Goal: Information Seeking & Learning: Learn about a topic

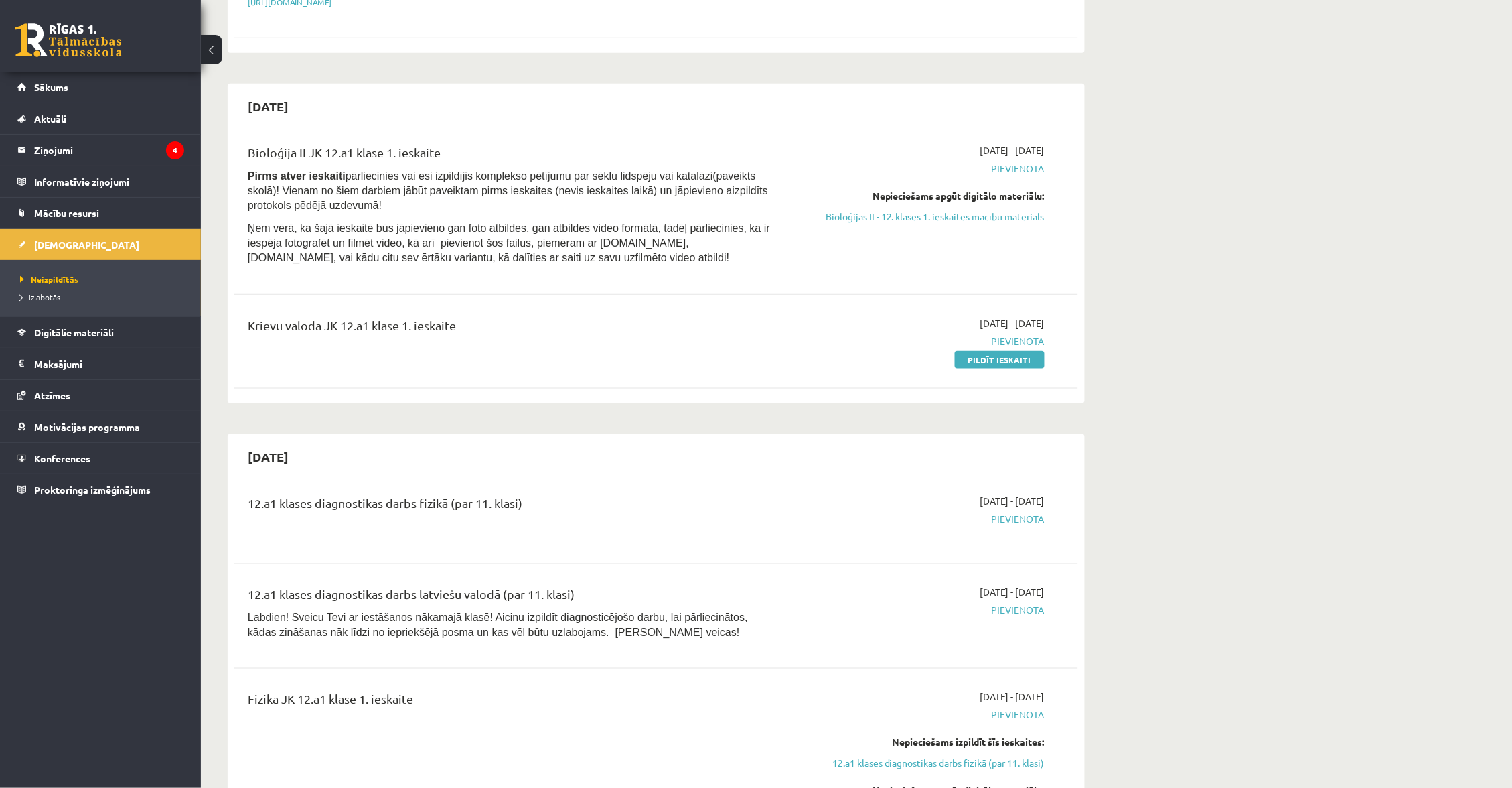
scroll to position [319, 0]
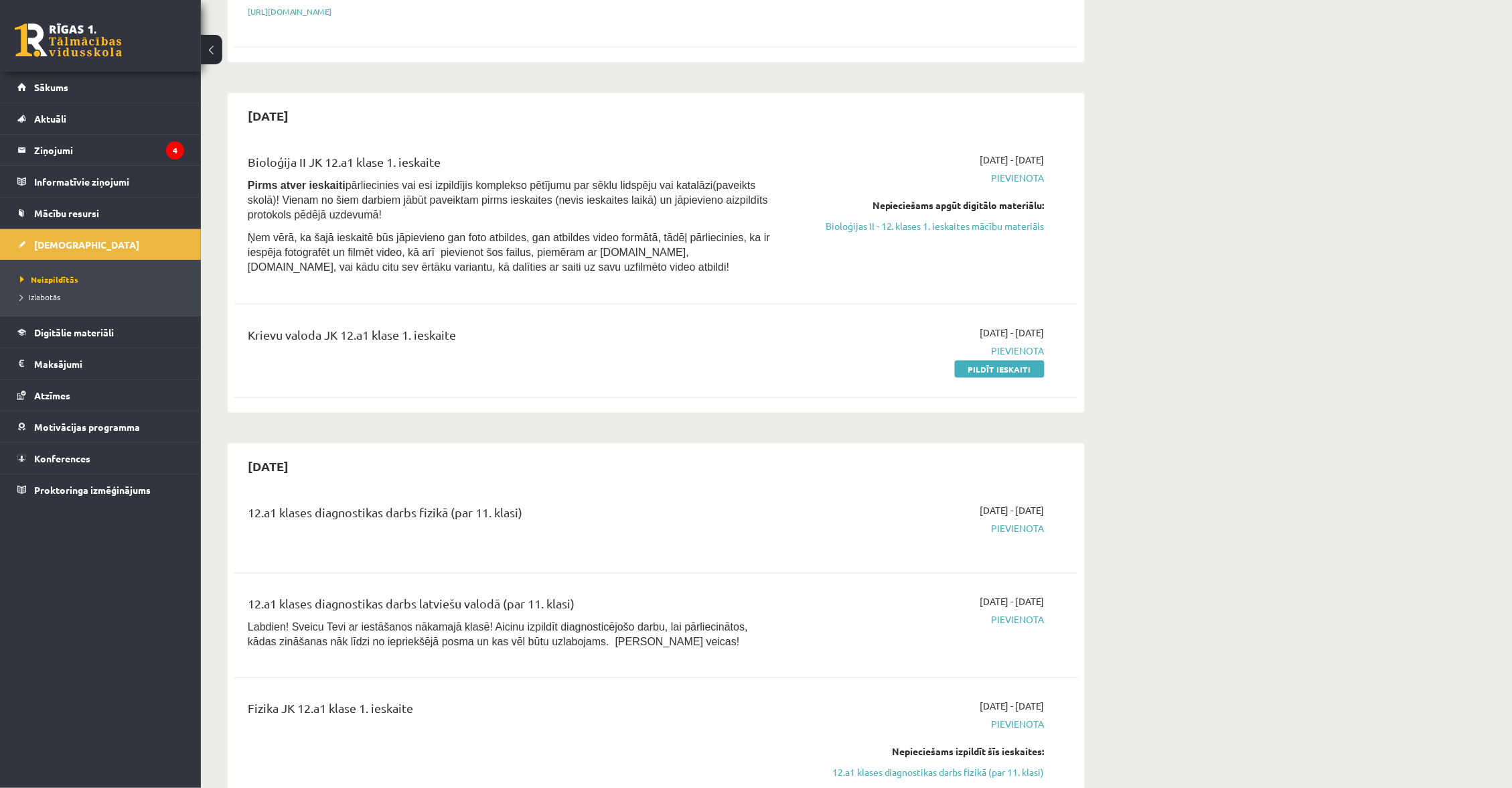
click at [945, 220] on link "Bioloģijas II - 12. klases 1. ieskaites mācību materiāls" at bounding box center [918, 226] width 252 height 14
click at [997, 223] on link "Bioloģijas II - 12. klases 1. ieskaites mācību materiāls" at bounding box center [918, 226] width 252 height 14
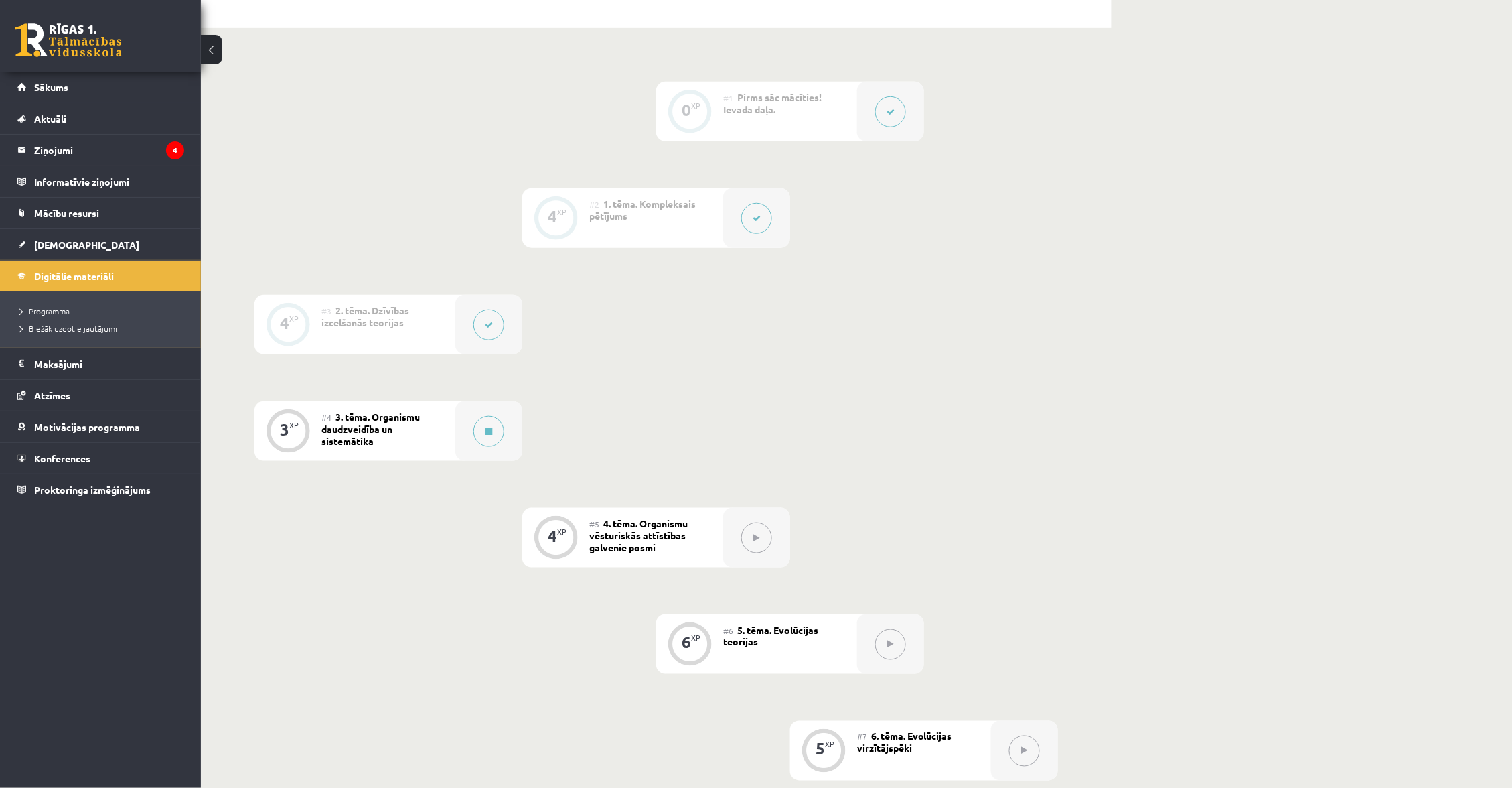
scroll to position [188, 0]
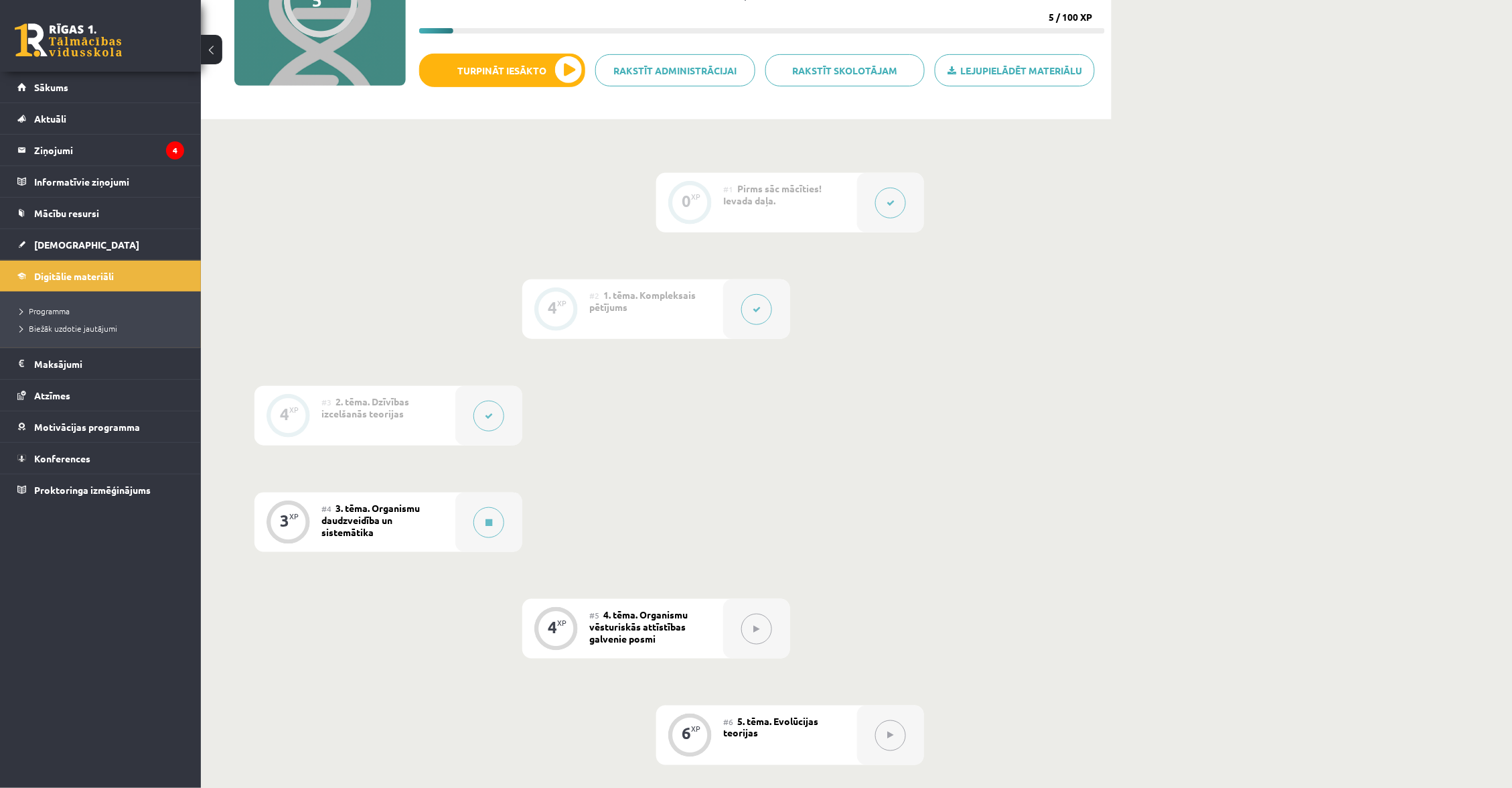
click at [470, 408] on div at bounding box center [489, 415] width 67 height 60
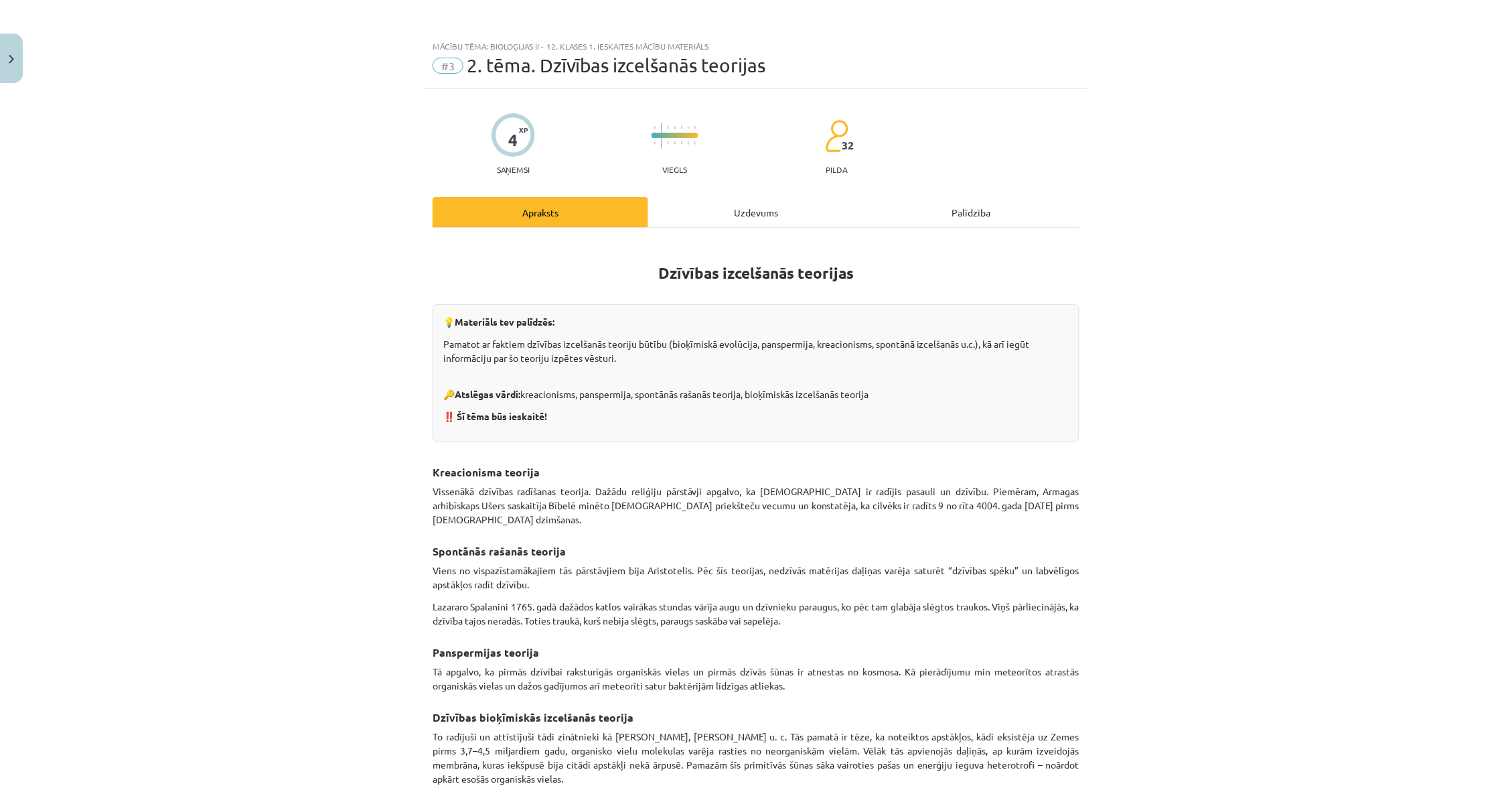
scroll to position [0, 0]
click at [764, 201] on div "Uzdevums" at bounding box center [756, 212] width 216 height 30
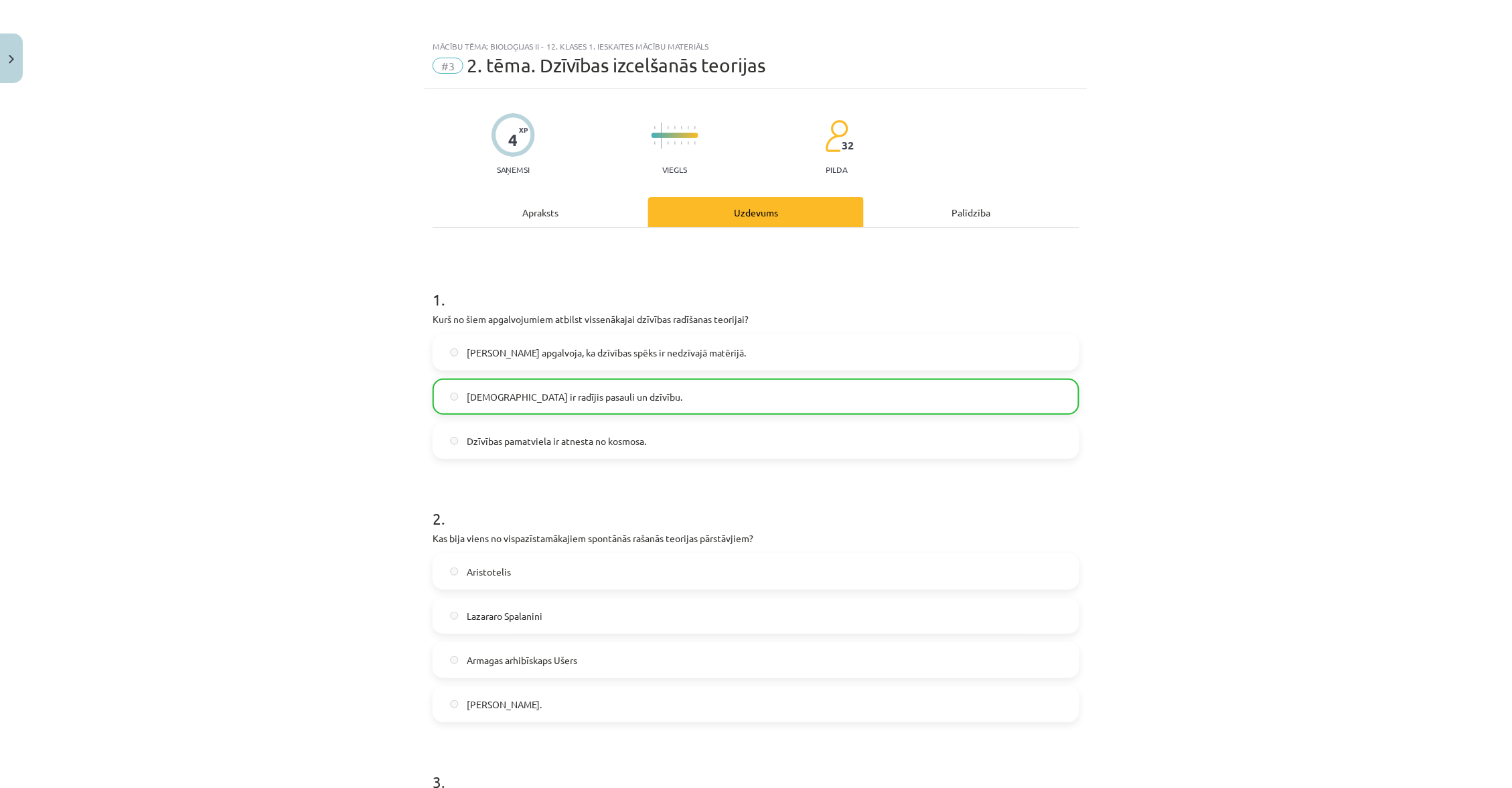
scroll to position [34, 0]
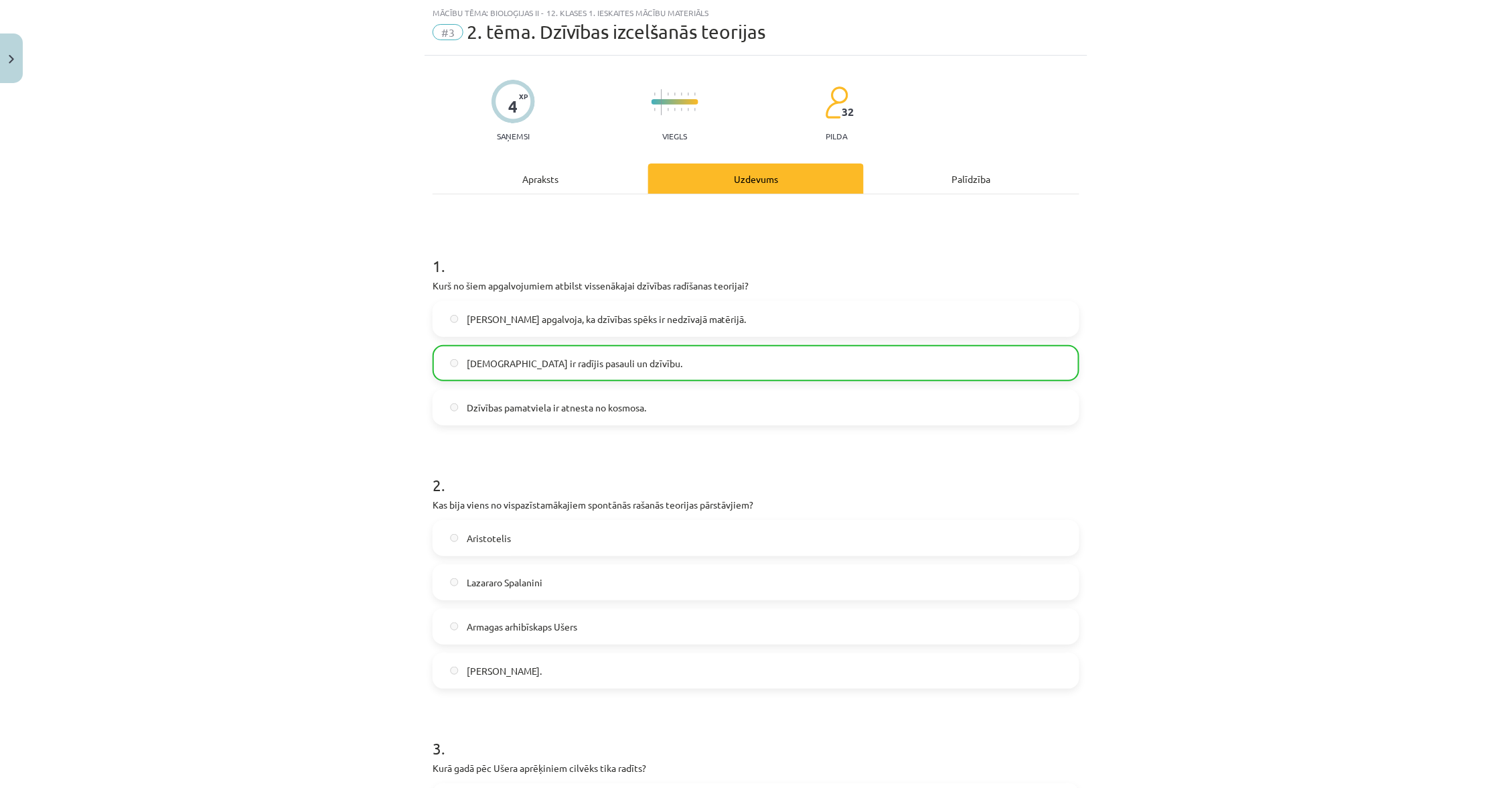
click at [594, 180] on div "Apraksts" at bounding box center [540, 178] width 216 height 30
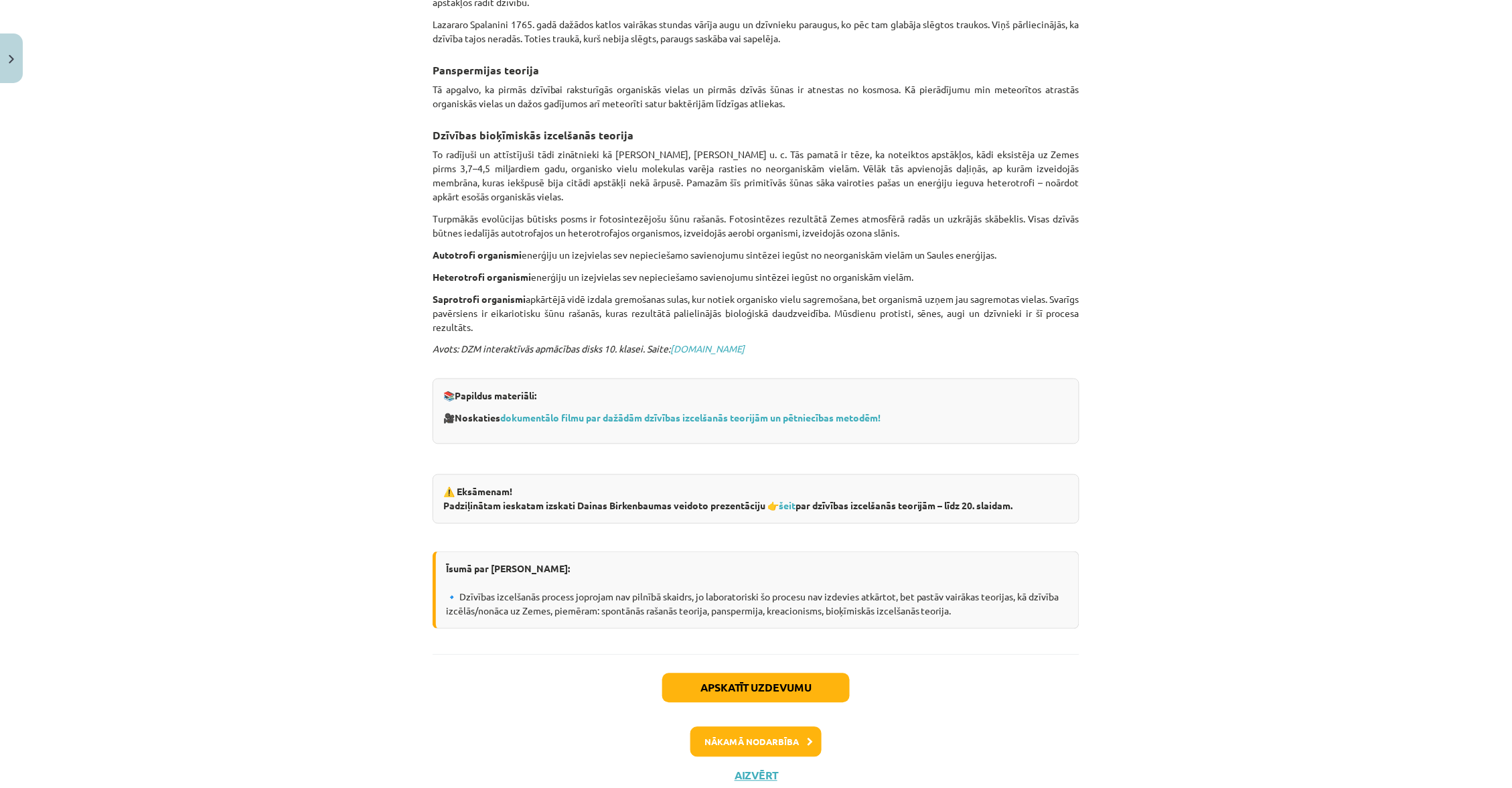
scroll to position [579, 0]
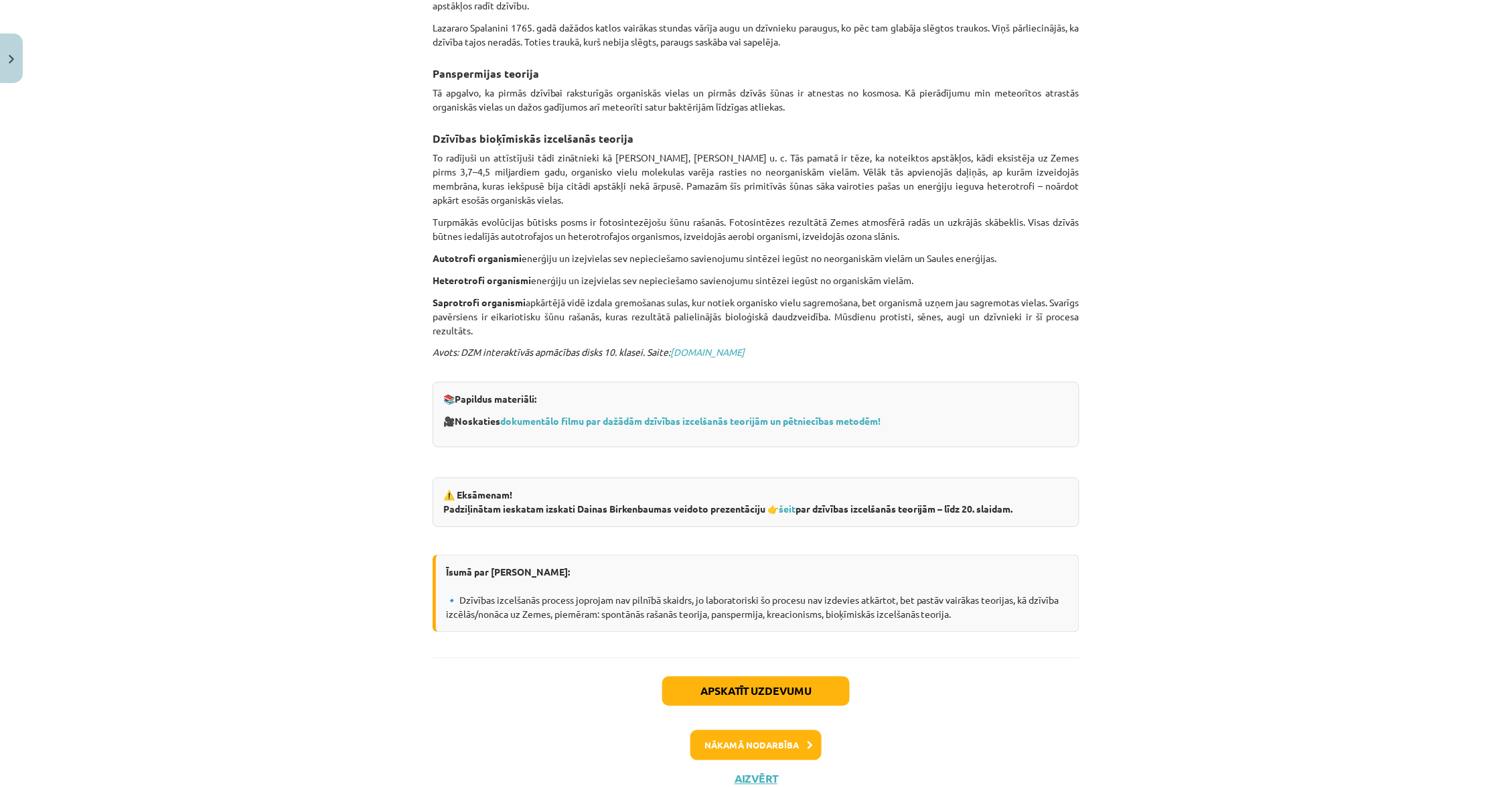
click at [765, 773] on button "Aizvērt" at bounding box center [756, 779] width 51 height 13
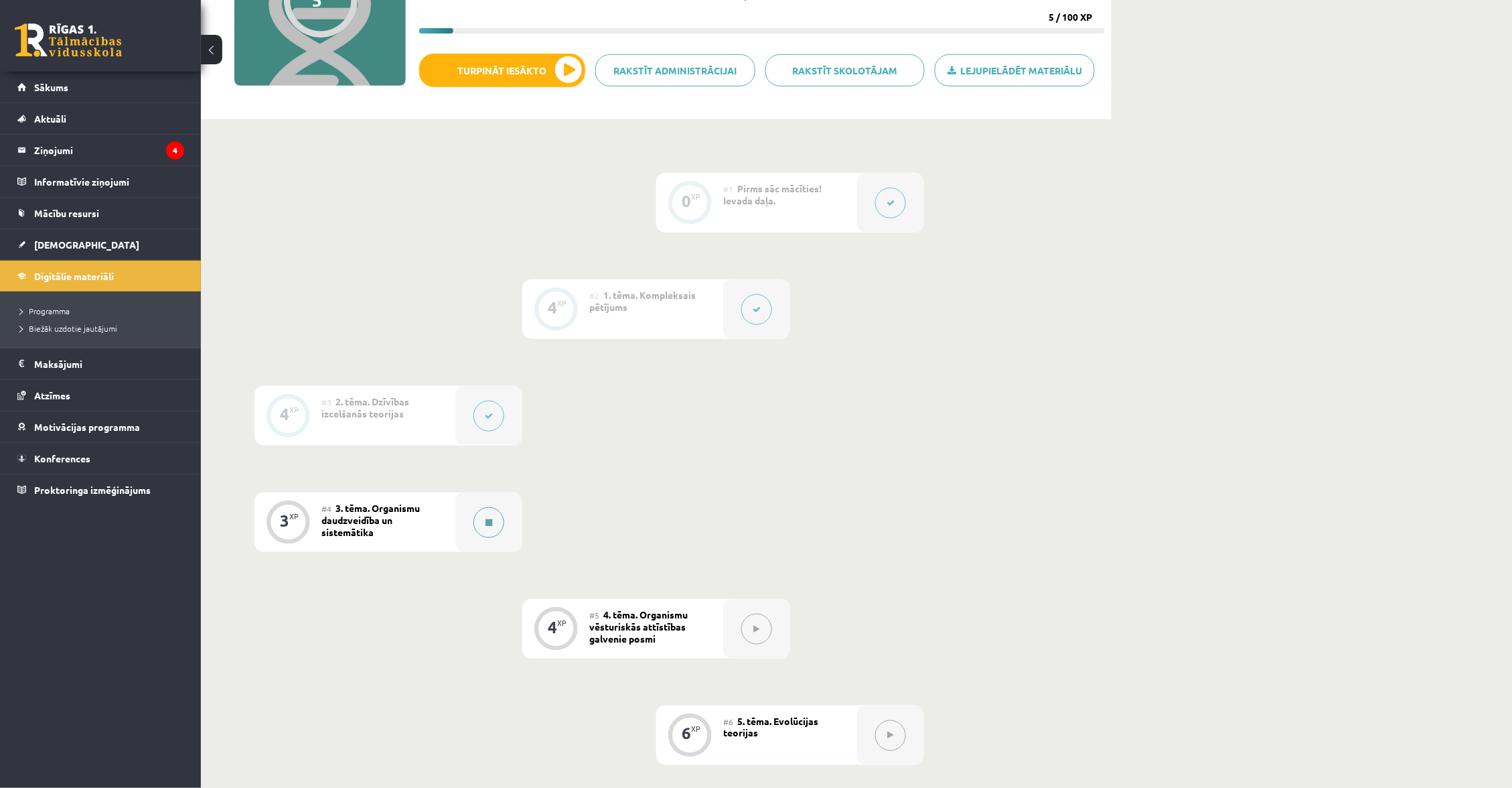
click at [490, 517] on button at bounding box center [489, 523] width 31 height 31
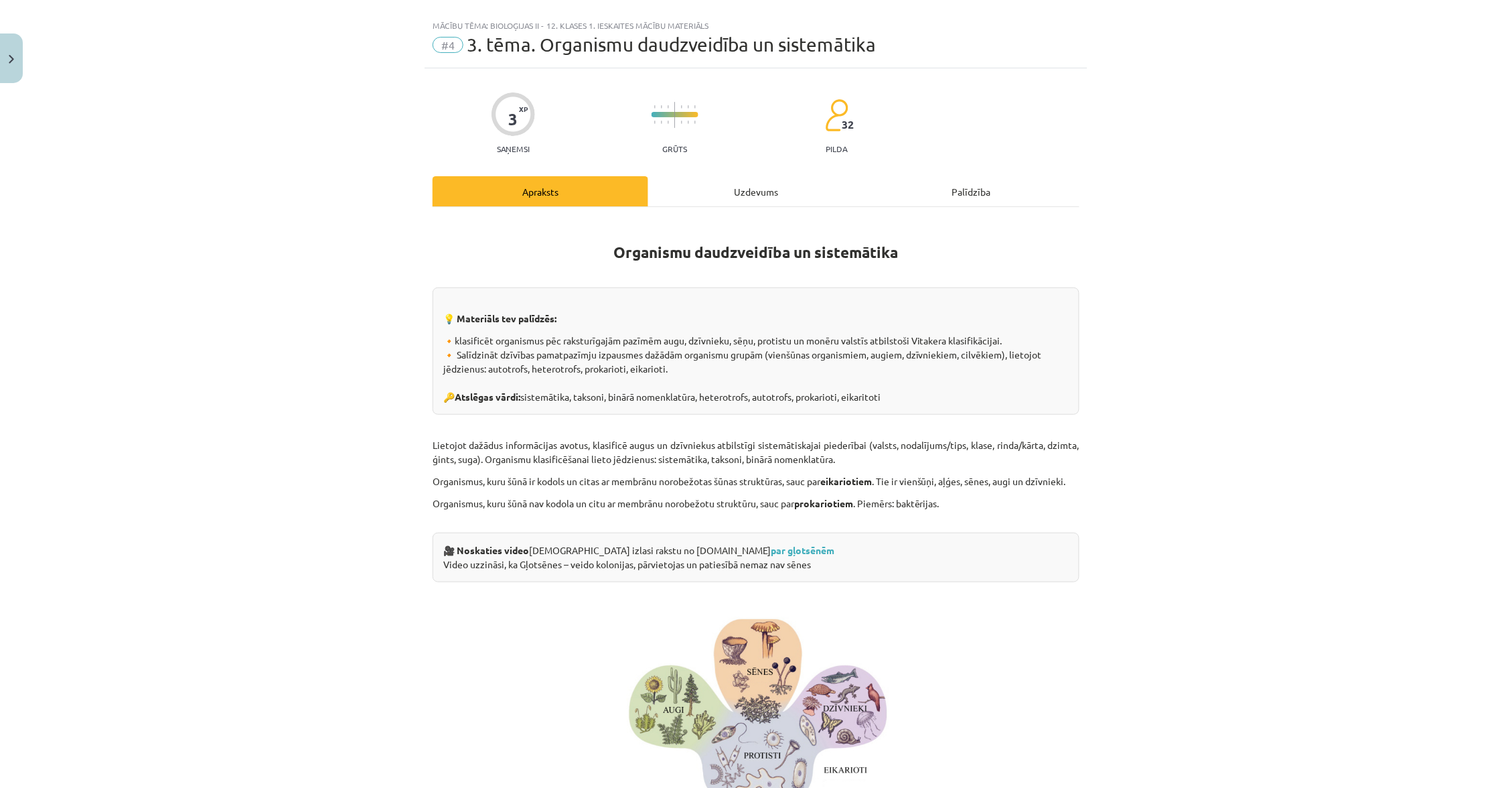
scroll to position [20, 0]
click at [771, 545] on link "par gļotsēnēm" at bounding box center [802, 551] width 64 height 12
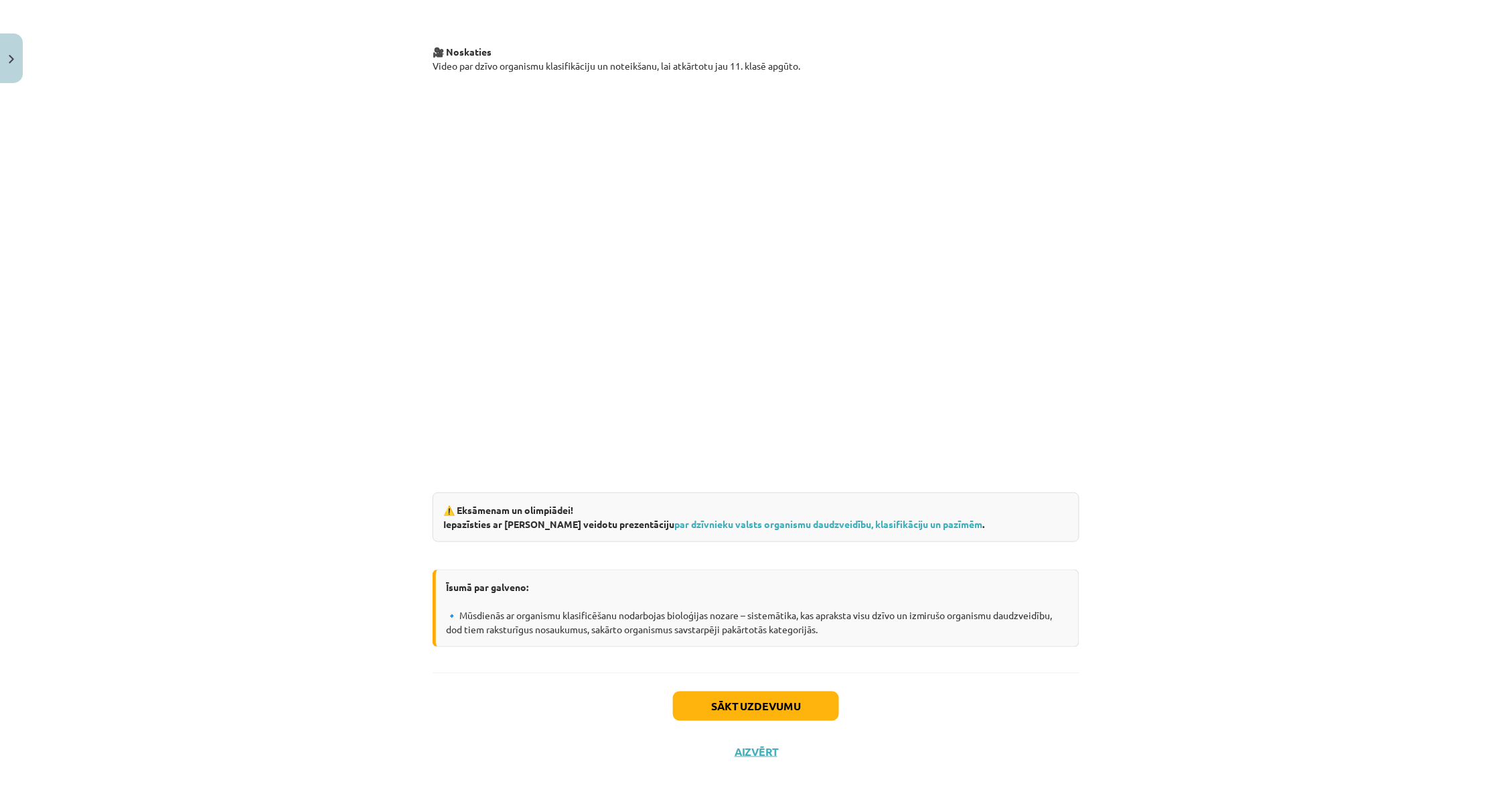
scroll to position [1981, 0]
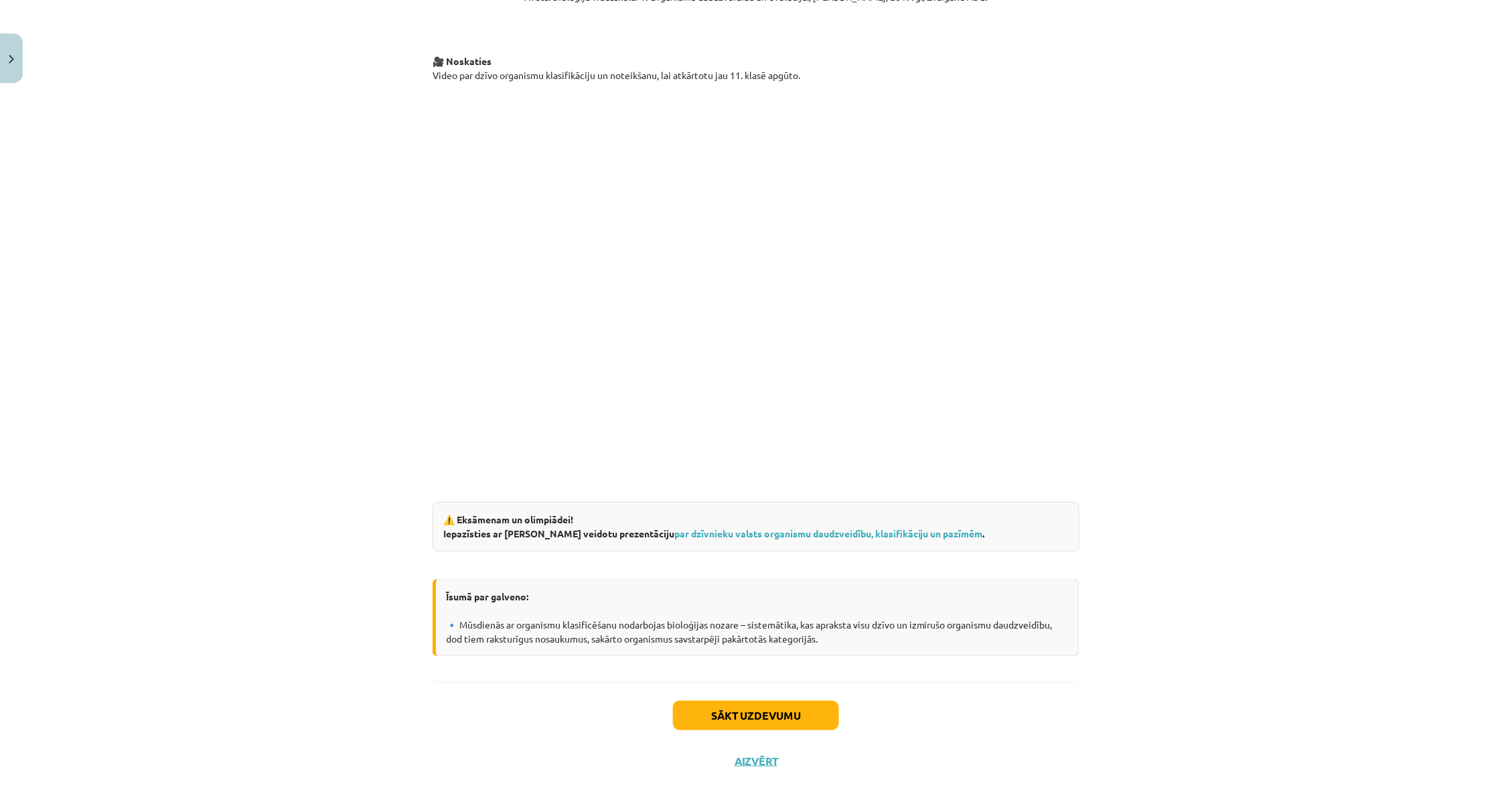
click at [790, 701] on button "Sākt uzdevumu" at bounding box center [755, 715] width 166 height 30
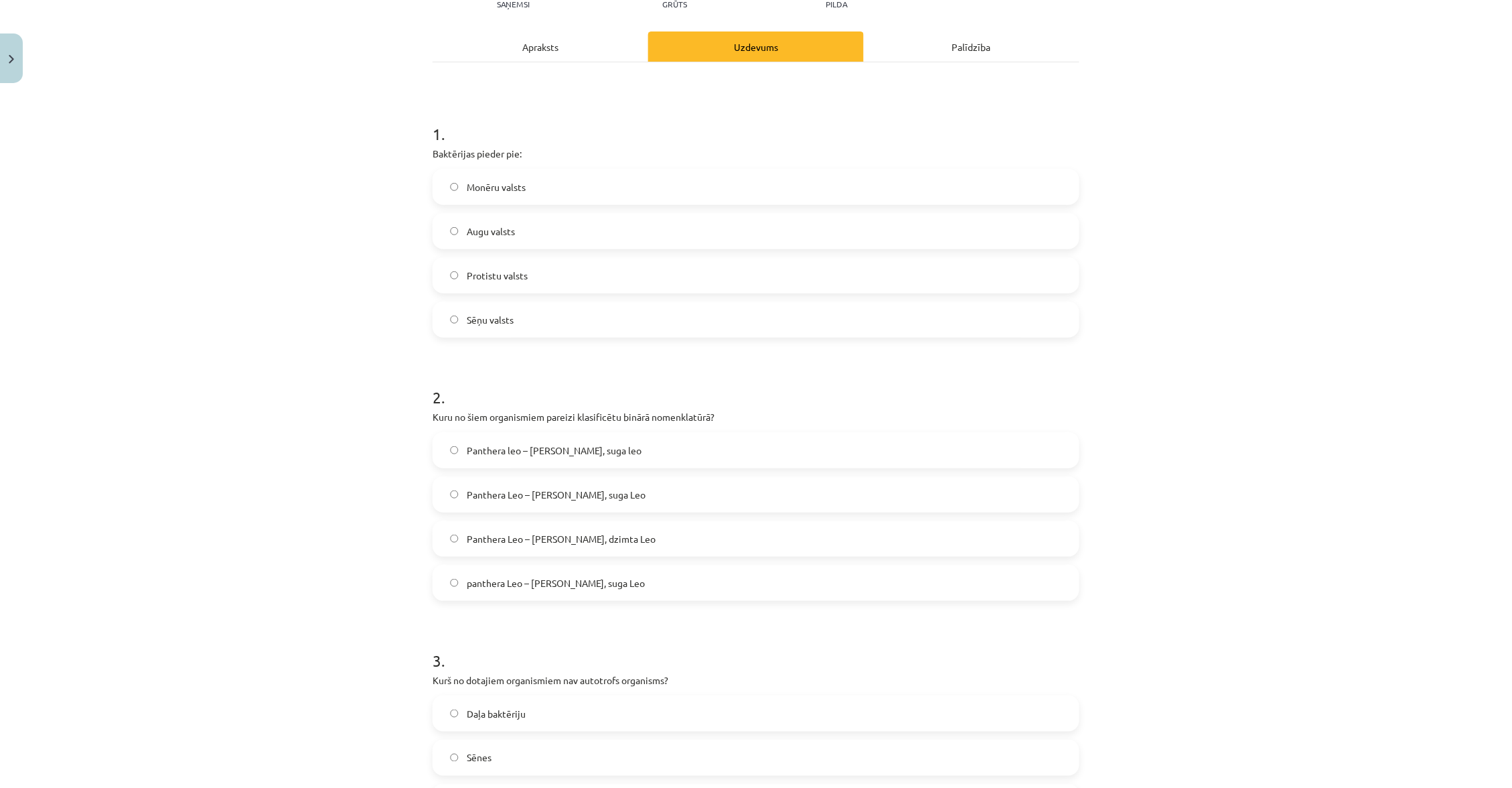
scroll to position [33, 0]
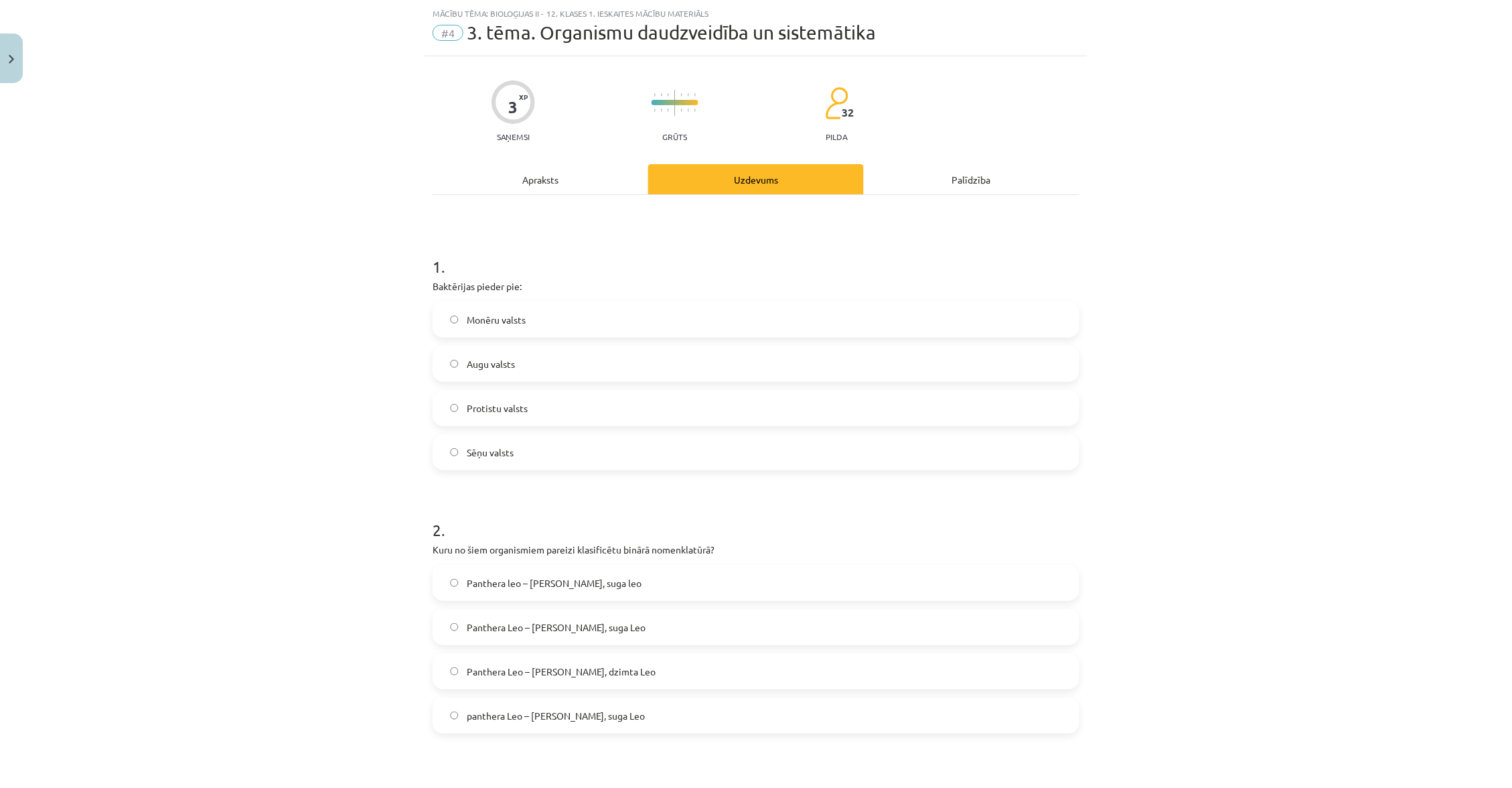
click at [543, 177] on div "Apraksts" at bounding box center [540, 179] width 216 height 30
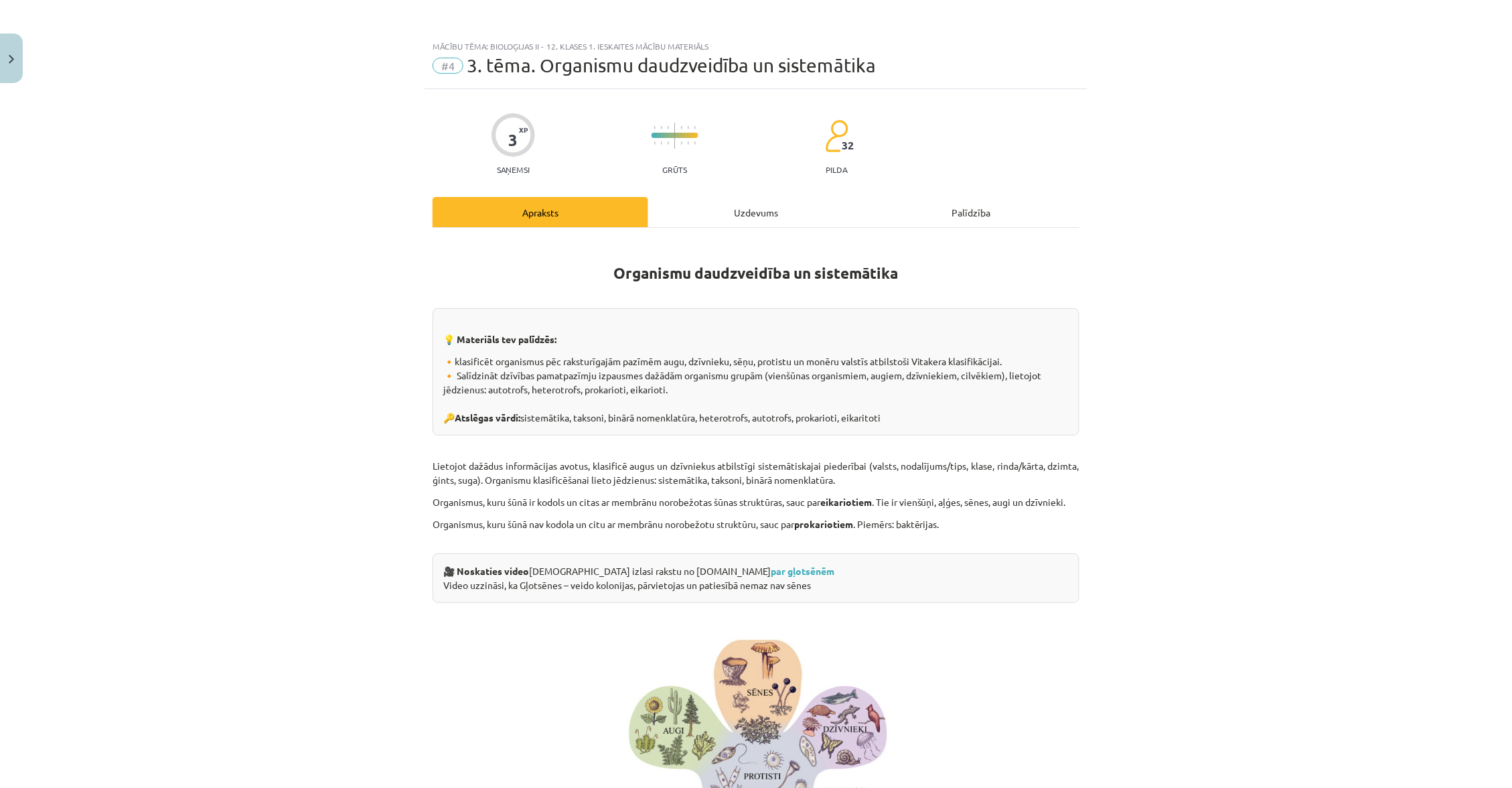
scroll to position [0, 0]
click at [722, 208] on div "Uzdevums" at bounding box center [756, 212] width 216 height 30
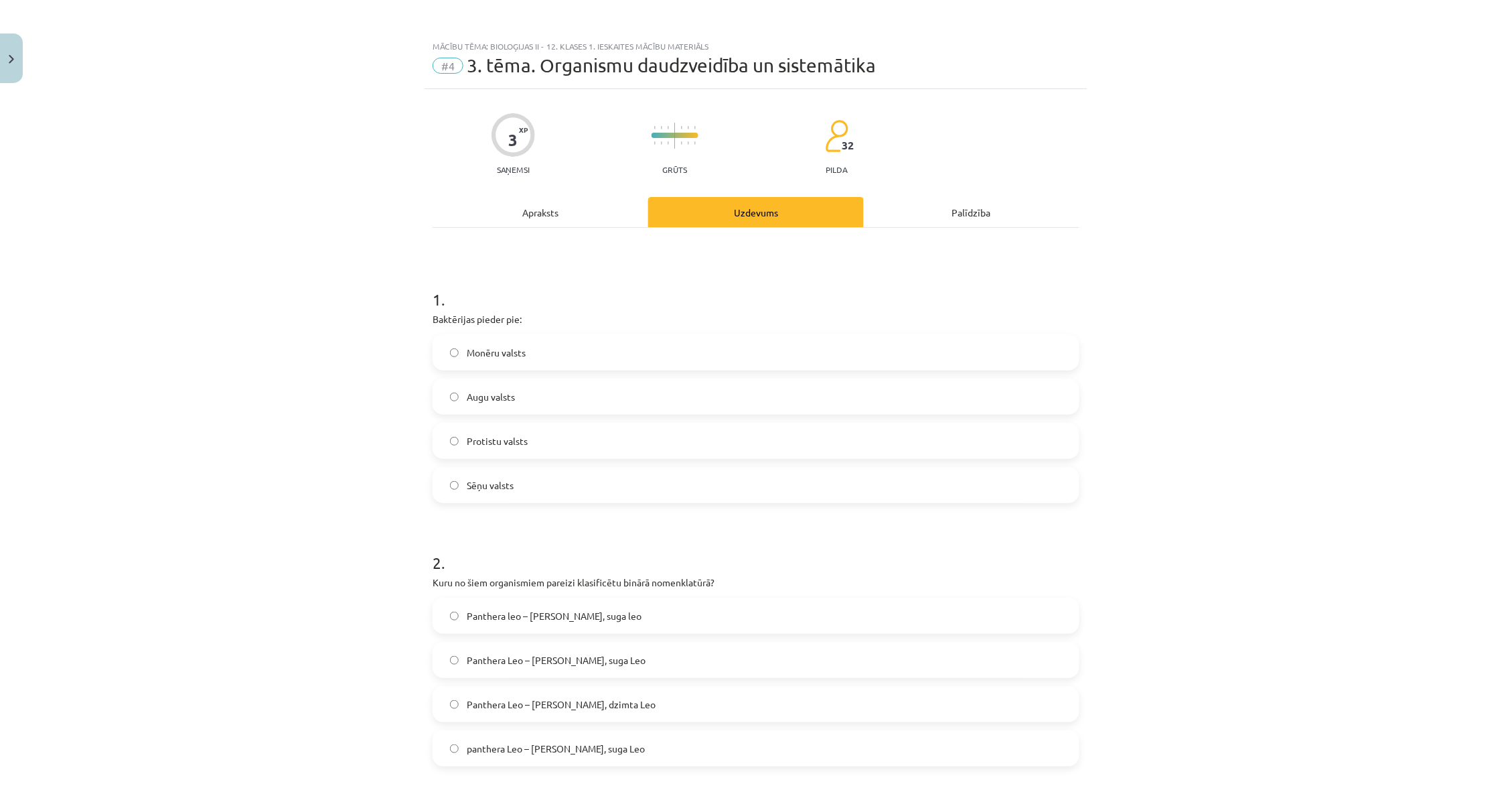
scroll to position [34, 0]
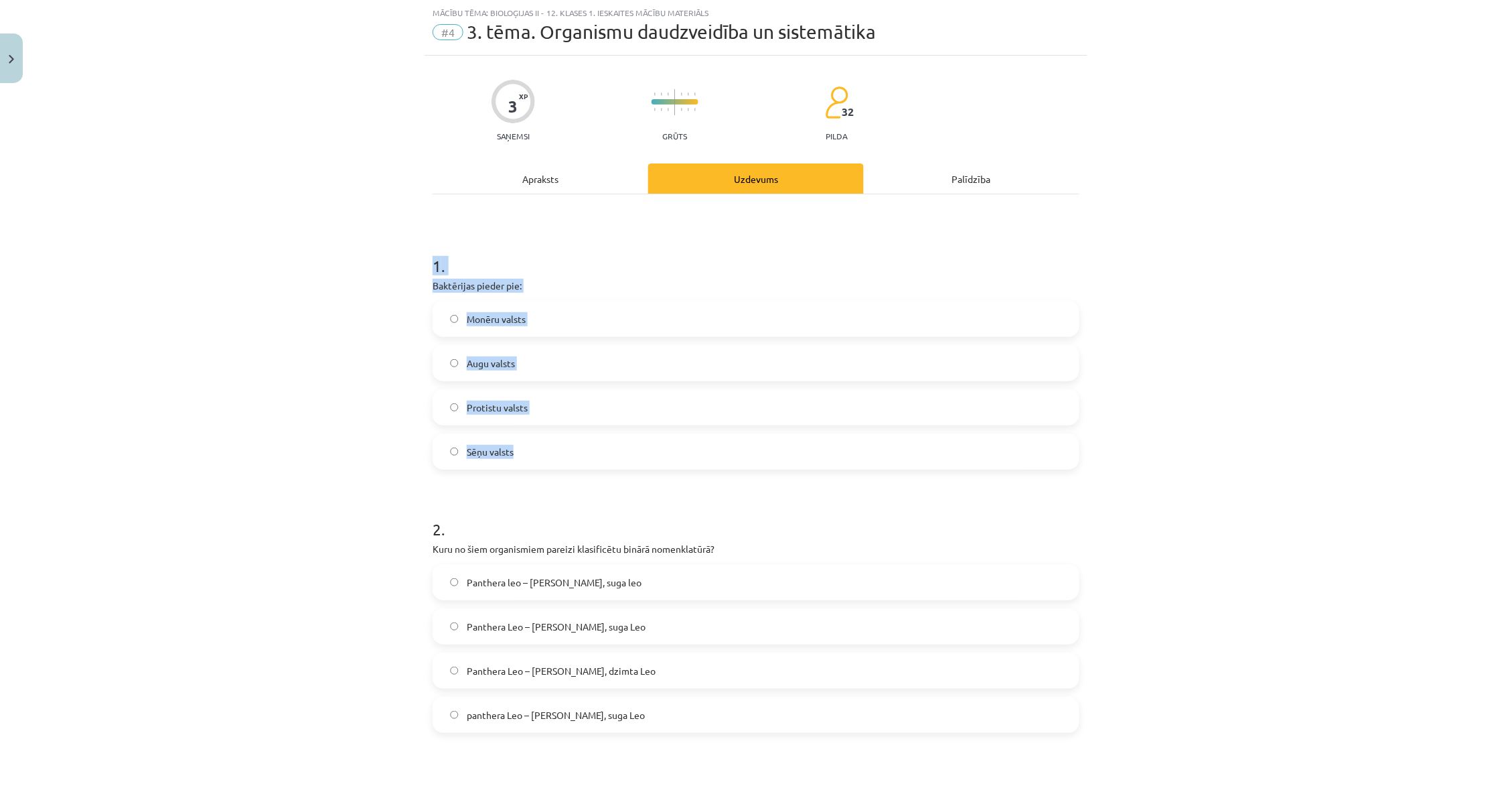
drag, startPoint x: 426, startPoint y: 271, endPoint x: 582, endPoint y: 454, distance: 240.5
click at [582, 454] on div "3 XP Saņemsi Grūts 32 pilda Apraksts Uzdevums Palīdzība 1 . Baktērijas pieder p…" at bounding box center [756, 587] width 663 height 1063
copy div "1 . Baktērijas pieder pie: Monēru valsts Augu valsts Protistu valsts Sēņu valsts"
click at [572, 320] on label "Monēru valsts" at bounding box center [756, 319] width 644 height 34
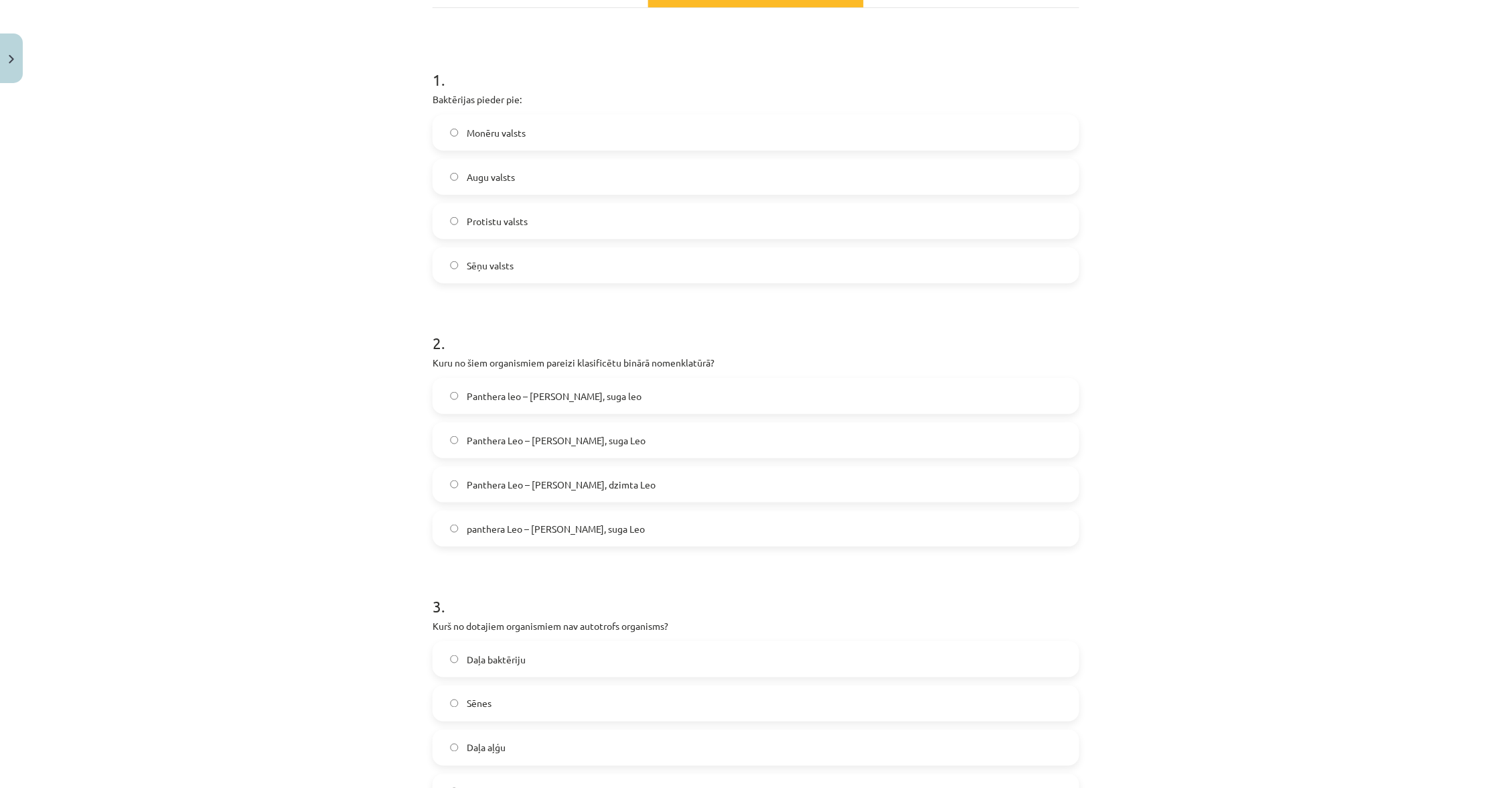
scroll to position [225, 0]
drag, startPoint x: 430, startPoint y: 350, endPoint x: 655, endPoint y: 515, distance: 279.0
click at [655, 515] on div "3 XP Saņemsi Grūts 32 pilda Apraksts Uzdevums Palīdzība 1 . Baktērijas pieder p…" at bounding box center [756, 395] width 663 height 1063
copy div "Kuru no šiem organismiem pareizi klasificētu binārā nomenklatūrā? Panthera leo …"
click at [671, 381] on label "Panthera leo – Ģints Panthera, suga leo" at bounding box center [756, 390] width 644 height 34
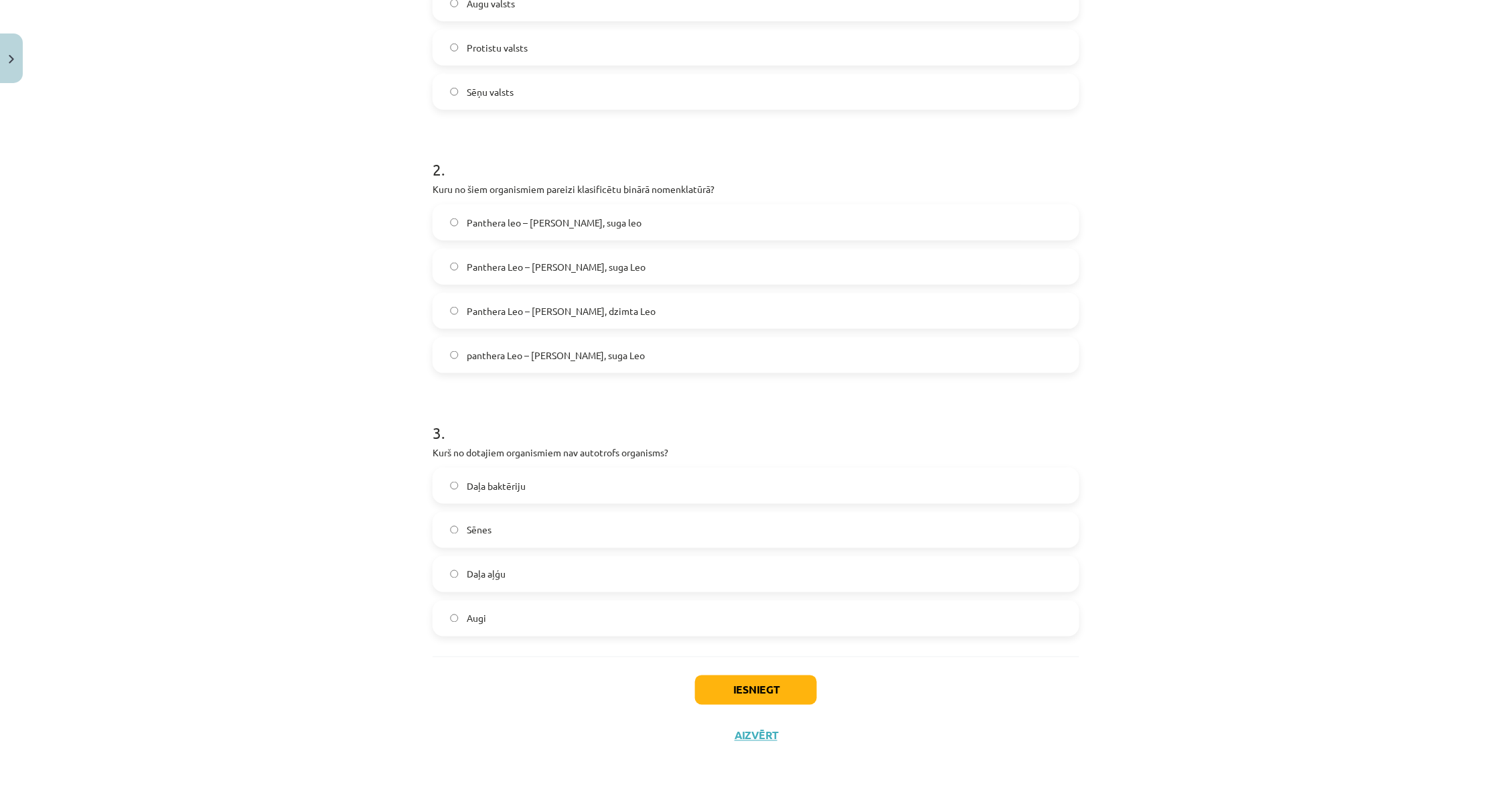
scroll to position [392, 0]
drag, startPoint x: 425, startPoint y: 443, endPoint x: 545, endPoint y: 611, distance: 206.5
click at [545, 611] on div "3 XP Saņemsi Grūts 32 pilda Apraksts Uzdevums Palīdzība 1 . Baktērijas pieder p…" at bounding box center [756, 228] width 663 height 1063
copy div "Kurš no dotajiem organismiem nav autotrofs organisms? Daļa baktēriju Sēnes Daļa…"
click at [555, 516] on label "Sēnes" at bounding box center [756, 532] width 644 height 34
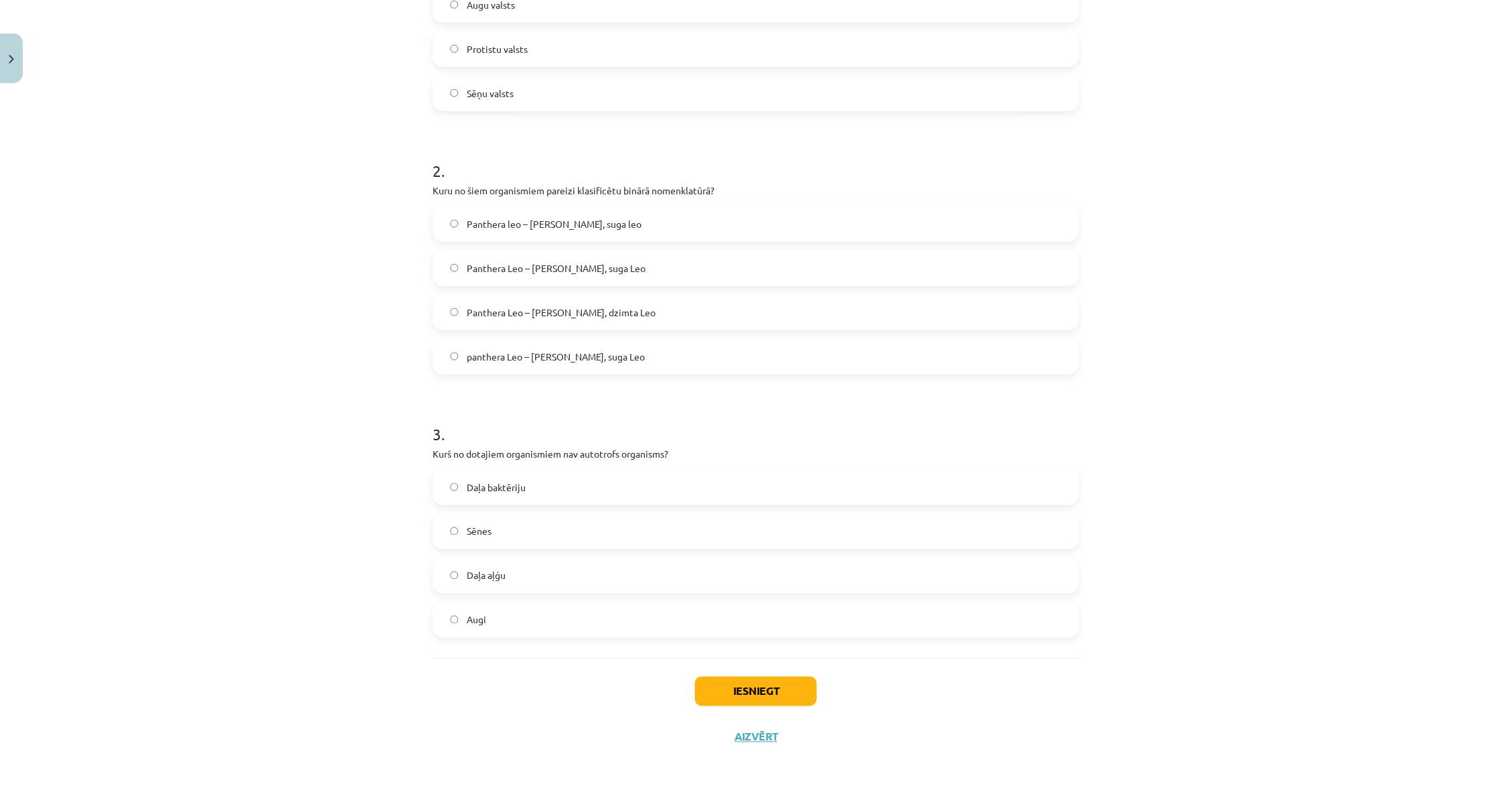
click at [761, 688] on button "Iesniegt" at bounding box center [755, 691] width 122 height 30
click at [796, 680] on button "Iesniegt" at bounding box center [755, 691] width 122 height 30
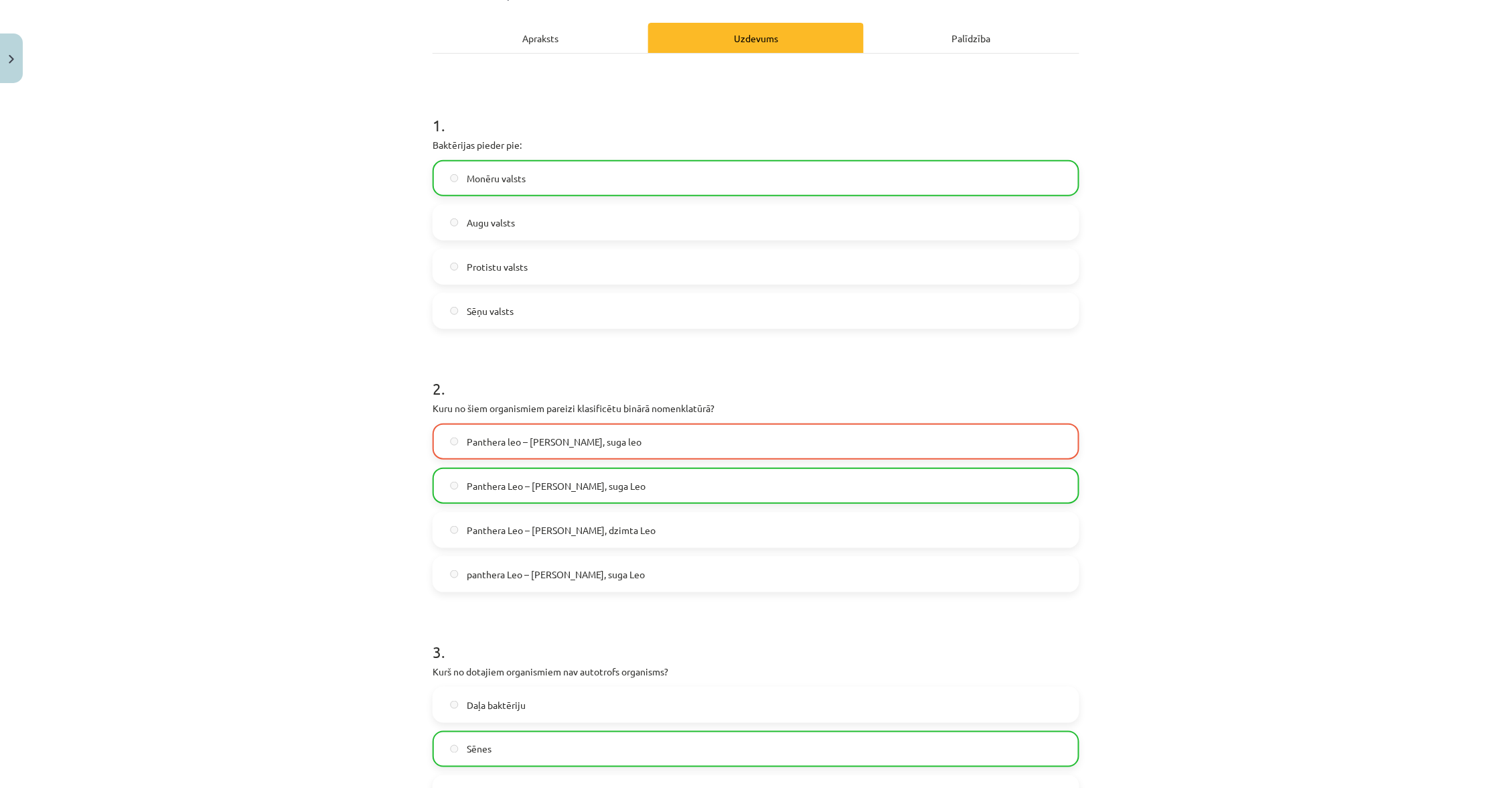
scroll to position [172, 0]
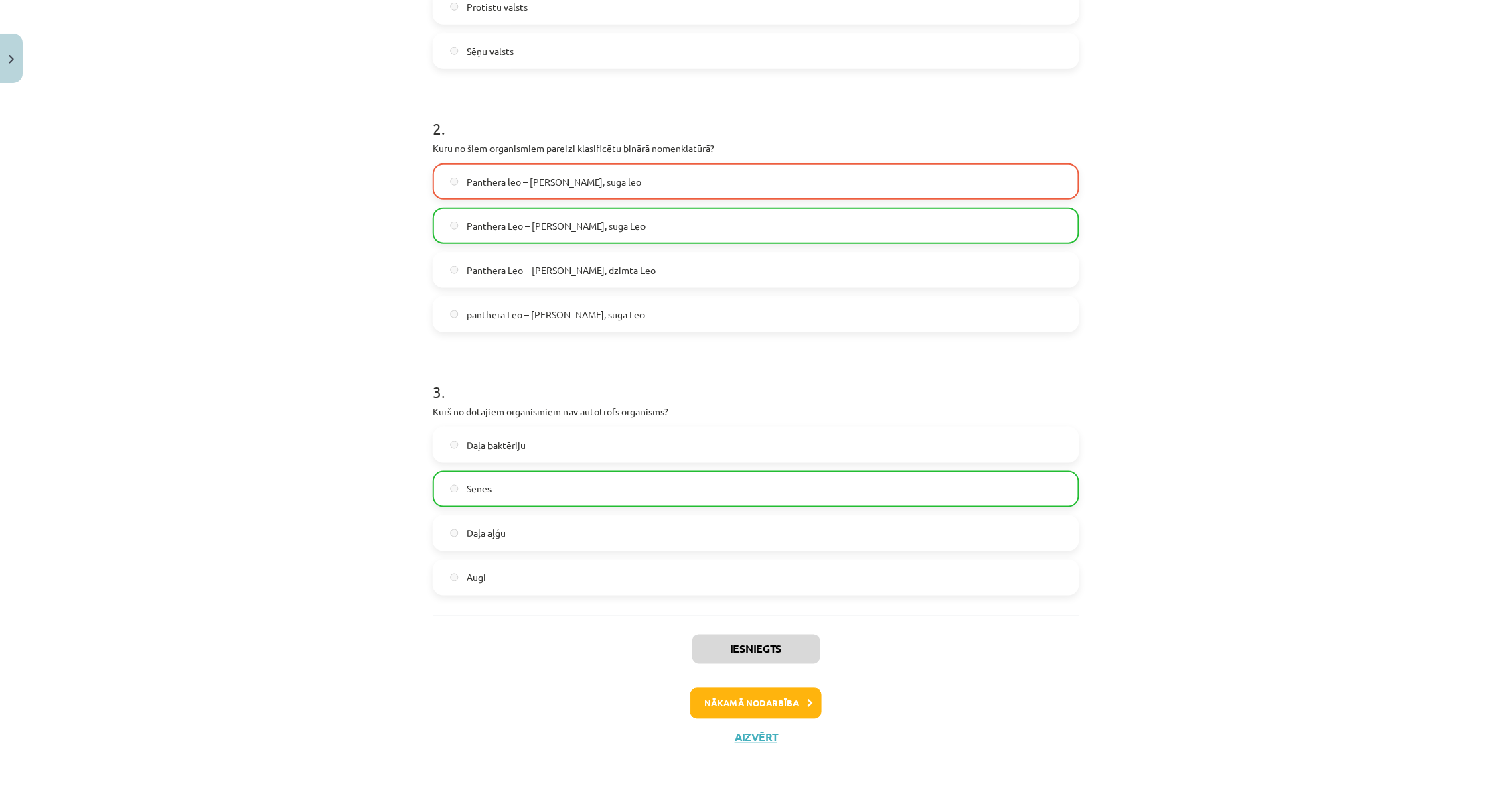
click at [762, 700] on button "Nākamā nodarbība" at bounding box center [755, 703] width 131 height 31
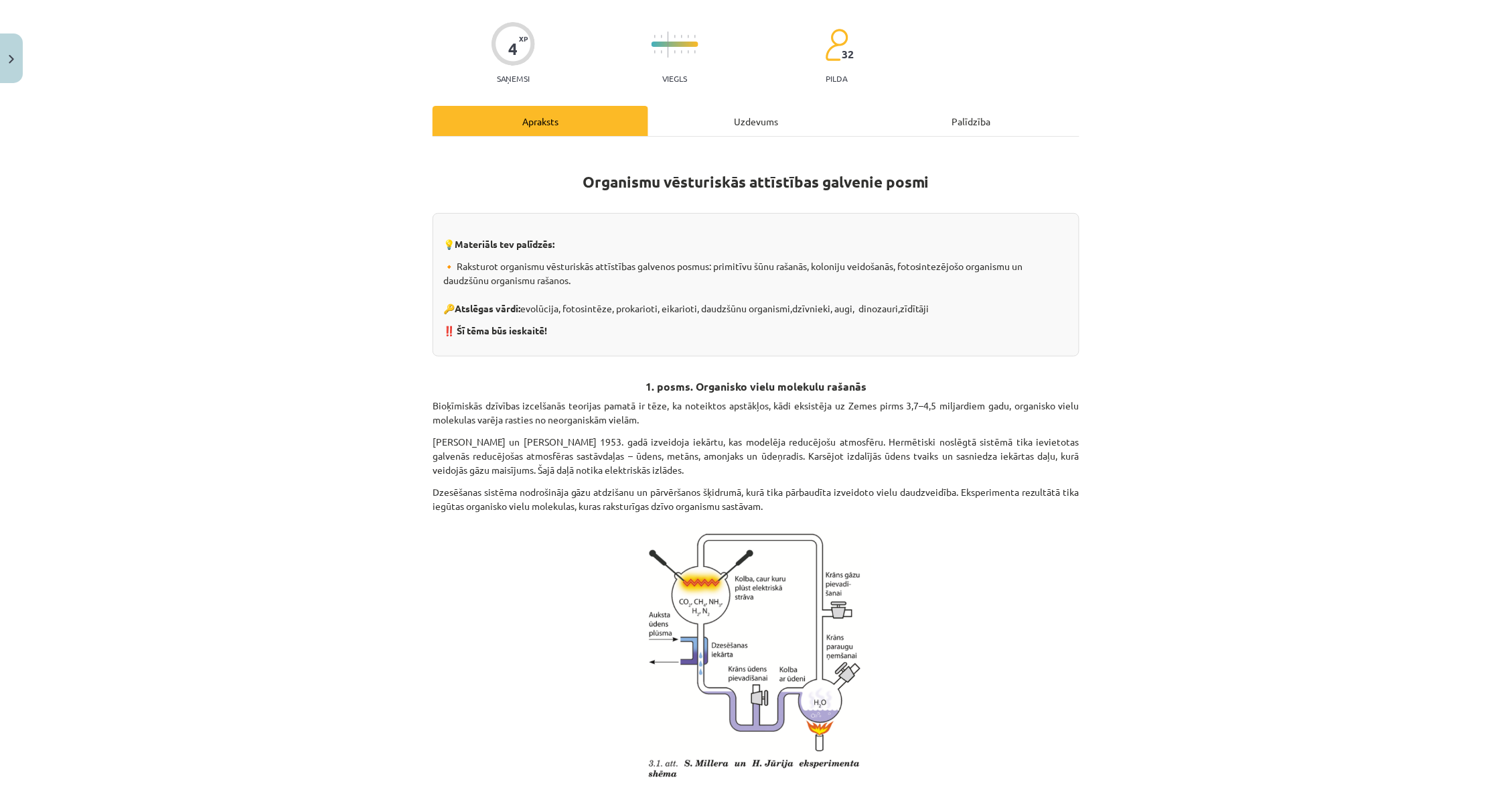
scroll to position [82, 0]
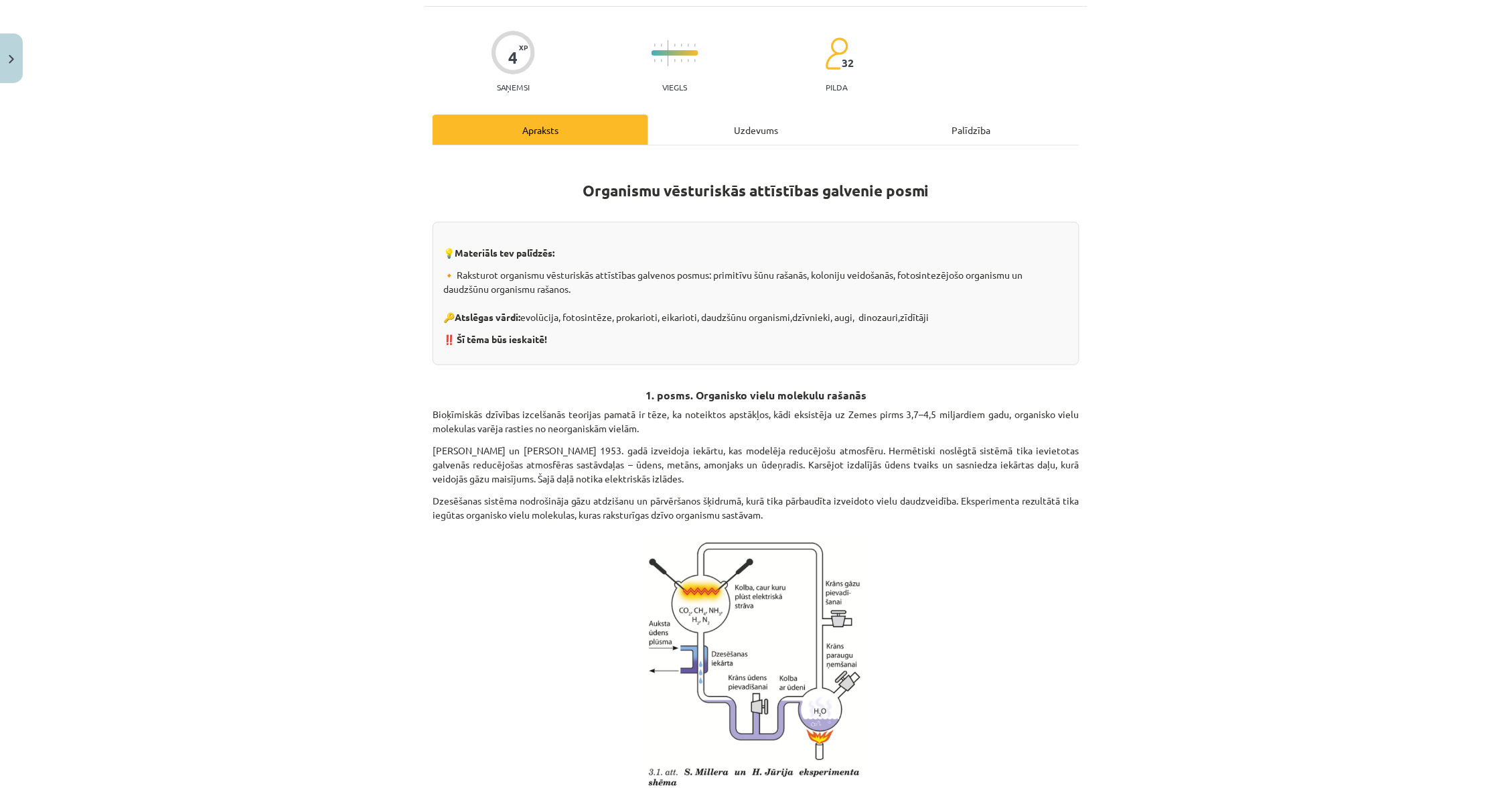
click at [757, 118] on div "Uzdevums" at bounding box center [756, 129] width 216 height 30
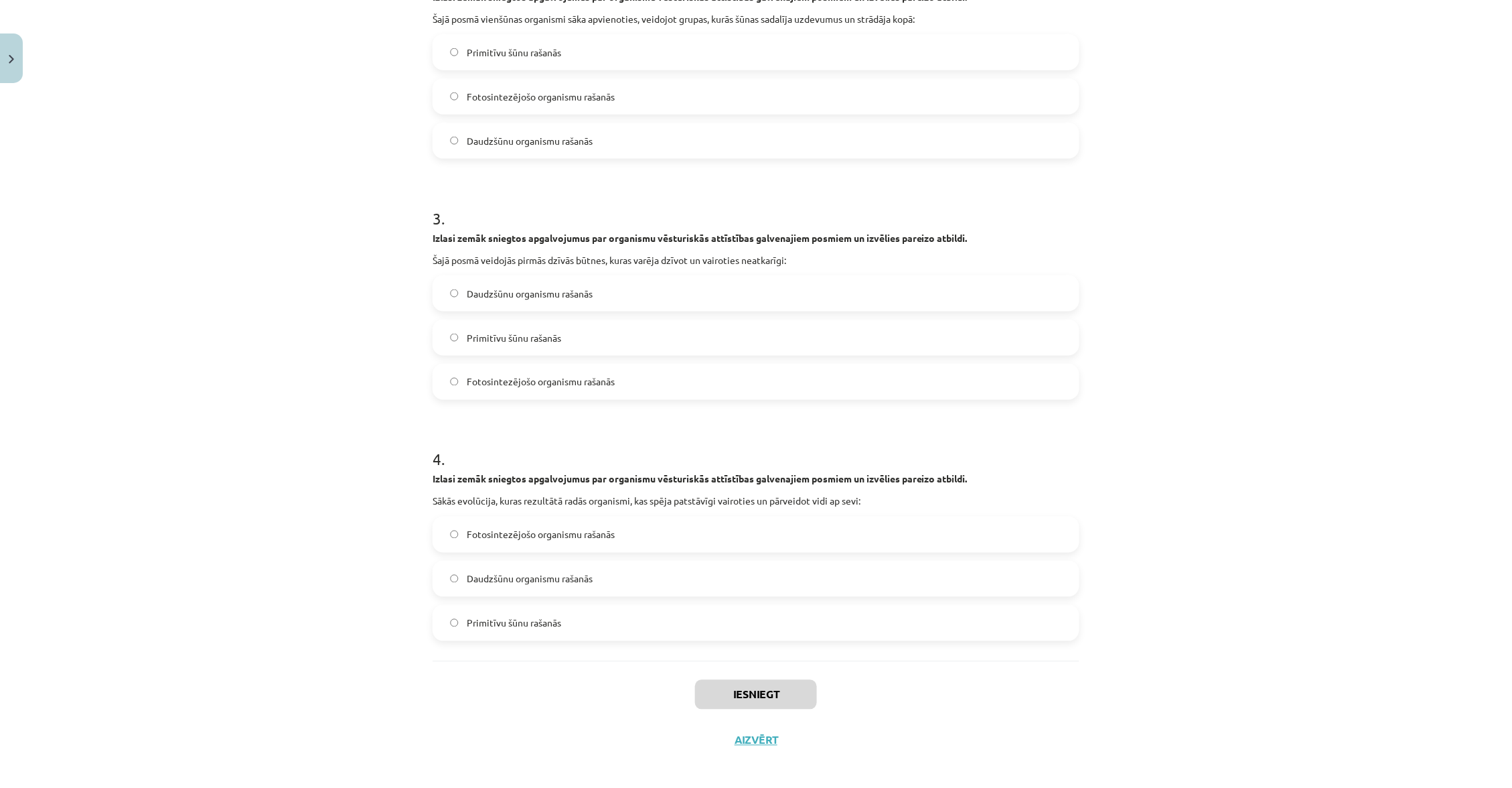
scroll to position [0, 0]
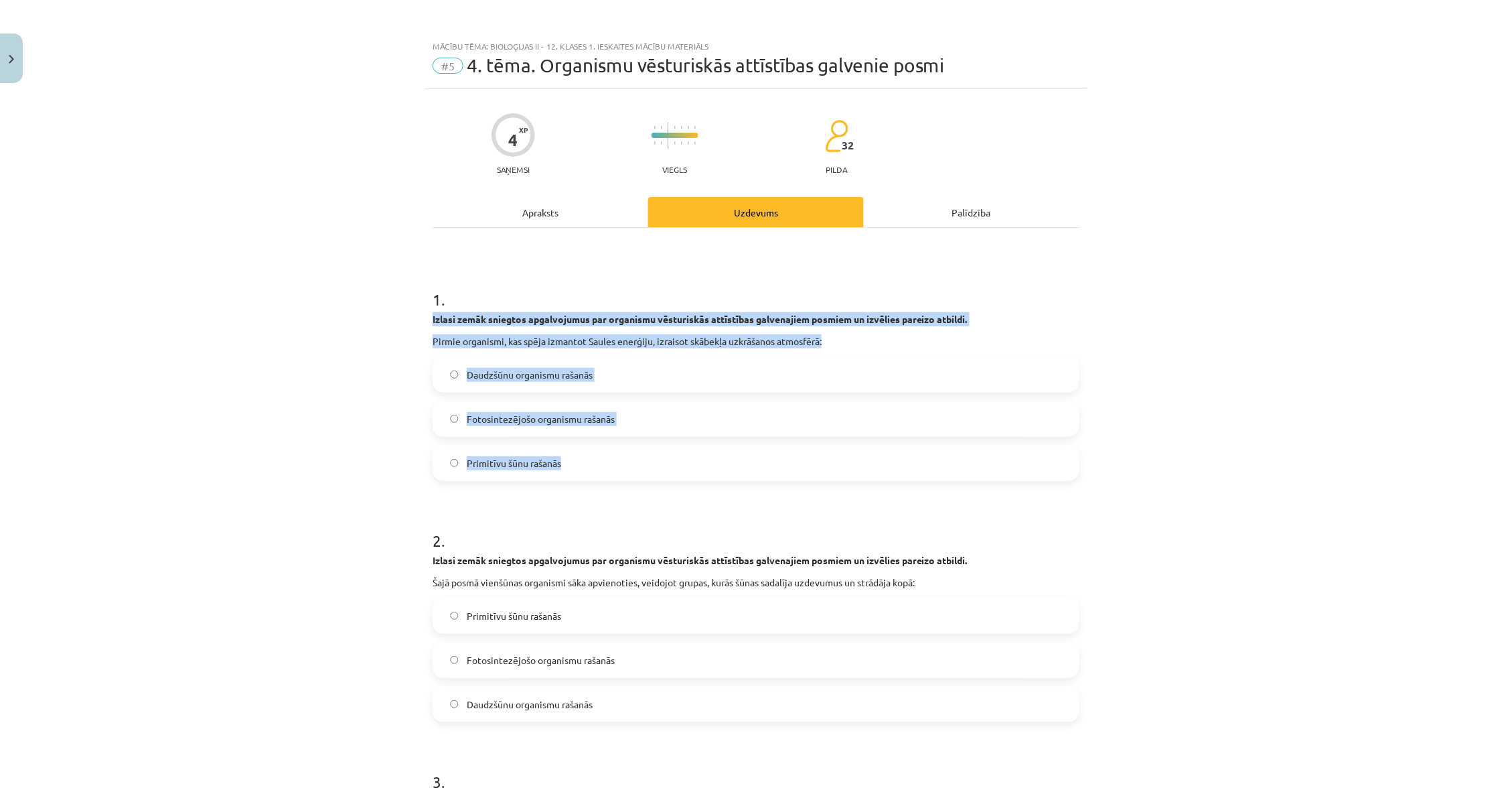
drag, startPoint x: 430, startPoint y: 316, endPoint x: 628, endPoint y: 465, distance: 247.8
click at [628, 465] on div "4 XP Saņemsi Viegls 32 pilda Apraksts Uzdevums Palīdzība 1 . Izlasi zemāk snieg…" at bounding box center [756, 707] width 663 height 1238
copy div "Izlasi zemāk sniegtos apgalvojumus par organismu vēsturiskās attīstības galvena…"
click at [630, 423] on label "Fotosintezējošo organismu rašanās" at bounding box center [756, 419] width 644 height 34
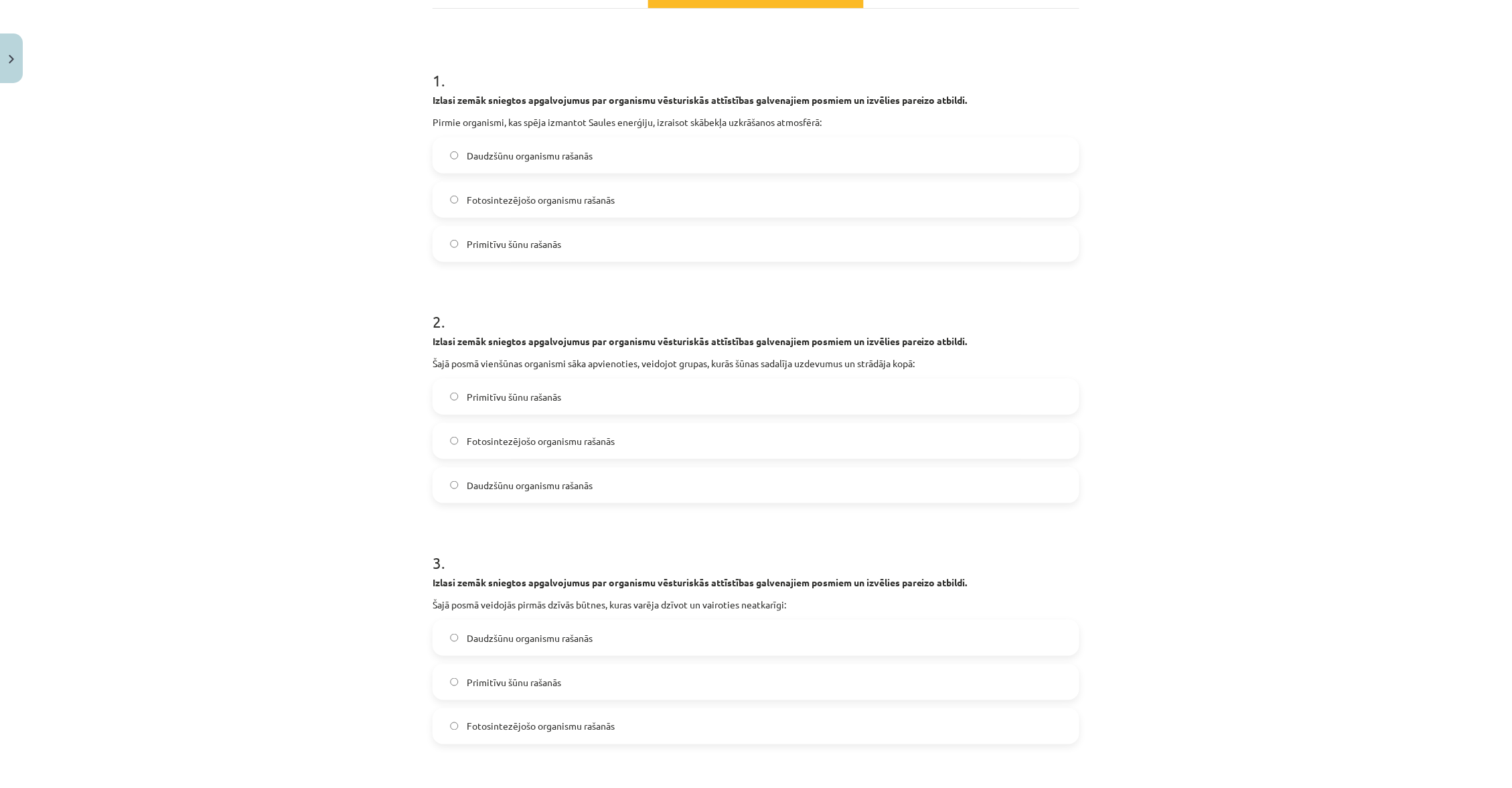
scroll to position [226, 0]
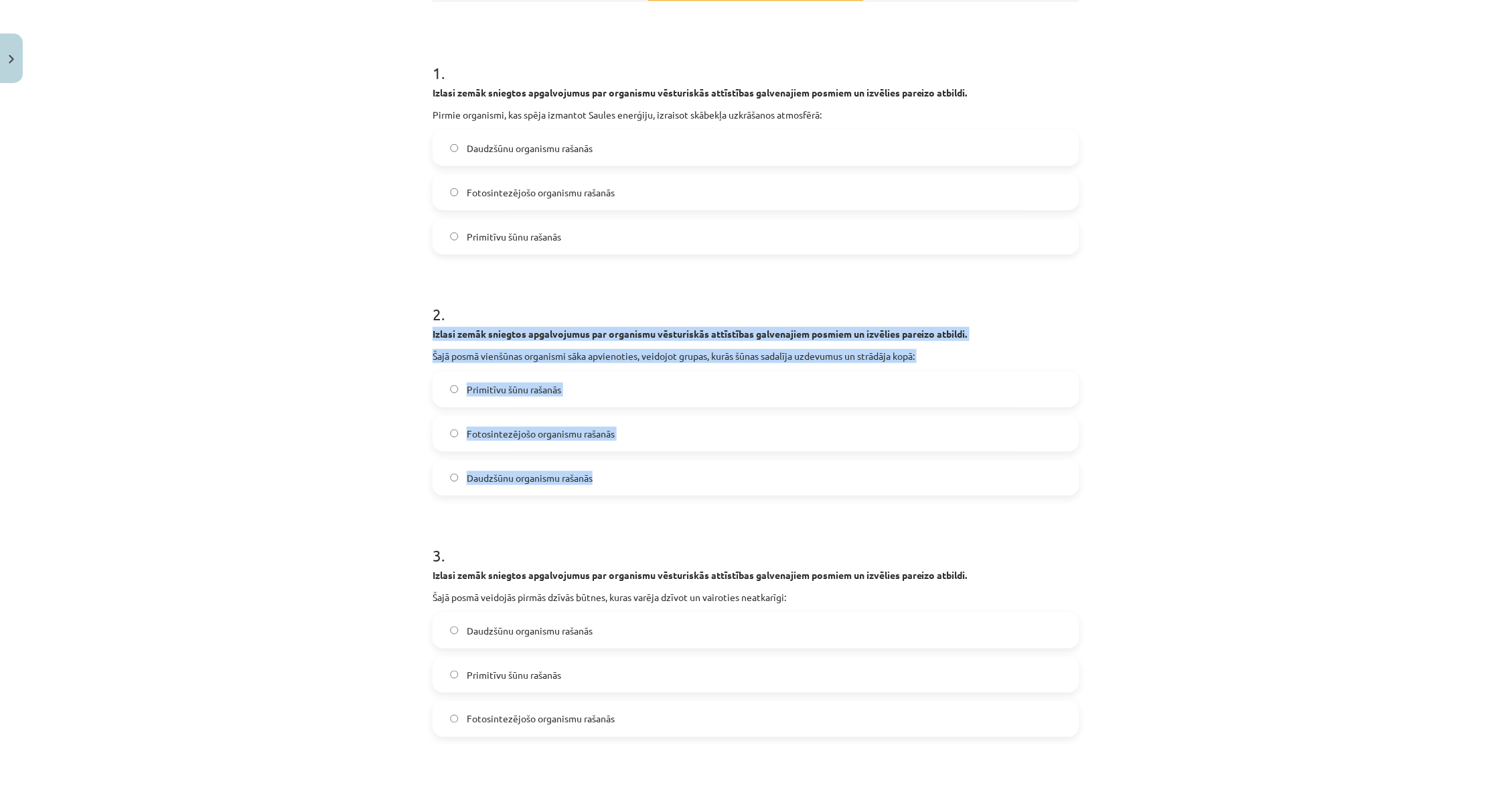
drag, startPoint x: 429, startPoint y: 324, endPoint x: 593, endPoint y: 477, distance: 224.3
click at [595, 478] on div "4 XP Saņemsi Viegls 32 pilda Apraksts Uzdevums Palīdzība 1 . Izlasi zemāk snieg…" at bounding box center [756, 481] width 663 height 1238
copy div "Izlasi zemāk sniegtos apgalvojumus par organismu vēsturiskās attīstības galvena…"
click at [628, 475] on label "Daudzšūnu organismu rašanās" at bounding box center [756, 478] width 644 height 34
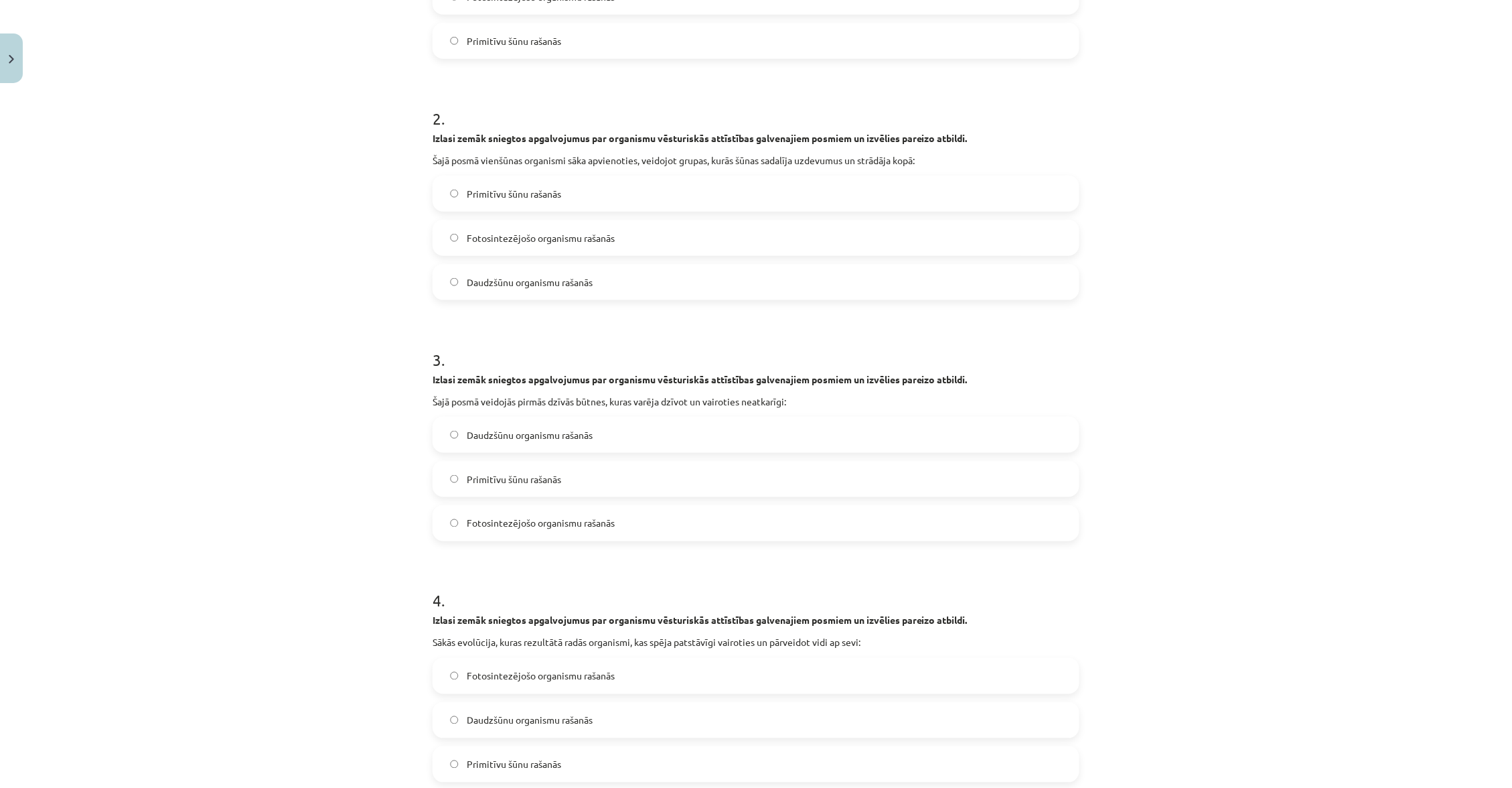
scroll to position [435, 0]
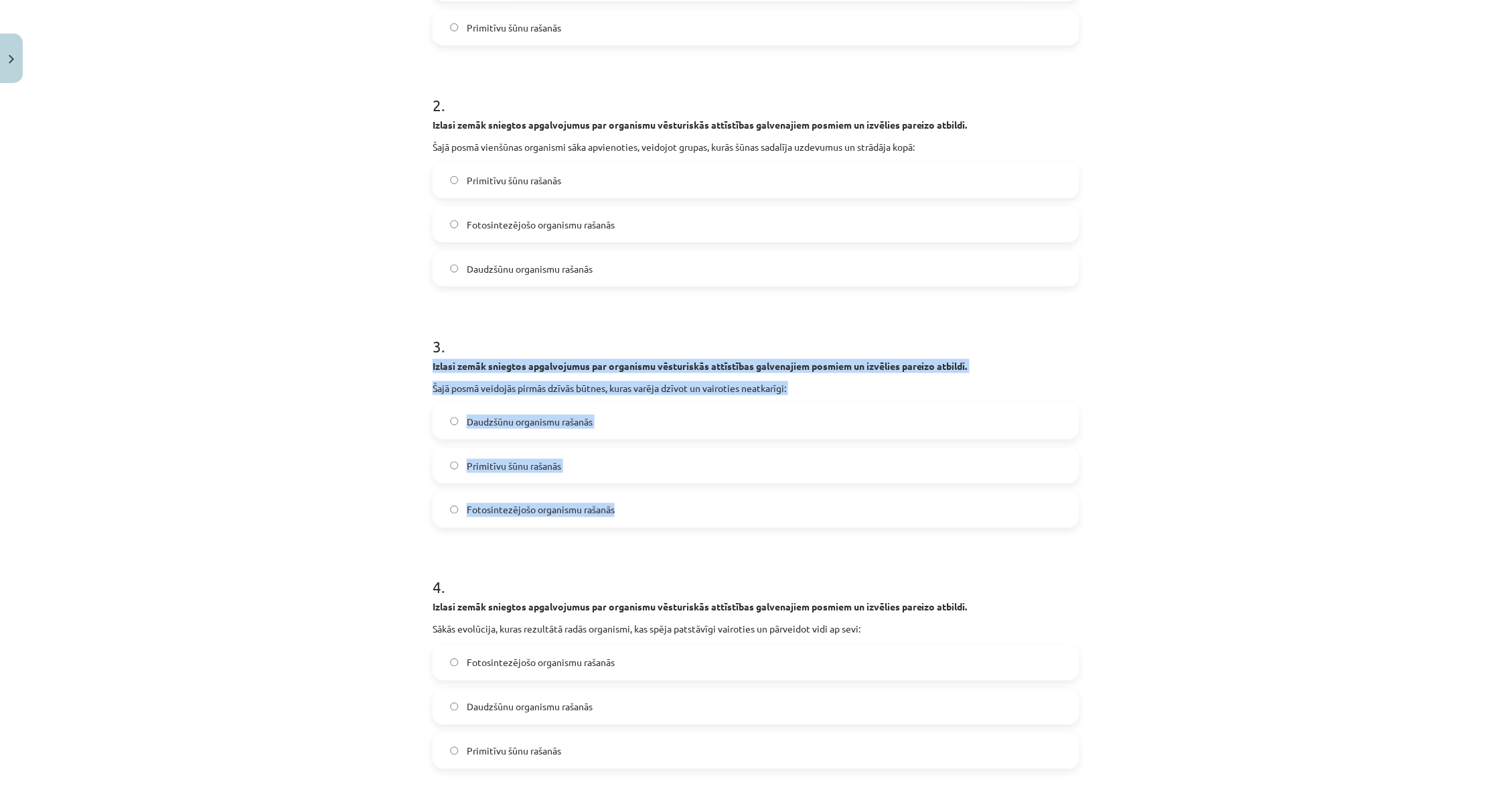
drag, startPoint x: 428, startPoint y: 361, endPoint x: 629, endPoint y: 510, distance: 250.2
click at [629, 510] on div "4 XP Saņemsi Viegls 32 pilda Apraksts Uzdevums Palīdzība 1 . Izlasi zemāk snieg…" at bounding box center [756, 272] width 663 height 1238
copy div "Izlasi zemāk sniegtos apgalvojumus par organismu vēsturiskās attīstības galvena…"
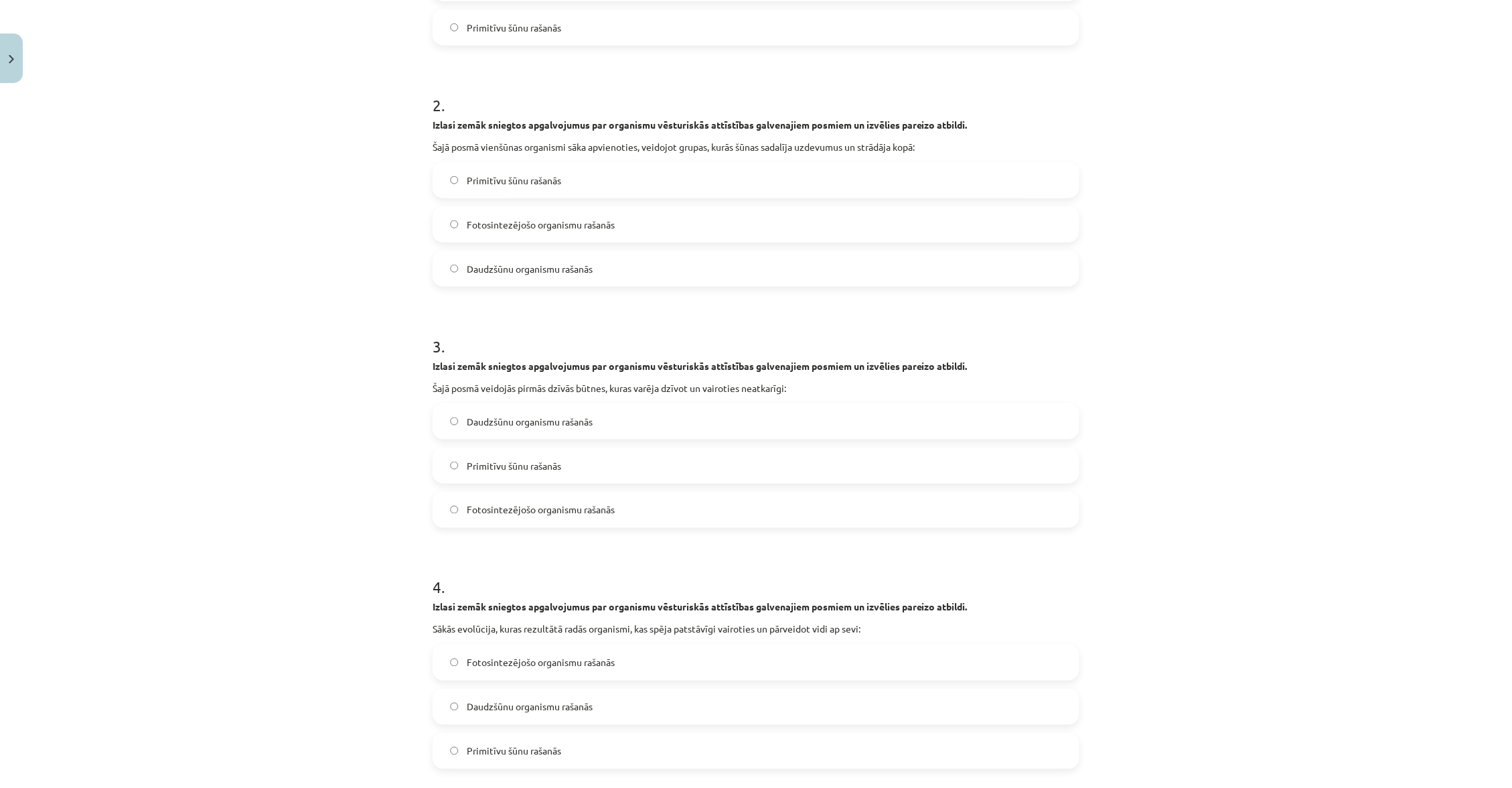
click at [592, 449] on label "Primitīvu šūnu rašanās" at bounding box center [756, 466] width 644 height 34
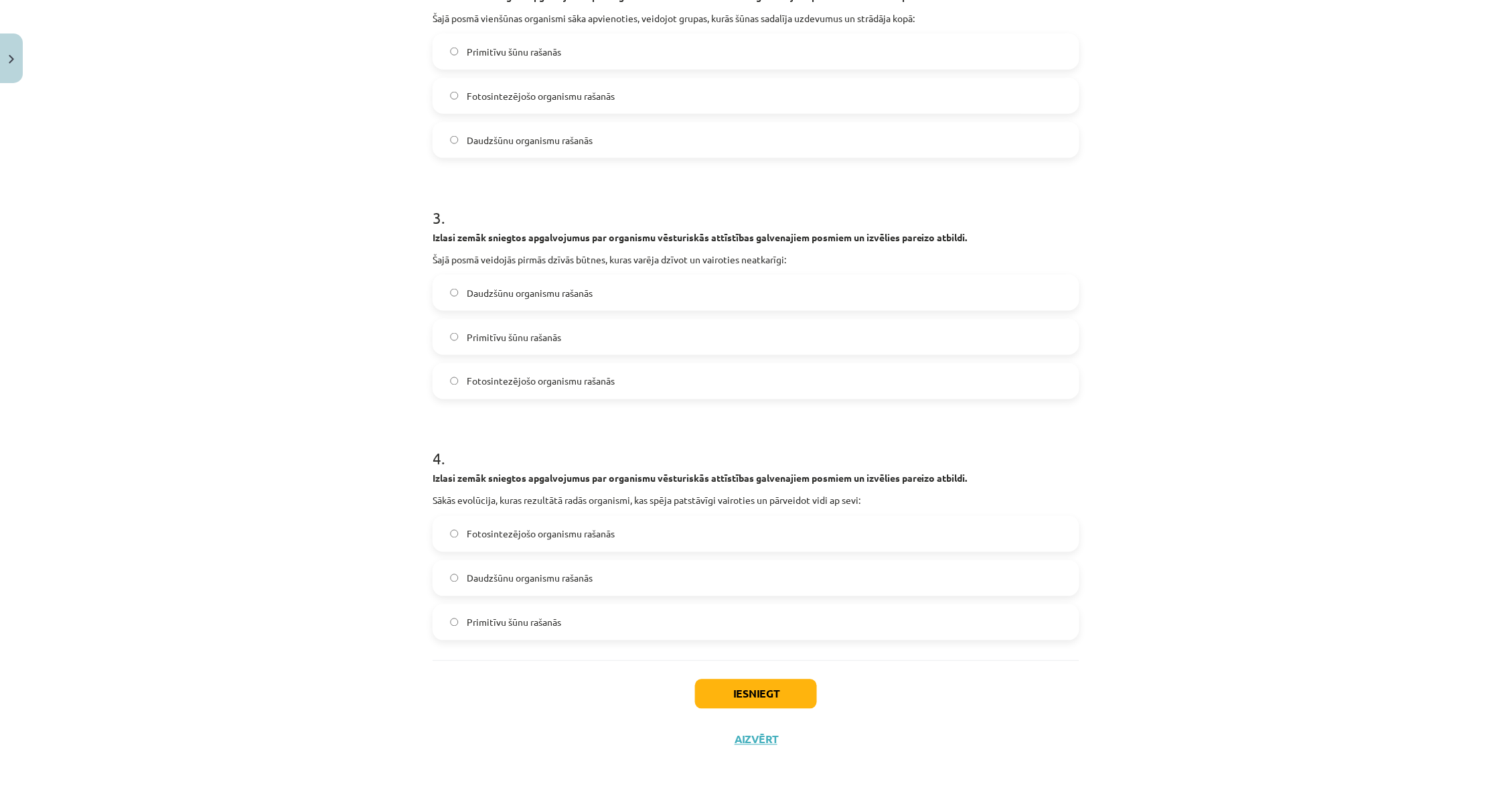
scroll to position [563, 0]
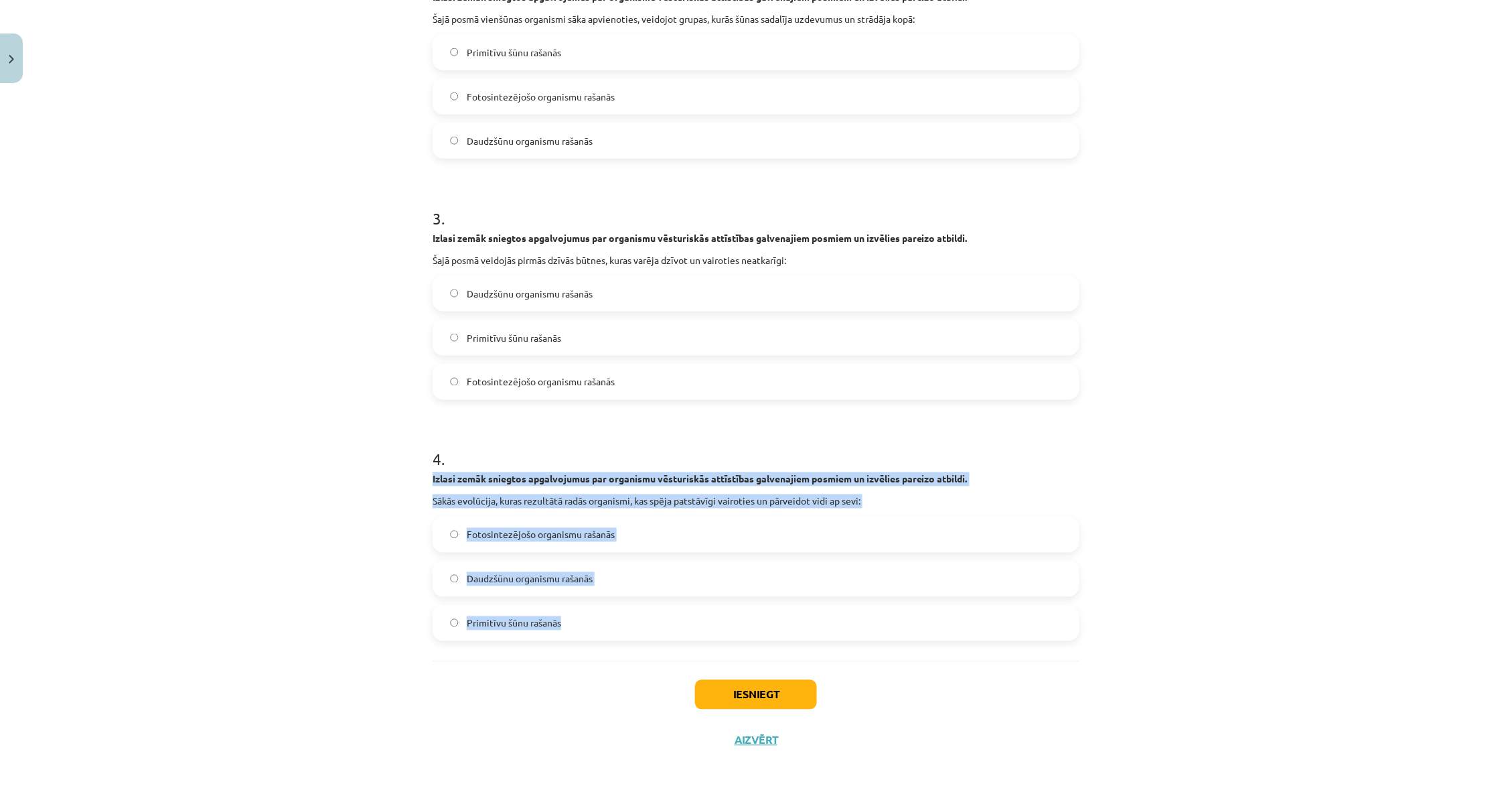
drag, startPoint x: 430, startPoint y: 470, endPoint x: 608, endPoint y: 620, distance: 232.8
click at [609, 619] on div "4 XP Saņemsi Viegls 32 pilda Apraksts Uzdevums Palīdzība 1 . Izlasi zemāk snieg…" at bounding box center [756, 144] width 663 height 1238
copy div "Izlasi zemāk sniegtos apgalvojumus par organismu vēsturiskās attīstības galvena…"
click at [608, 620] on label "Primitīvu šūnu rašanās" at bounding box center [756, 623] width 644 height 34
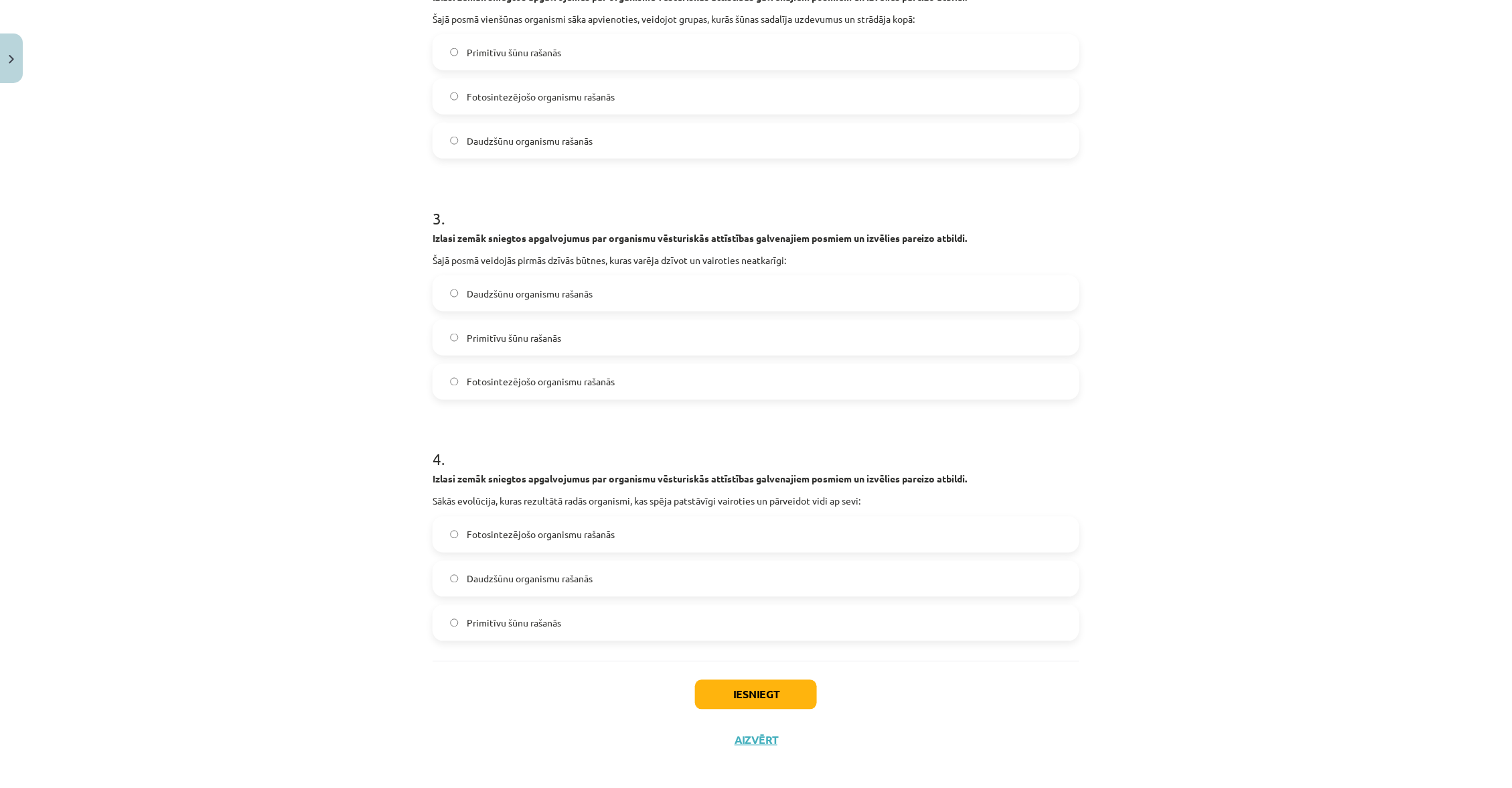
click at [751, 680] on button "Iesniegt" at bounding box center [755, 694] width 122 height 30
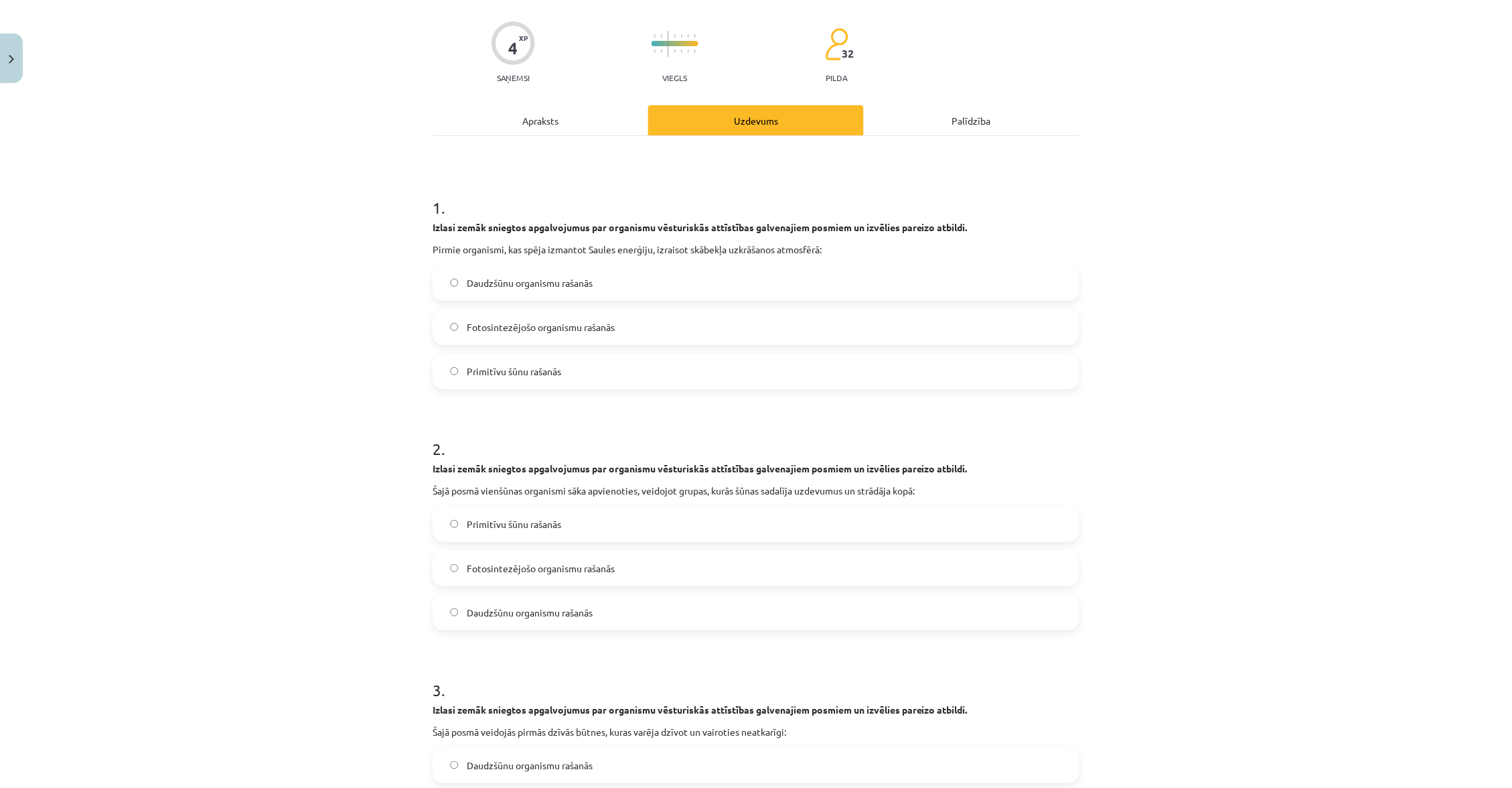
scroll to position [94, 0]
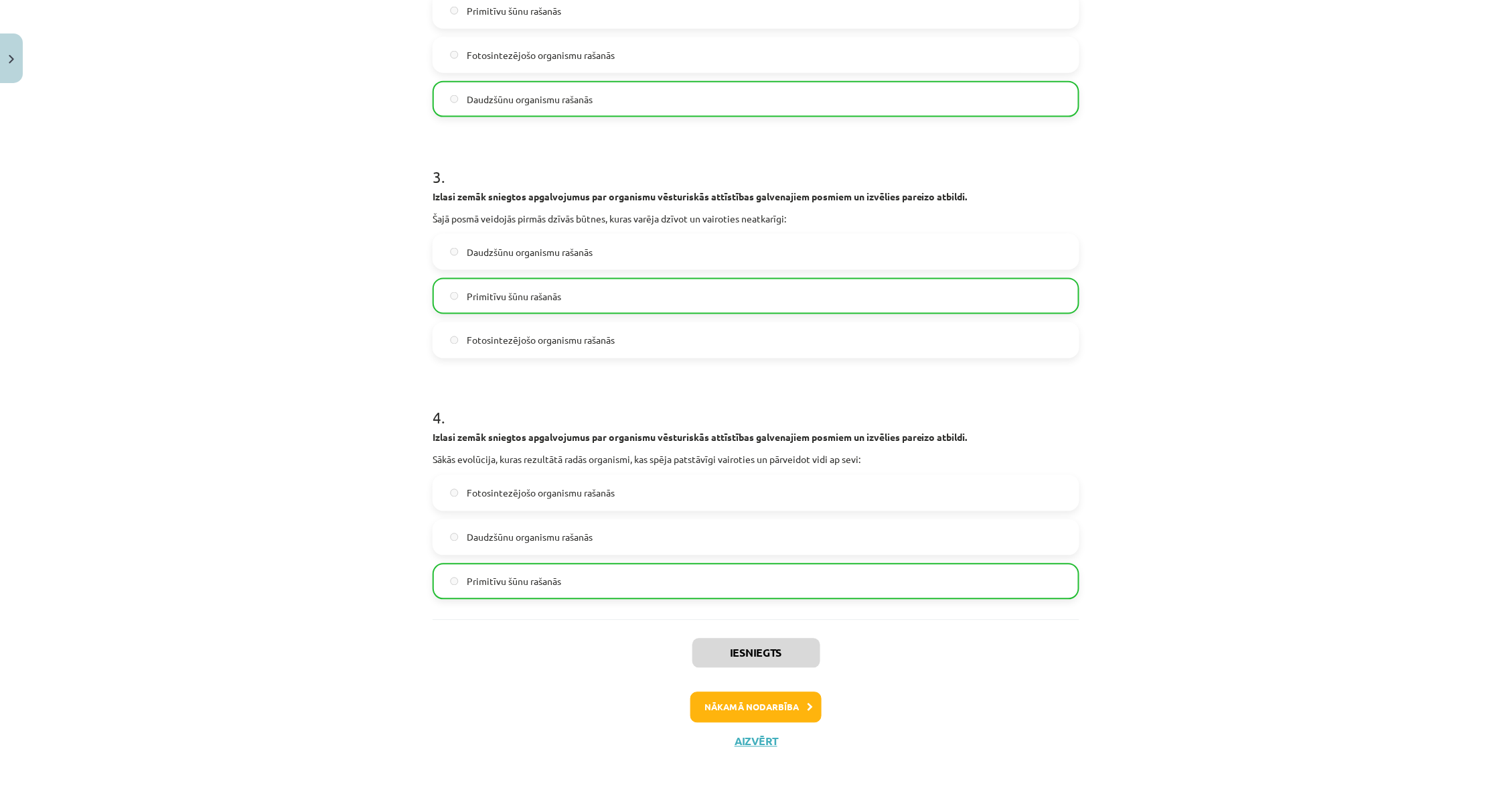
click at [765, 692] on button "Nākamā nodarbība" at bounding box center [755, 707] width 131 height 31
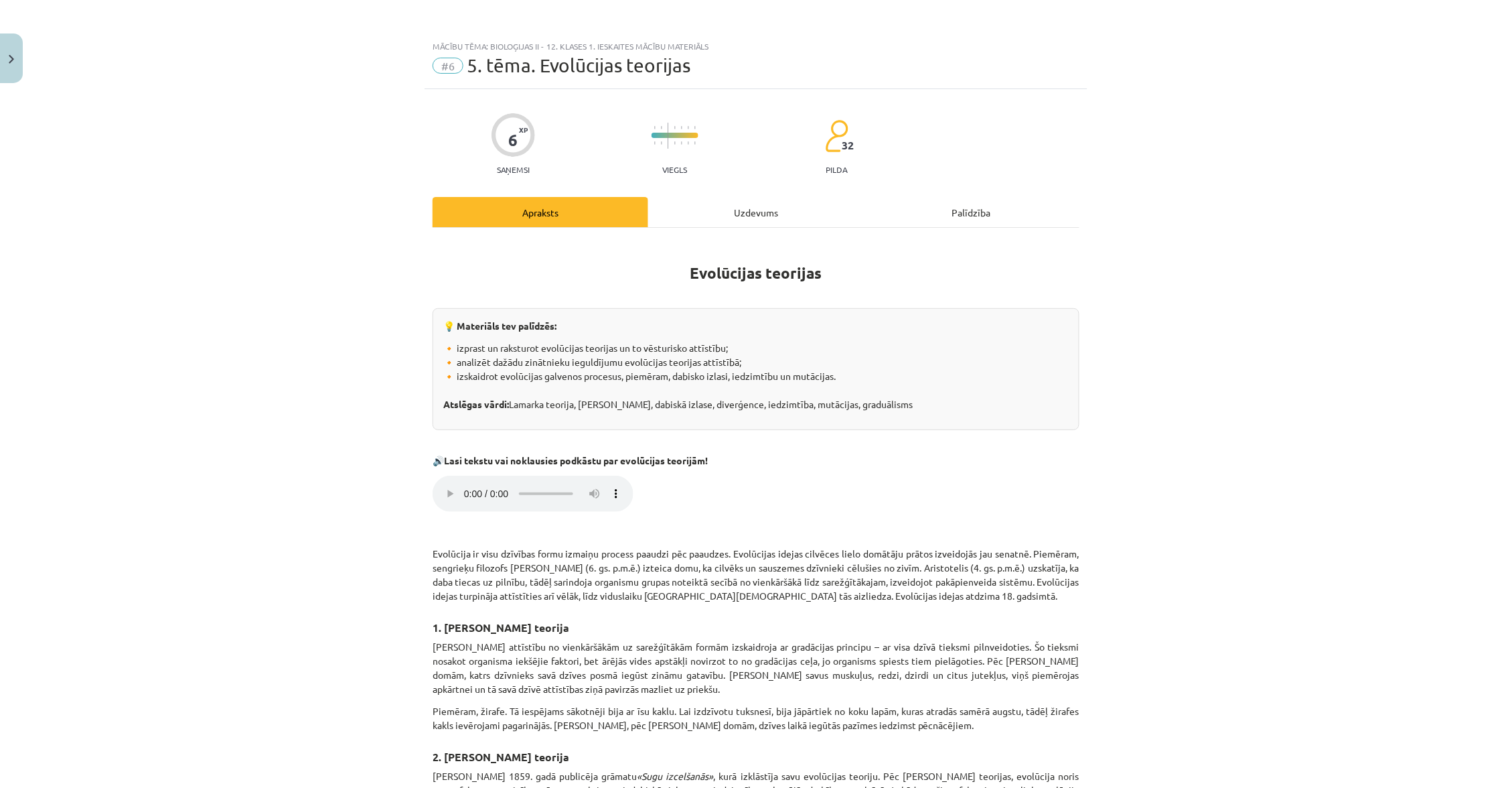
scroll to position [0, 0]
click at [439, 476] on audio "Your browser does not support the audio element." at bounding box center [533, 494] width 201 height 36
click at [448, 476] on audio "Your browser does not support the audio element." at bounding box center [533, 494] width 201 height 36
click at [609, 481] on audio "Your browser does not support the audio element." at bounding box center [533, 494] width 201 height 36
click at [619, 480] on audio "Your browser does not support the audio element." at bounding box center [533, 494] width 201 height 36
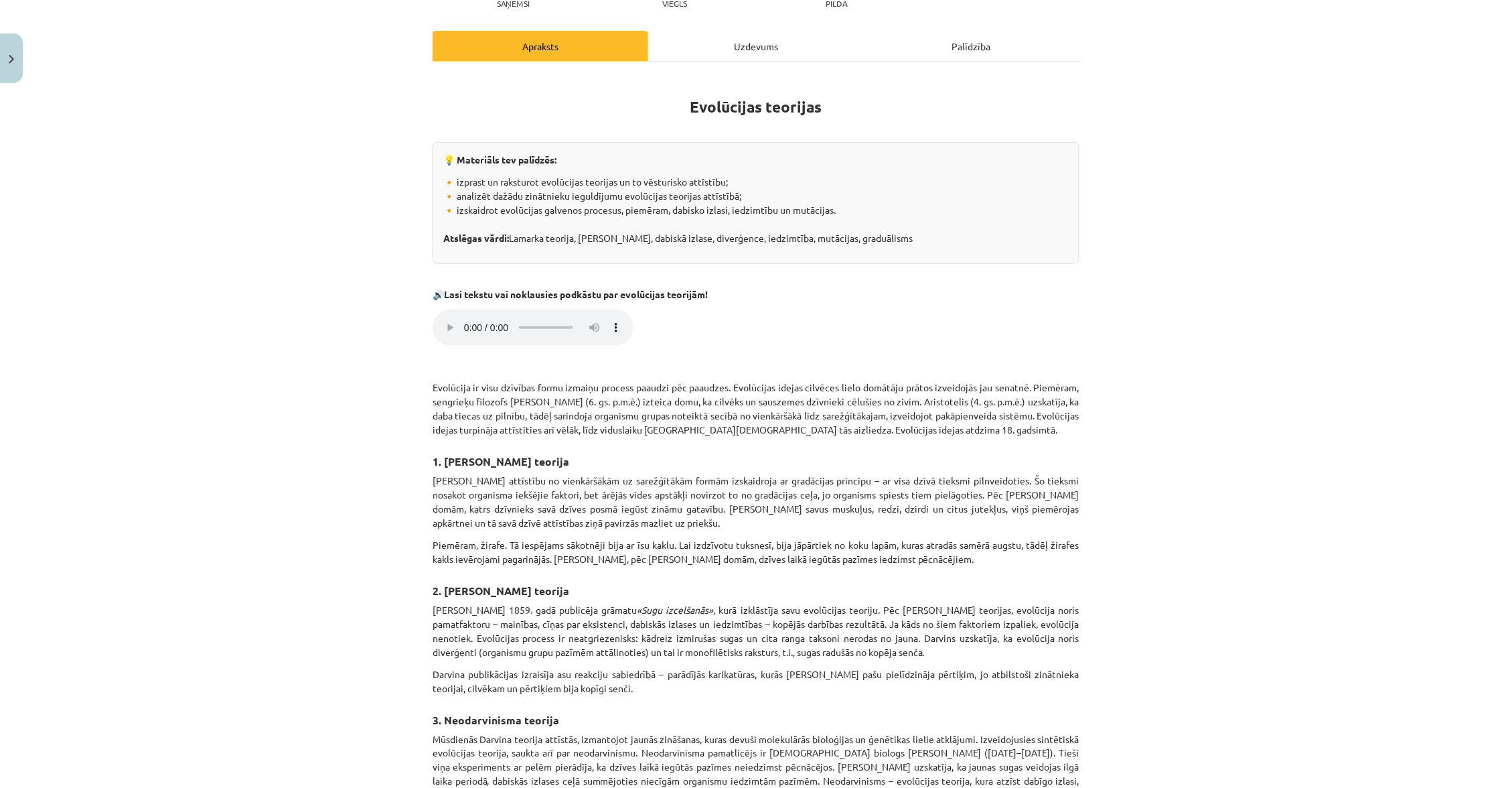
scroll to position [168, 0]
click at [621, 308] on audio "Your browser does not support the audio element." at bounding box center [533, 326] width 201 height 36
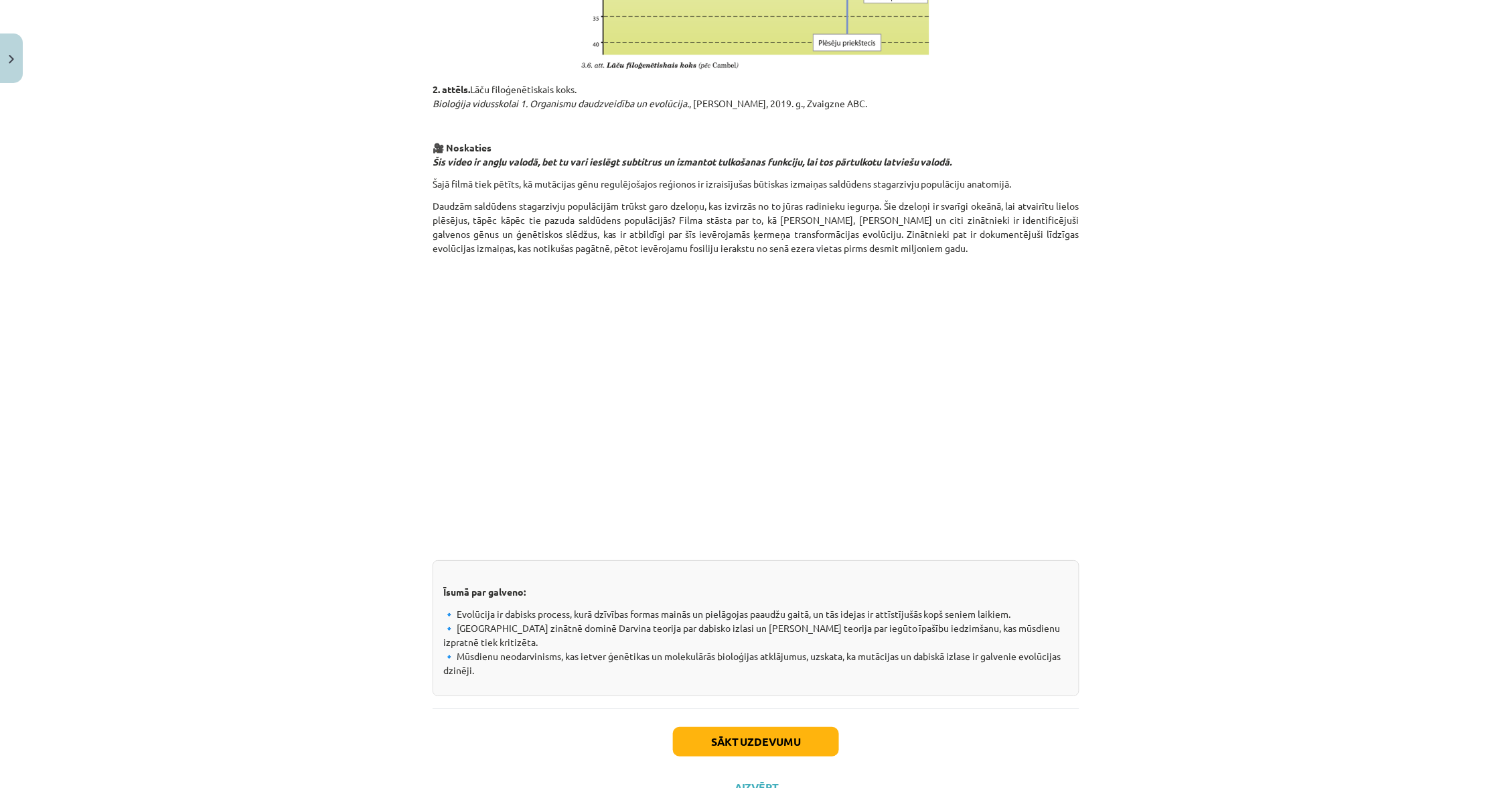
scroll to position [1510, 0]
click at [751, 727] on button "Sākt uzdevumu" at bounding box center [755, 742] width 166 height 30
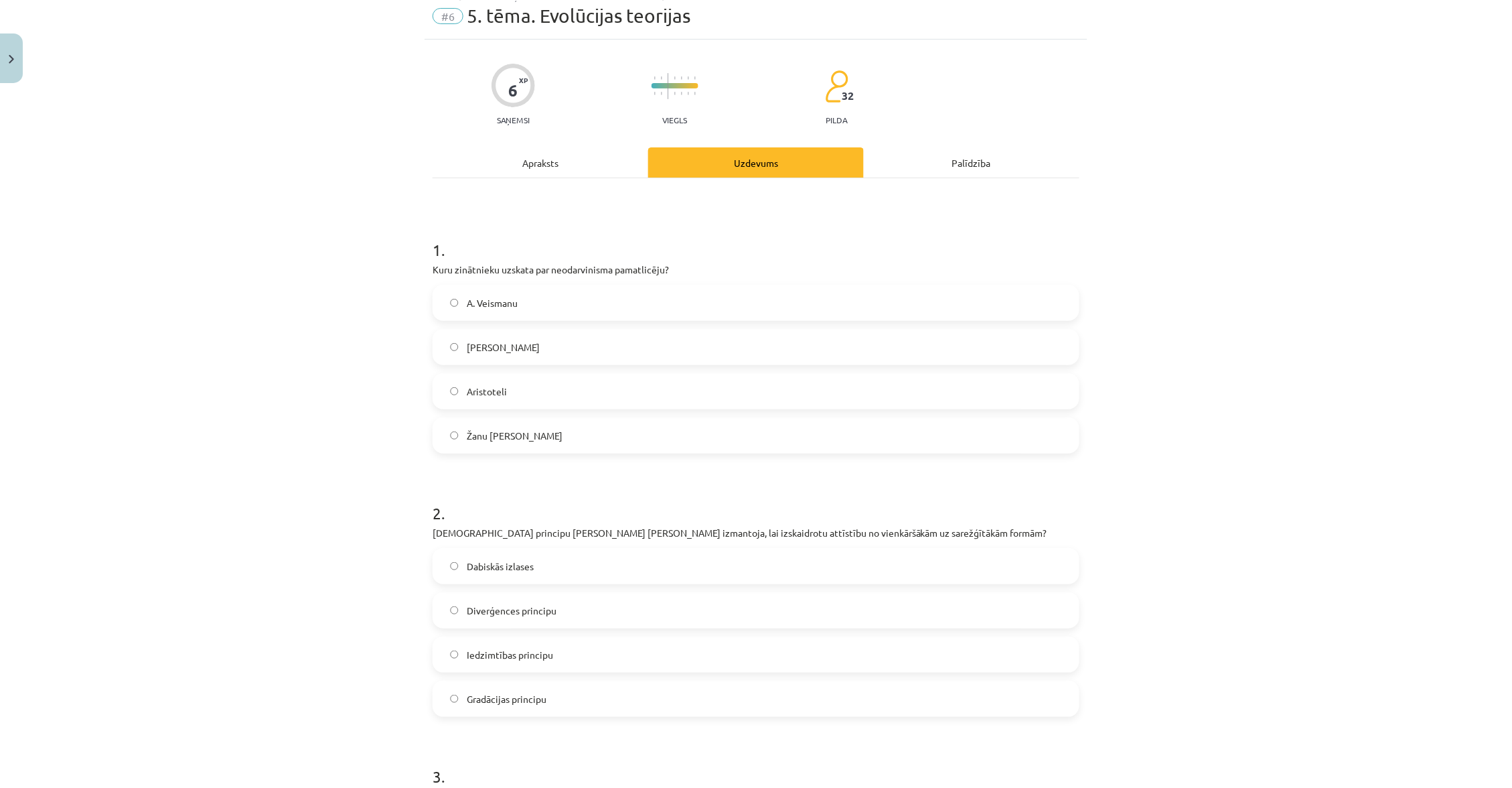
scroll to position [0, 0]
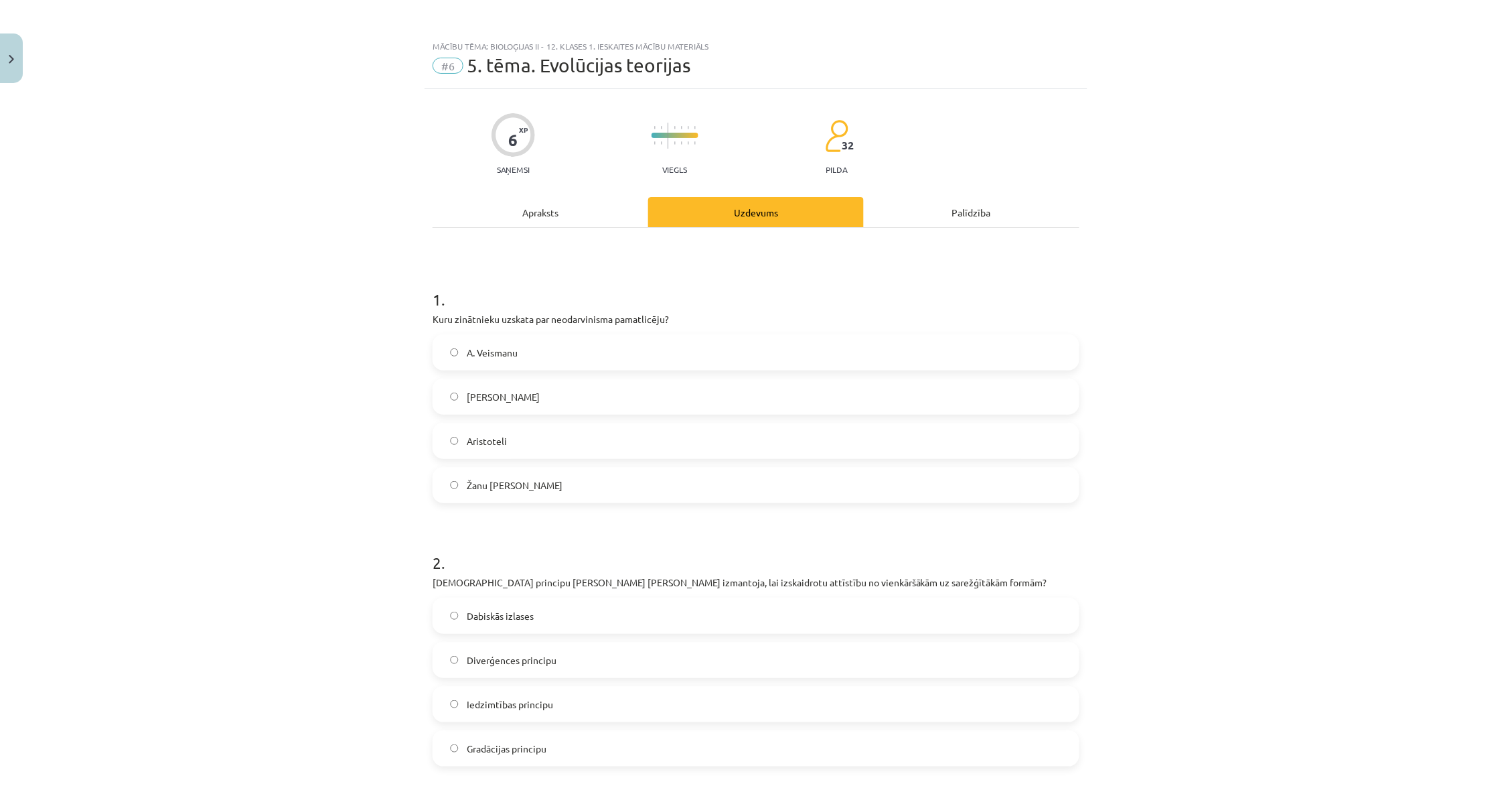
drag, startPoint x: 424, startPoint y: 313, endPoint x: 593, endPoint y: 498, distance: 250.6
copy div "Kuru zinātnieku uzskata par neodarvinisma pamatlicēju? A. Veismanu Čārlzu Darvi…"
click at [594, 350] on label "A. Veismanu" at bounding box center [756, 353] width 644 height 34
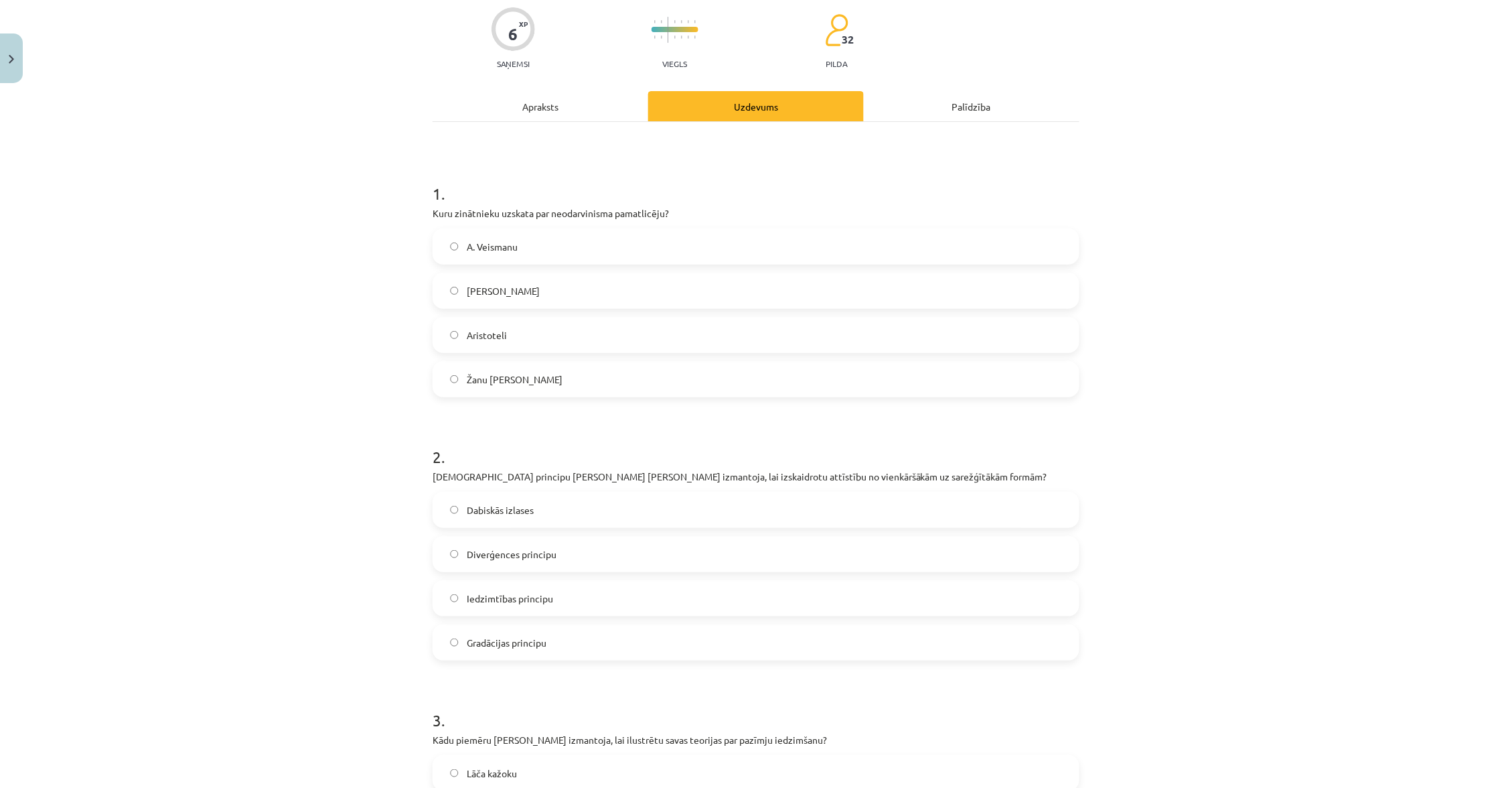
scroll to position [164, 0]
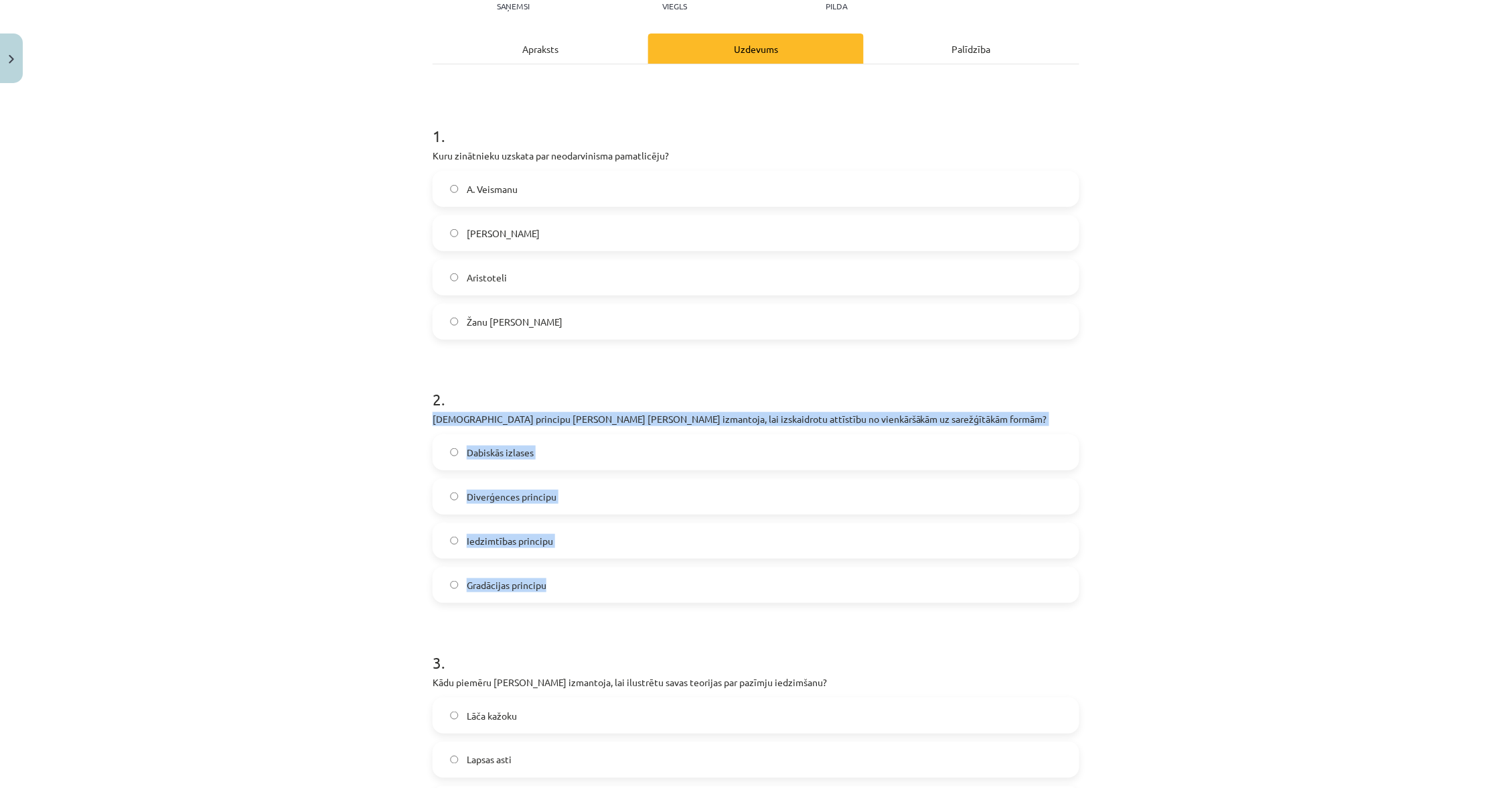
drag, startPoint x: 432, startPoint y: 415, endPoint x: 595, endPoint y: 577, distance: 229.8
click at [595, 577] on div "2 . Kuru principu Žans Batists Lamarks izmantoja, lai izskaidrotu attīstību no …" at bounding box center [756, 485] width 647 height 236
copy div "Kuru principu Žans Batists Lamarks izmantoja, lai izskaidrotu attīstību no vien…"
click at [603, 578] on label "Gradācijas principu" at bounding box center [756, 585] width 644 height 34
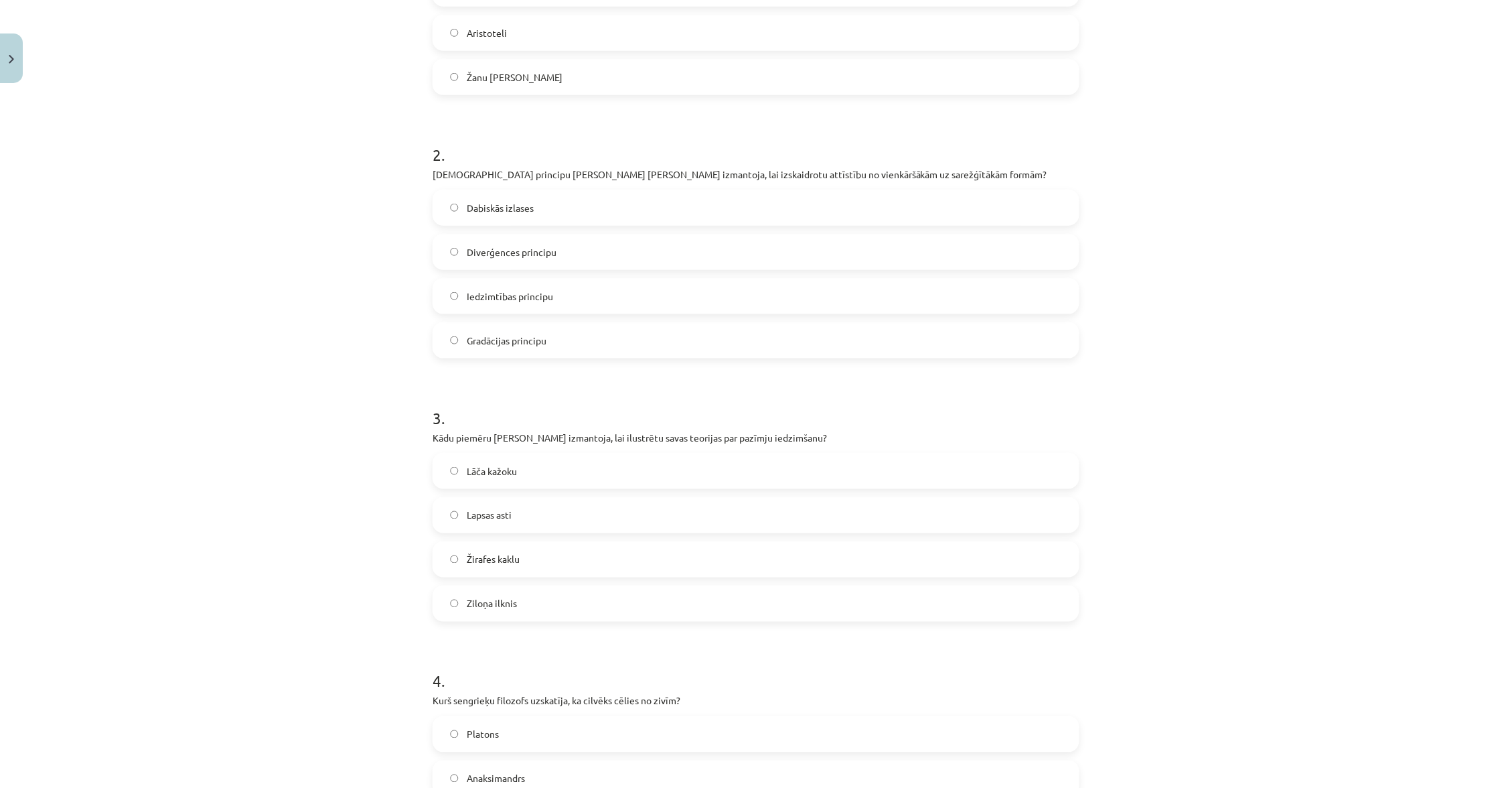
scroll to position [581, 0]
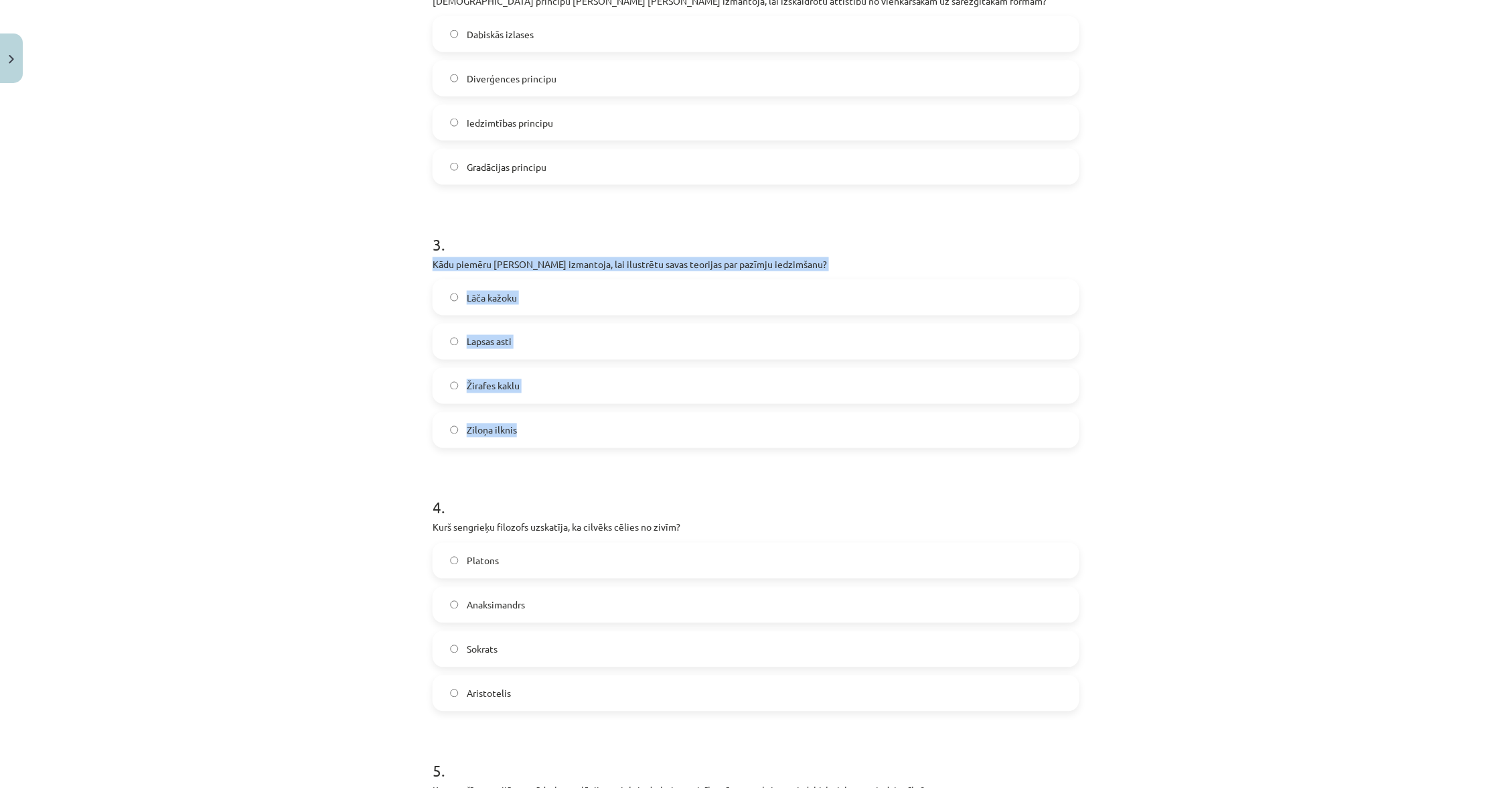
drag, startPoint x: 426, startPoint y: 260, endPoint x: 560, endPoint y: 425, distance: 212.6
click at [562, 425] on div "6 XP Saņemsi Viegls 32 pilda Apraksts Uzdevums Palīdzība 1 . Kuru zinātnieku uz…" at bounding box center [756, 433] width 663 height 1853
copy div "Kādu piemēru Lamarks izmantoja, lai ilustrētu savas teorijas par pazīmju iedzim…"
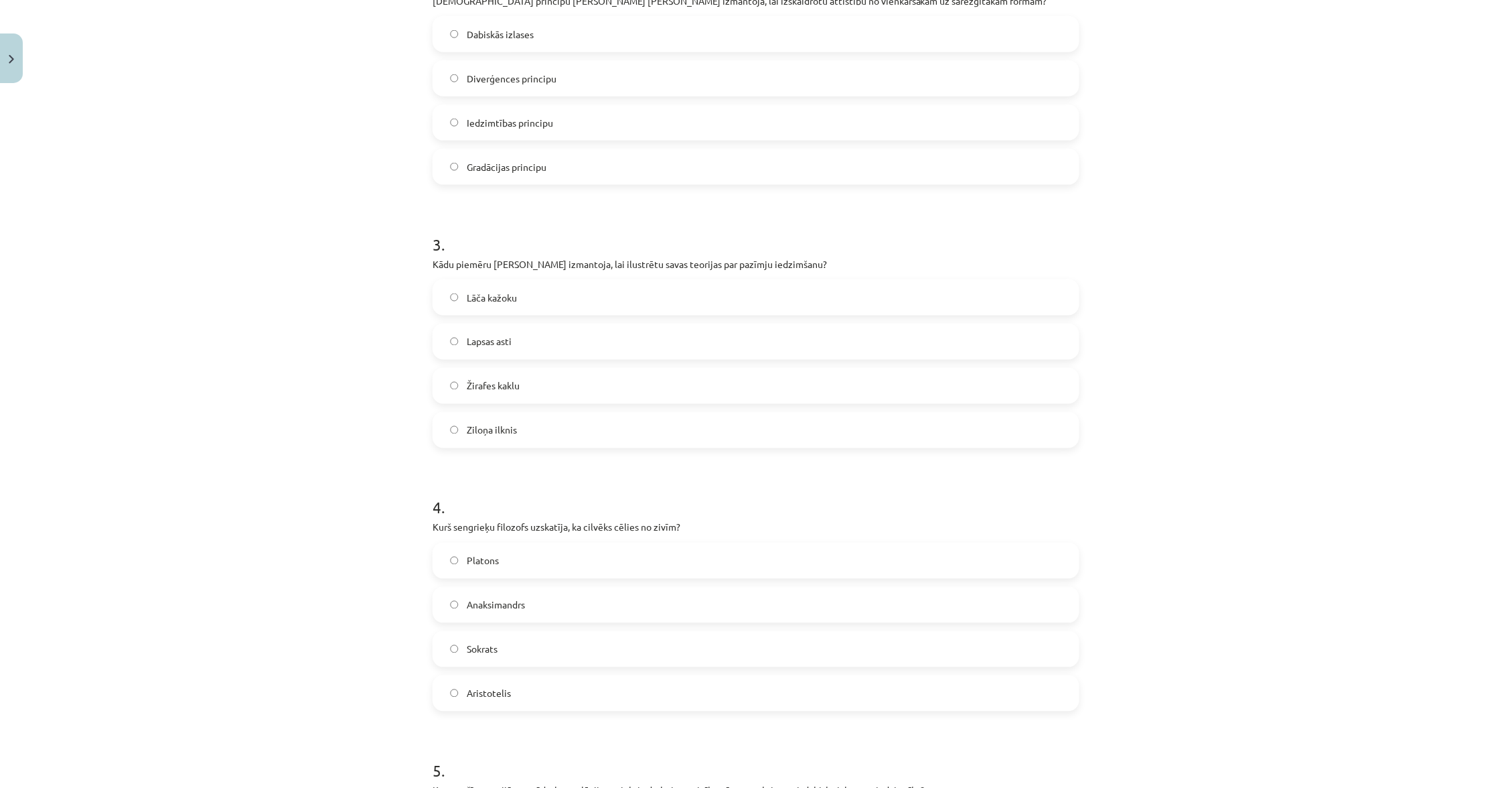
click at [568, 371] on label "Žirafes kaklu" at bounding box center [756, 386] width 644 height 34
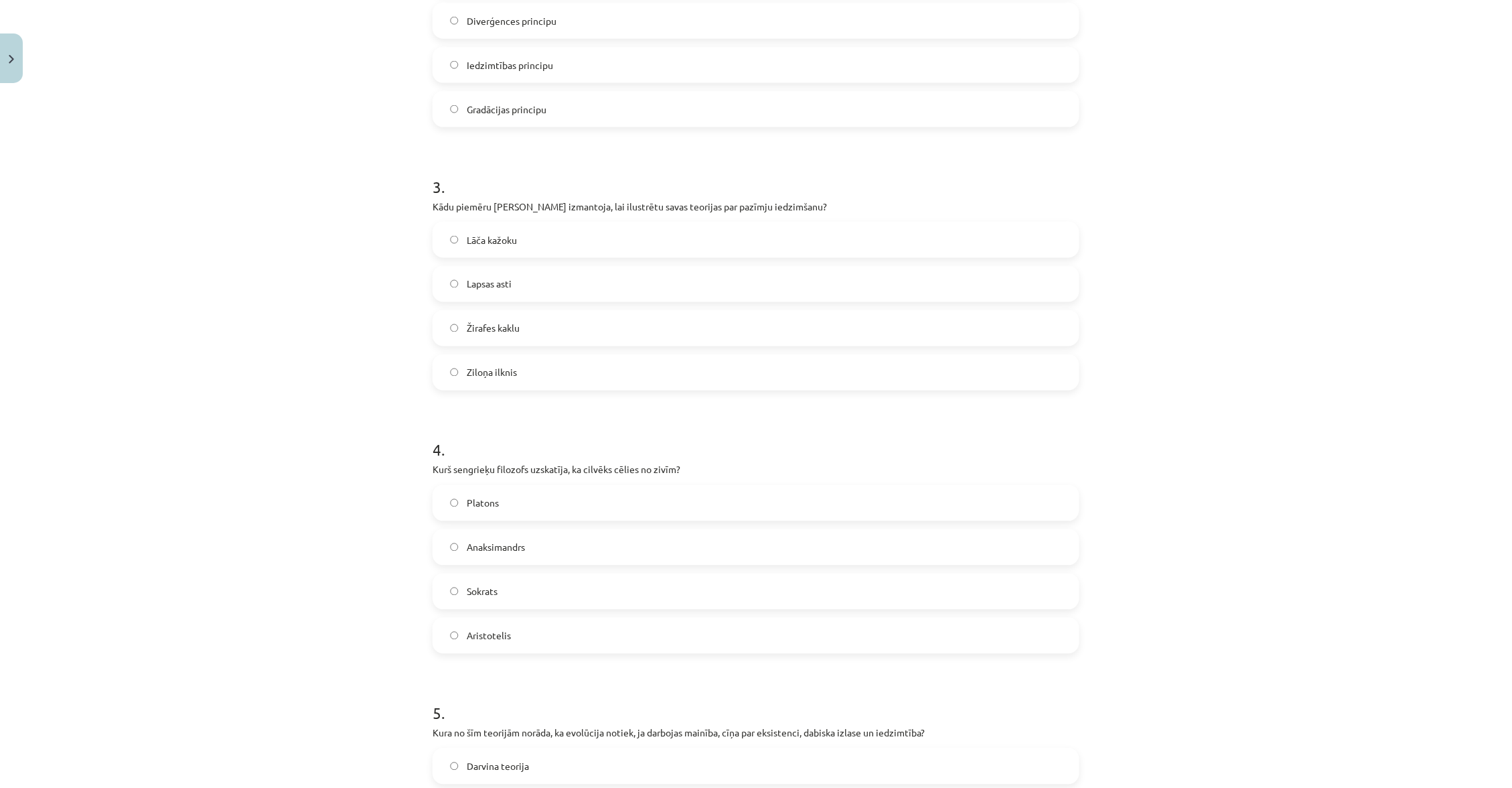
scroll to position [631, 0]
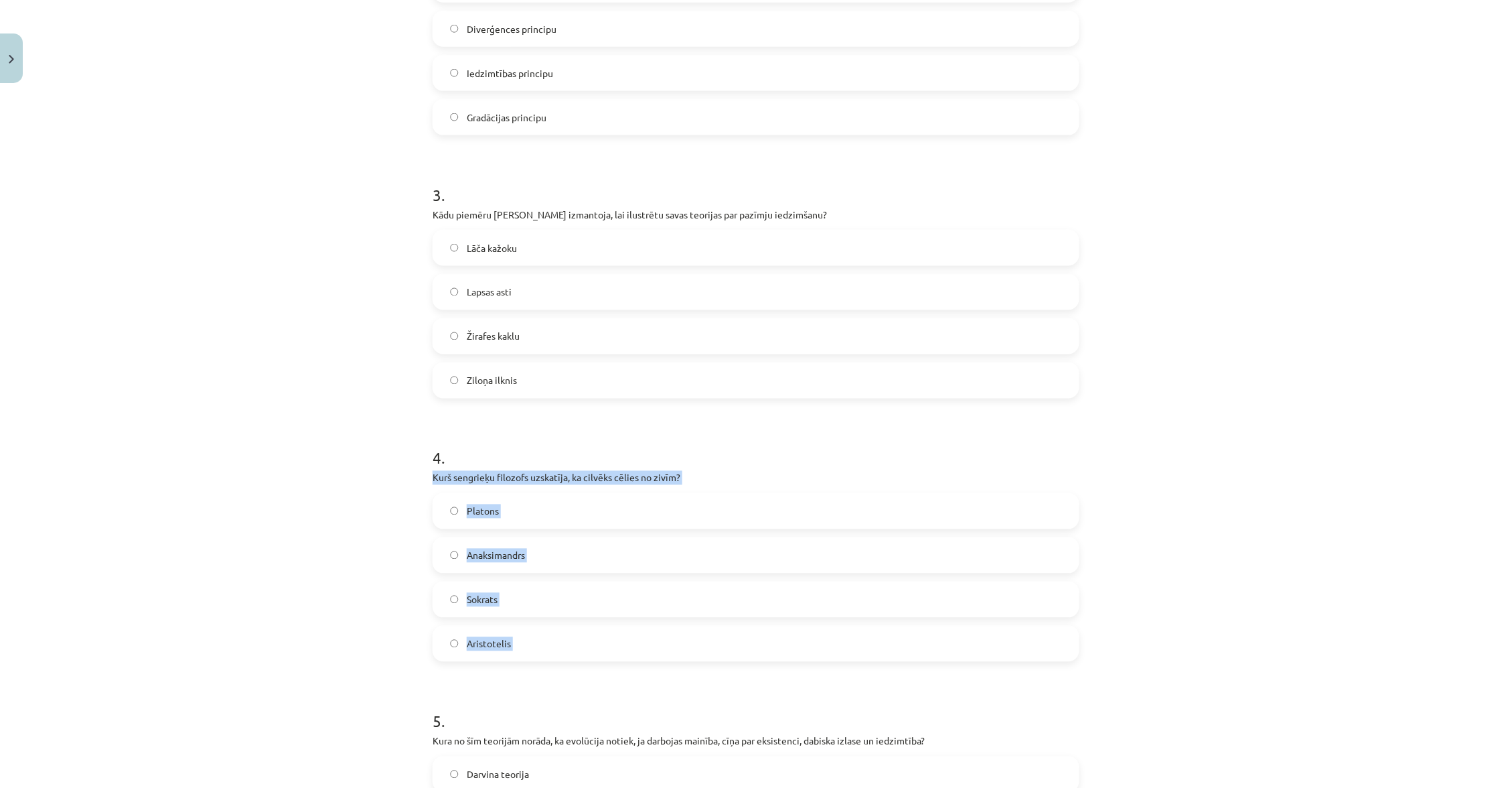
drag, startPoint x: 425, startPoint y: 464, endPoint x: 546, endPoint y: 659, distance: 229.5
click at [547, 659] on div "6 XP Saņemsi Viegls 32 pilda Apraksts Uzdevums Palīdzība 1 . Kuru zinātnieku uz…" at bounding box center [756, 384] width 663 height 1853
click at [590, 542] on label "Anaksimandrs" at bounding box center [756, 555] width 644 height 34
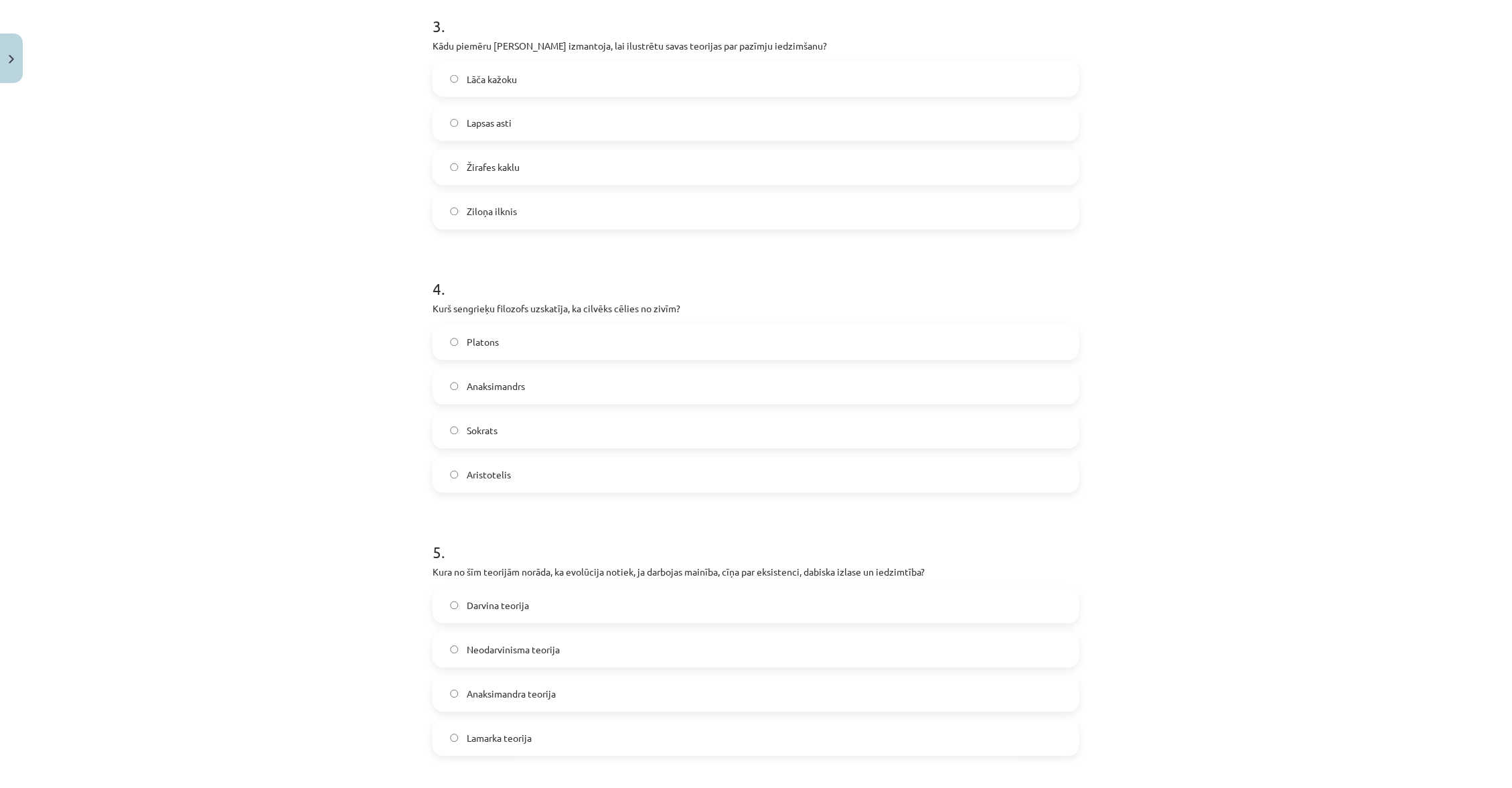
scroll to position [962, 0]
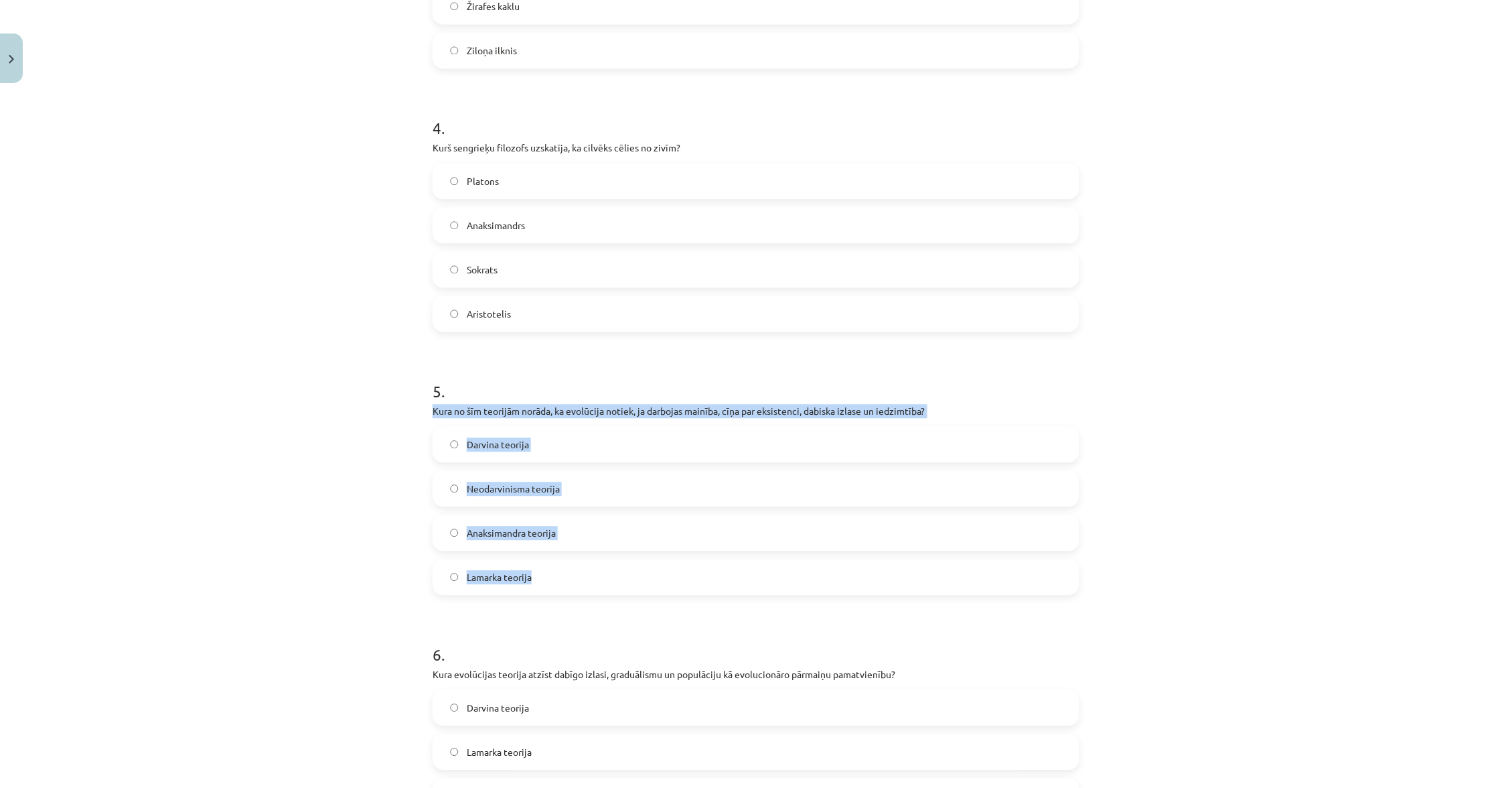
drag, startPoint x: 426, startPoint y: 400, endPoint x: 564, endPoint y: 571, distance: 219.7
click at [564, 571] on div "6 XP Saņemsi Viegls 32 pilda Apraksts Uzdevums Palīdzība 1 . Kuru zinātnieku uz…" at bounding box center [756, 54] width 663 height 1853
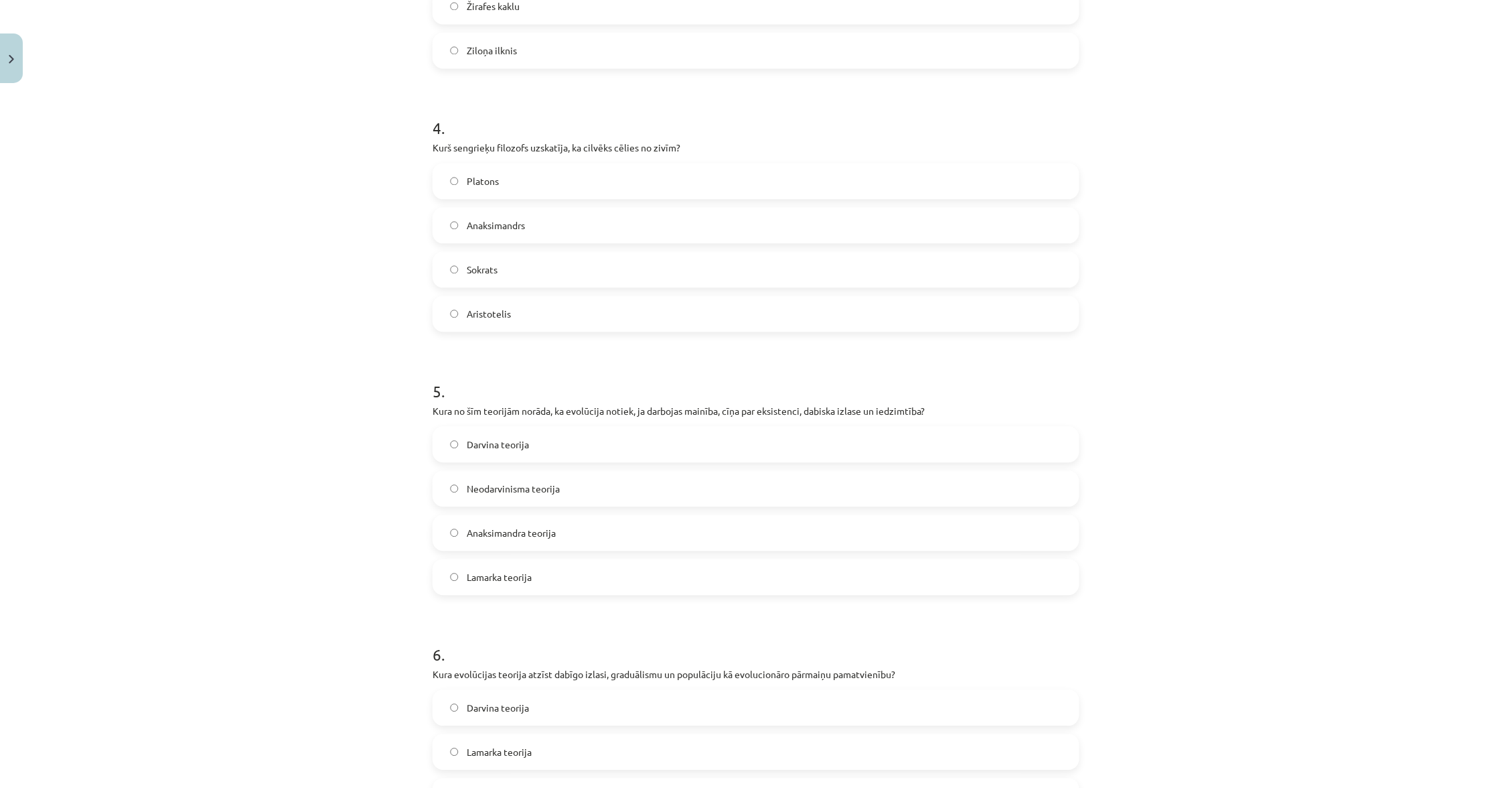
click at [619, 439] on label "Darvina teorija" at bounding box center [756, 444] width 644 height 34
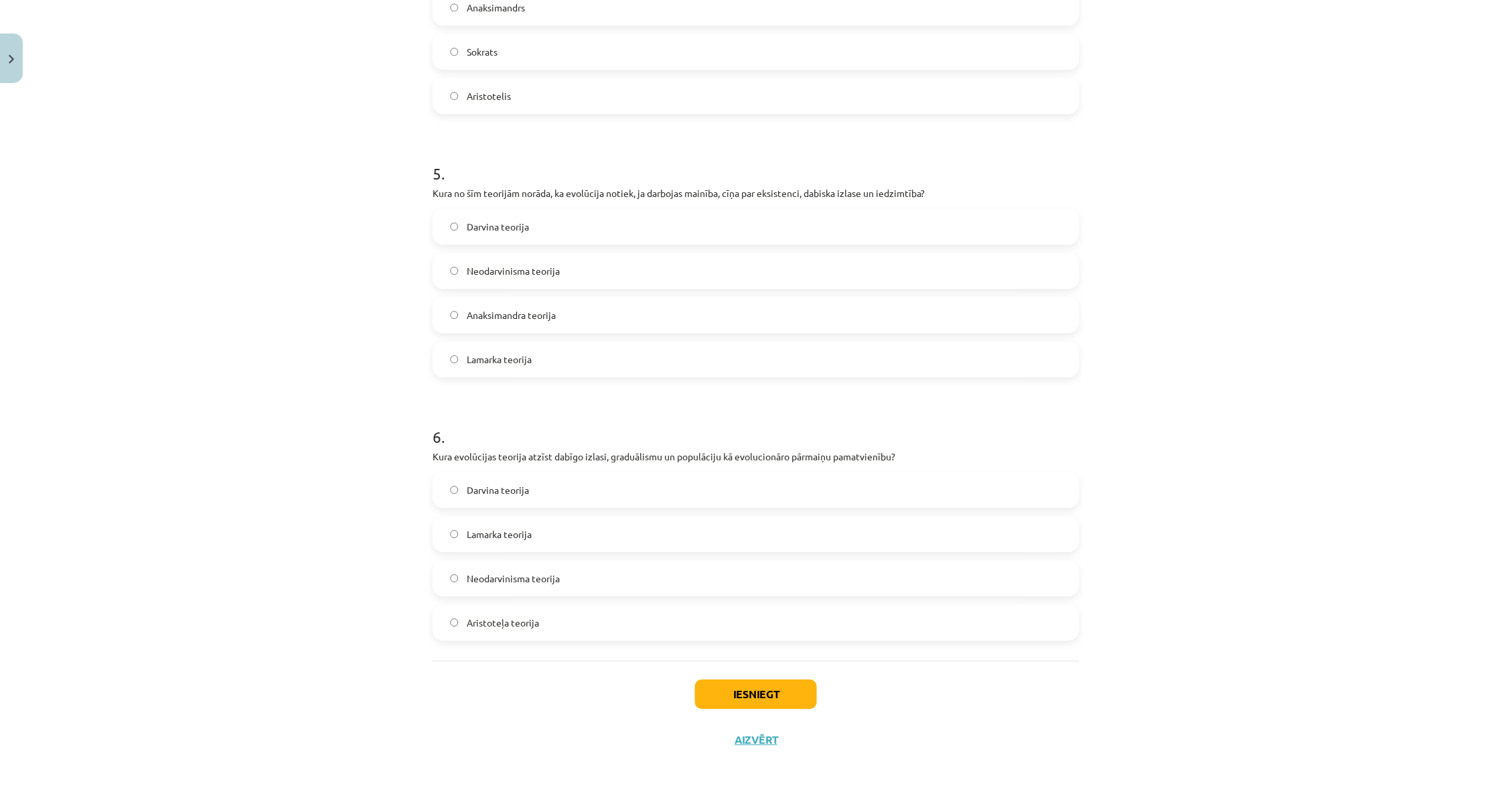
scroll to position [1178, 0]
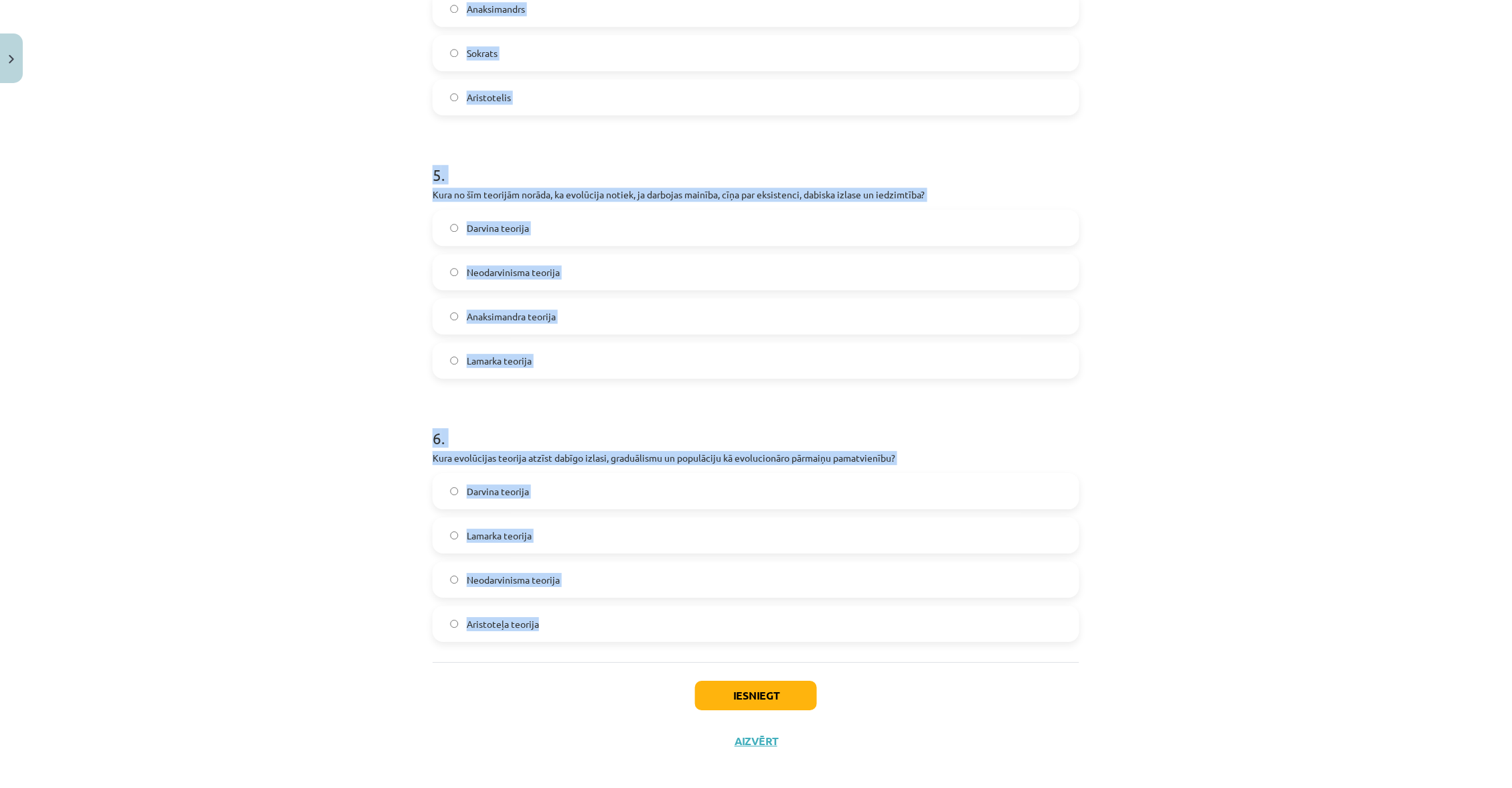
drag, startPoint x: 422, startPoint y: 447, endPoint x: 622, endPoint y: 606, distance: 255.5
click at [623, 608] on div "Mācību tēma: Bioloģijas ii - 12. klases 1. ieskaites mācību materiāls #6 5. tēm…" at bounding box center [756, 394] width 1512 height 788
click at [550, 431] on h1 "6 ." at bounding box center [756, 426] width 647 height 42
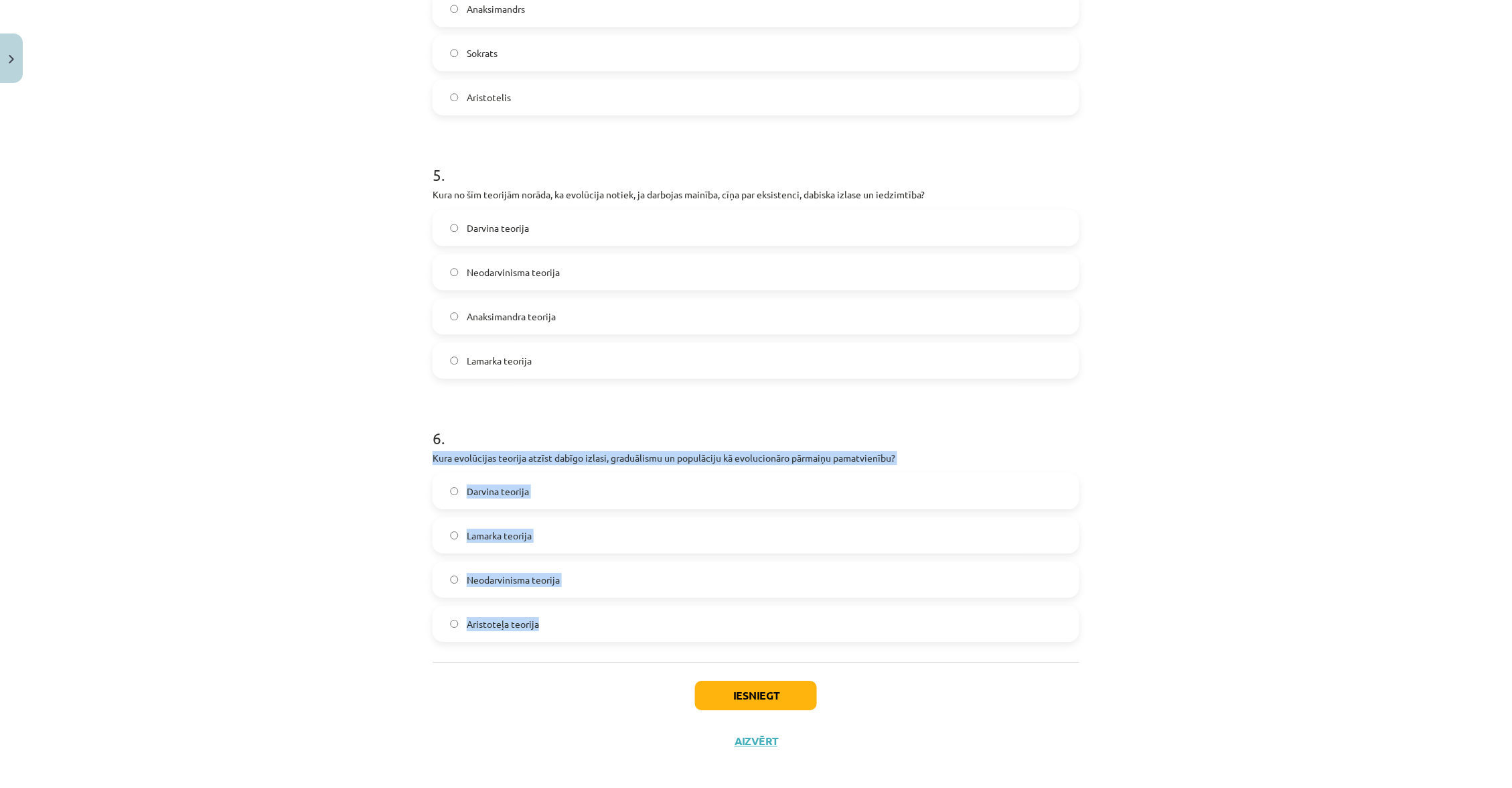
drag, startPoint x: 427, startPoint y: 445, endPoint x: 612, endPoint y: 602, distance: 242.6
click at [613, 571] on label "Neodarvinisma teorija" at bounding box center [756, 579] width 644 height 34
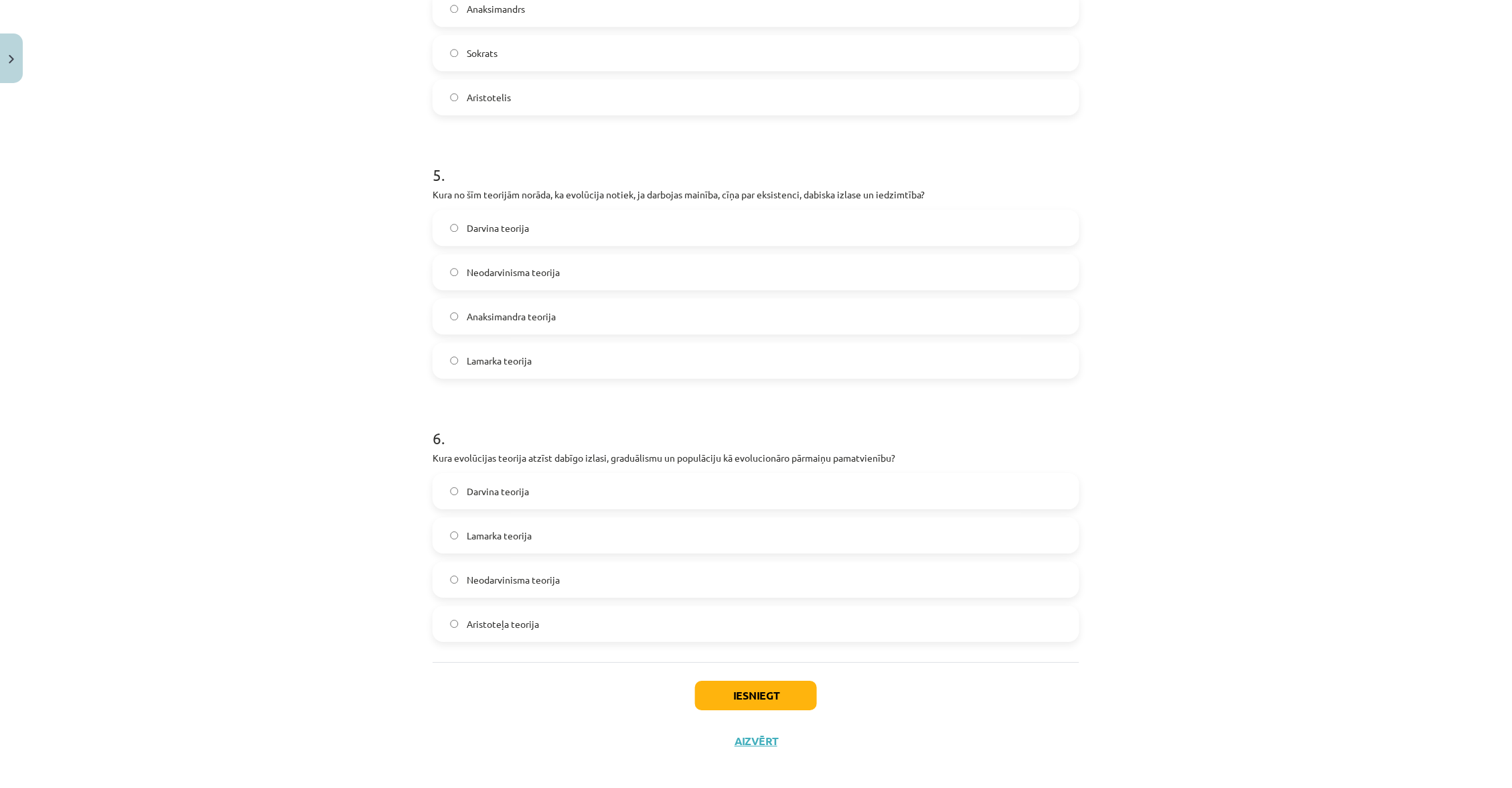
click at [751, 698] on button "Iesniegt" at bounding box center [755, 695] width 122 height 30
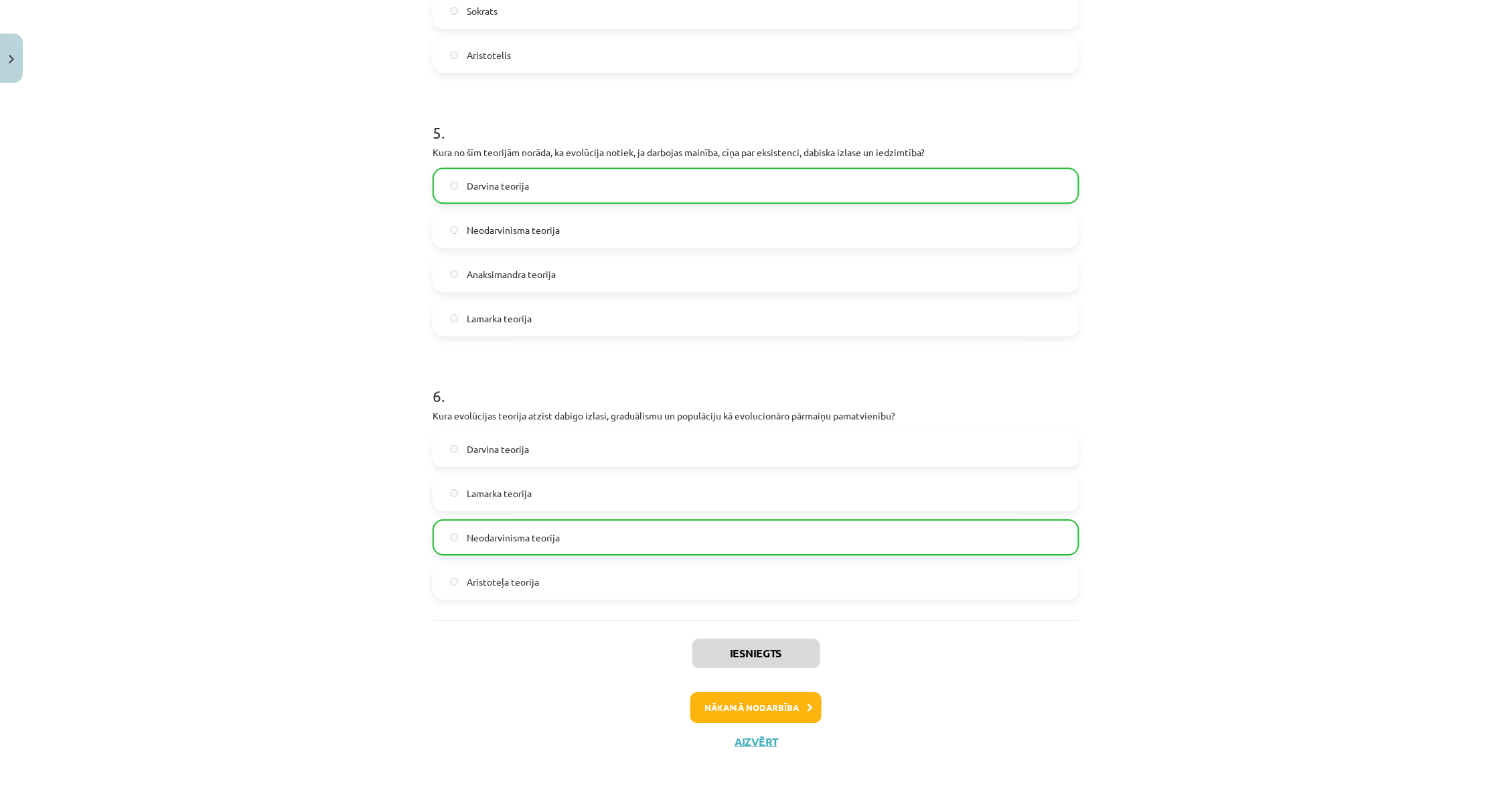
click at [763, 692] on button "Nākamā nodarbība" at bounding box center [755, 707] width 131 height 31
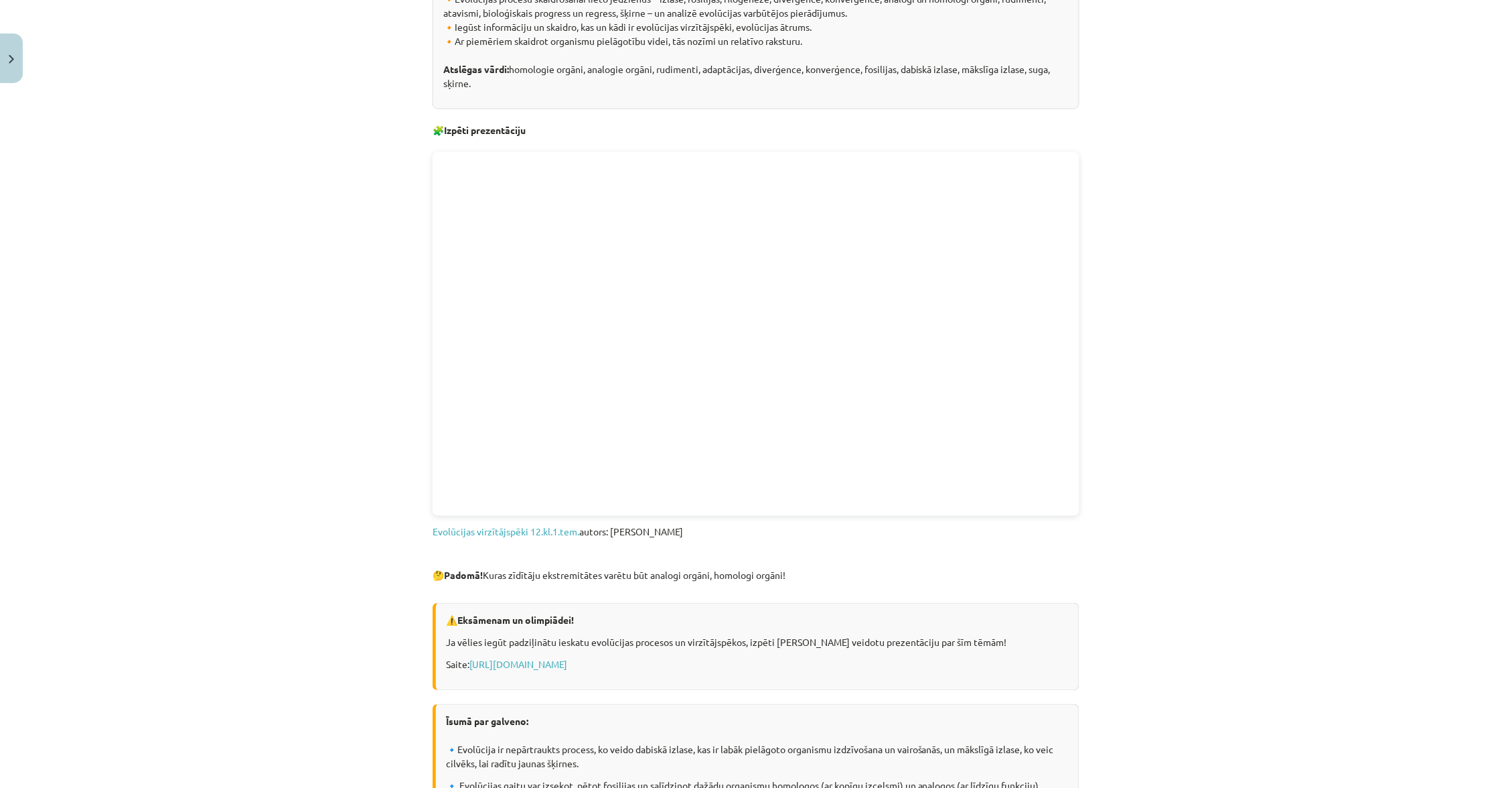
scroll to position [581, 0]
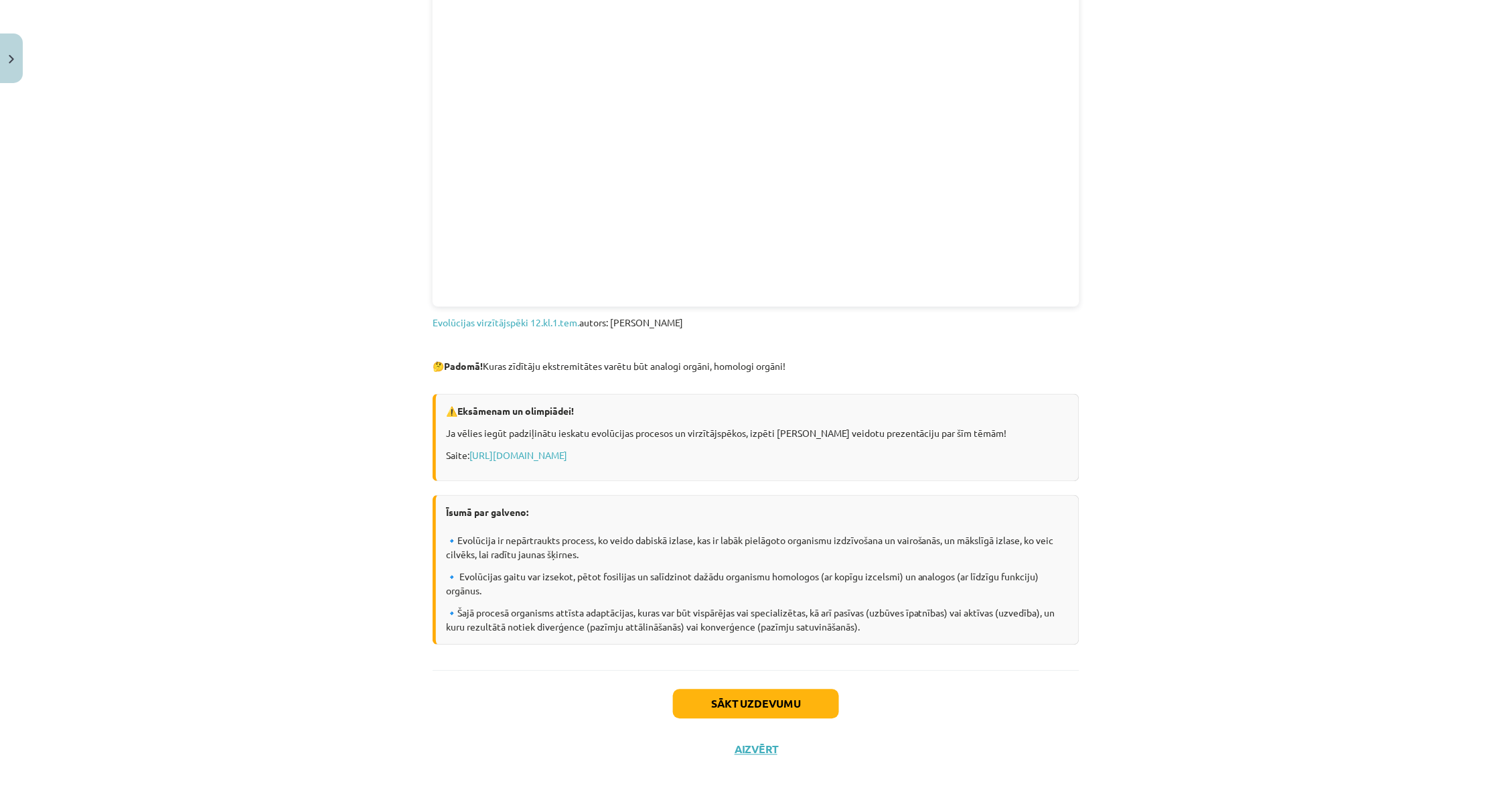
click at [746, 743] on button "Aizvērt" at bounding box center [756, 750] width 51 height 13
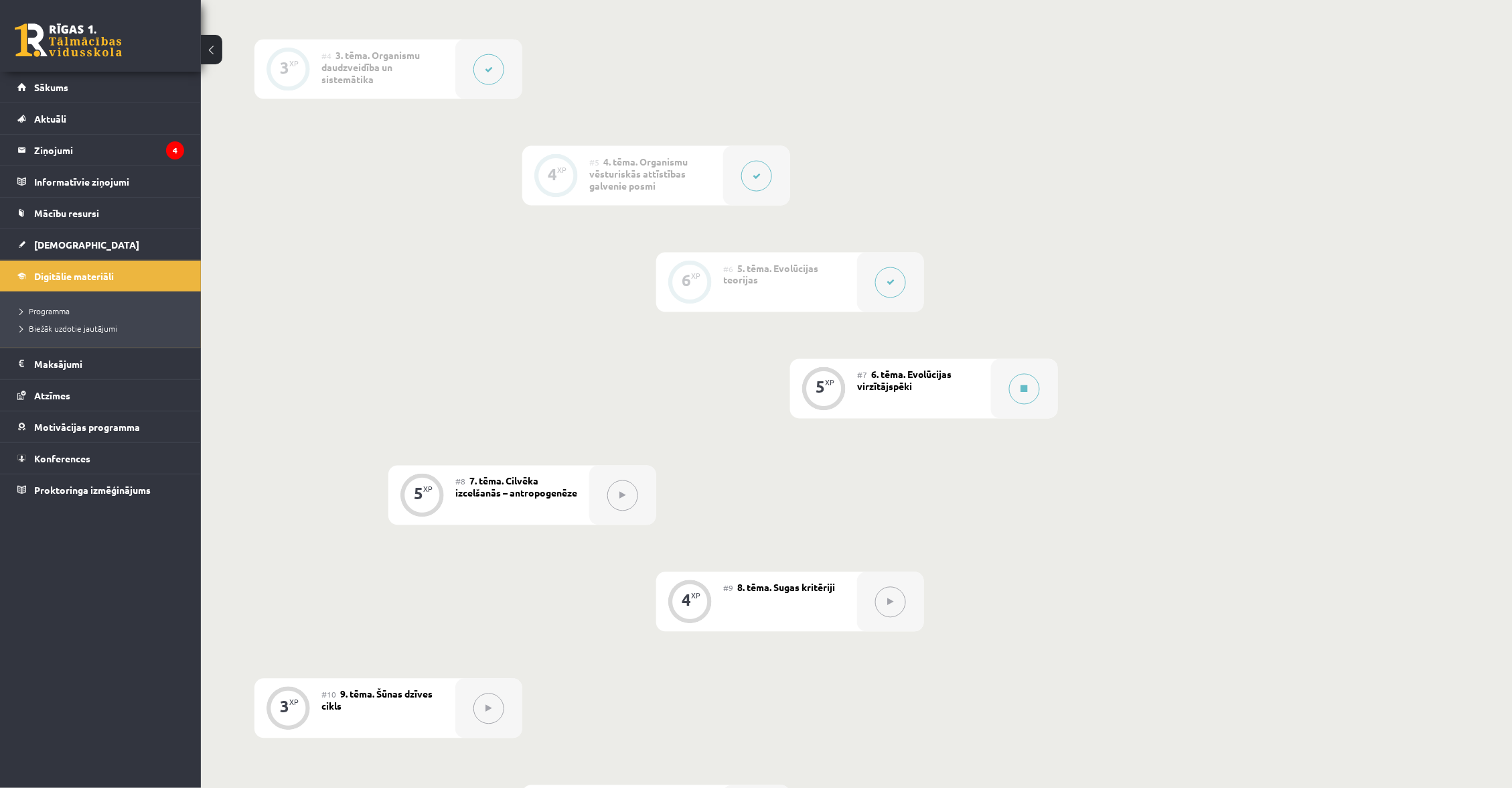
scroll to position [648, 0]
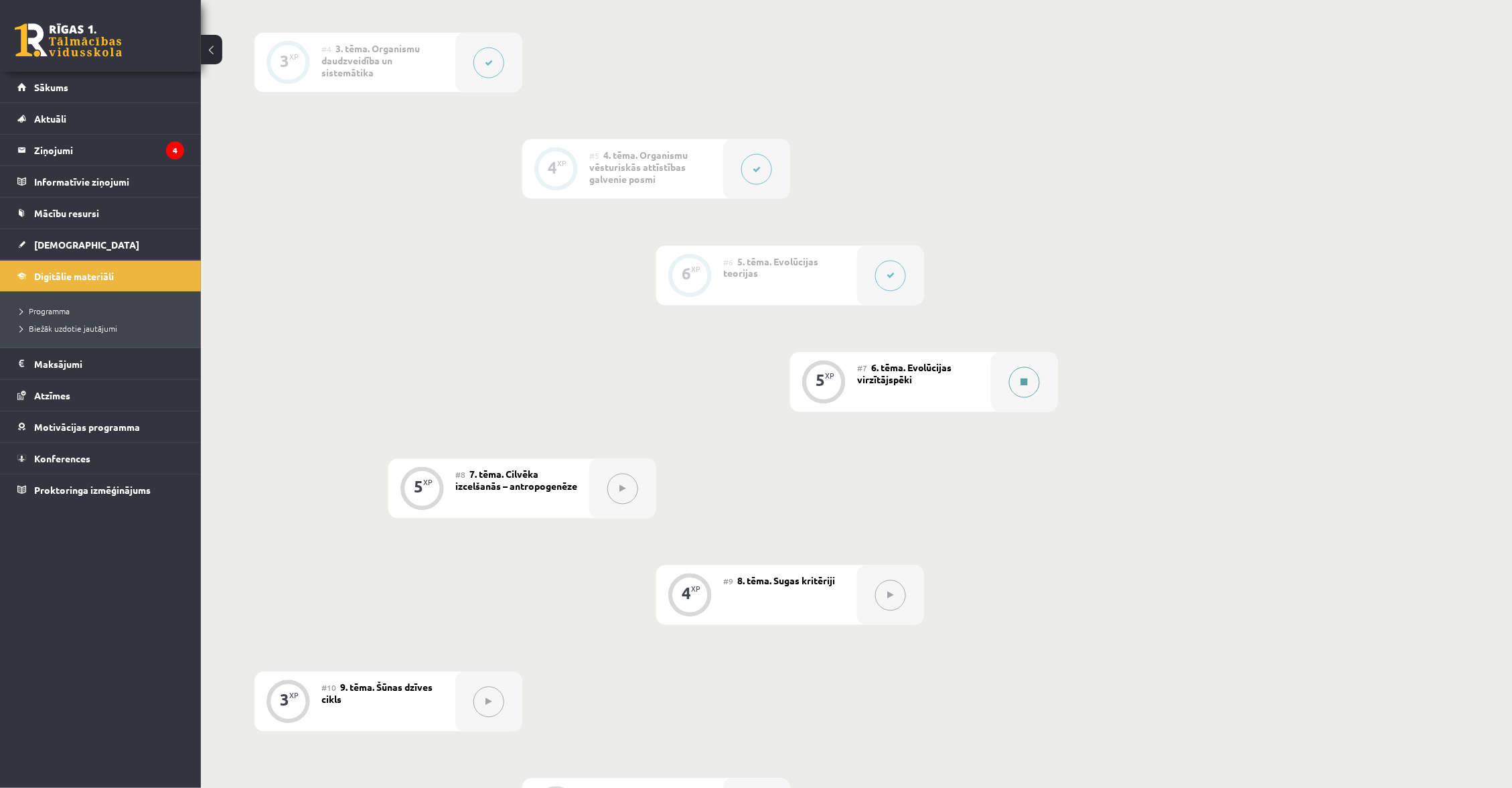
click at [1024, 386] on button at bounding box center [1024, 383] width 31 height 31
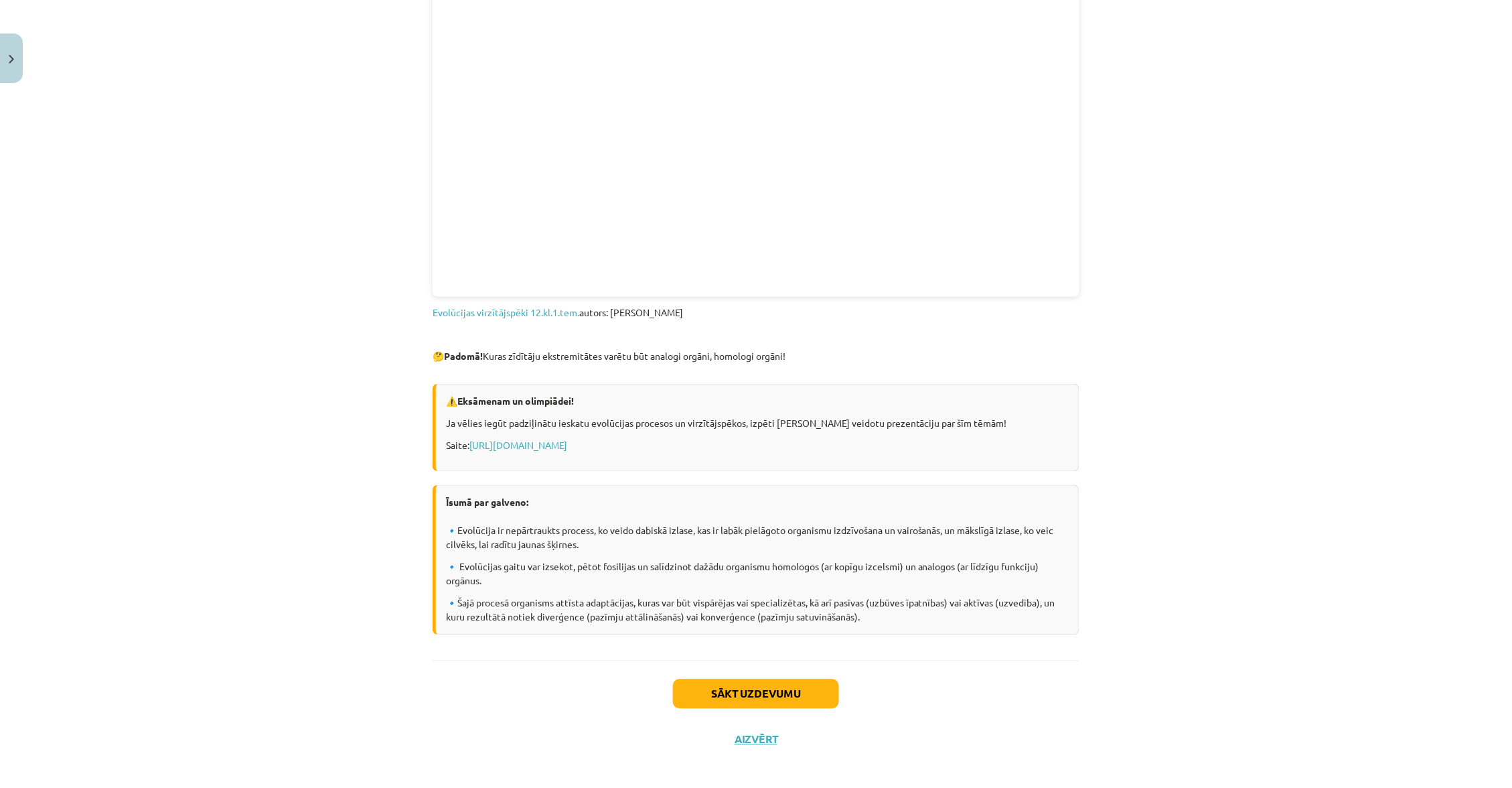
scroll to position [581, 0]
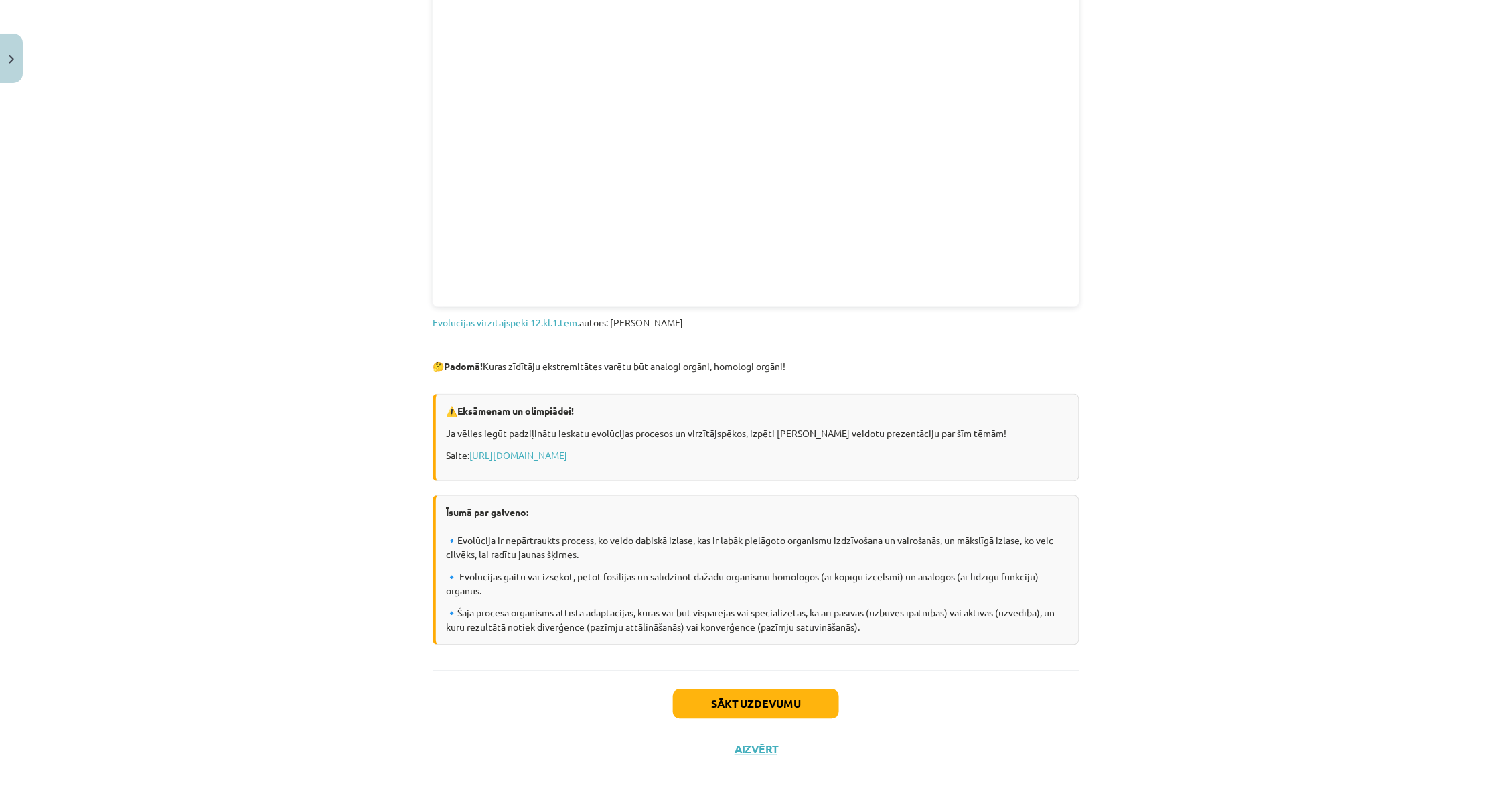
click at [769, 689] on button "Sākt uzdevumu" at bounding box center [755, 704] width 166 height 30
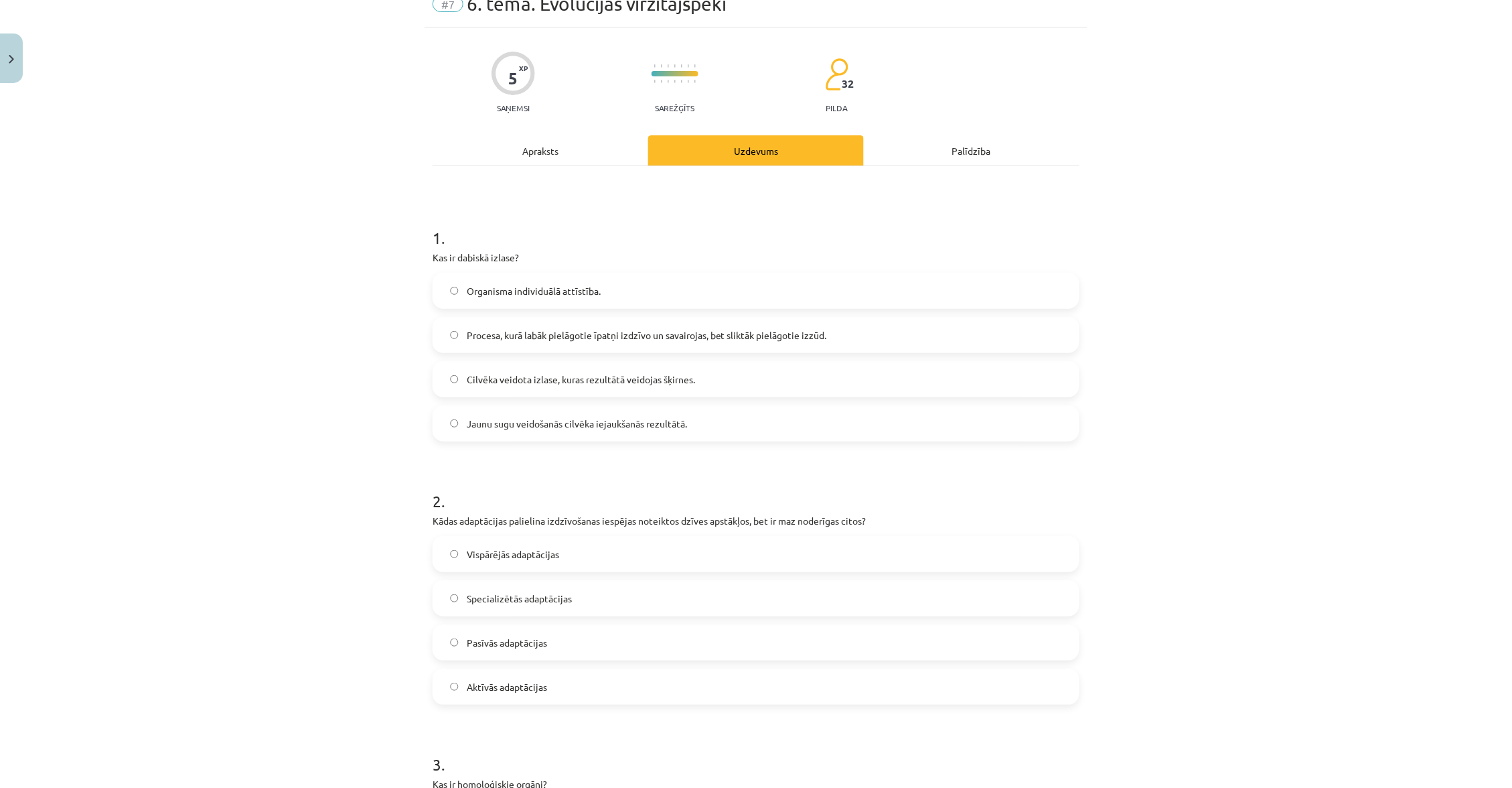
scroll to position [33, 0]
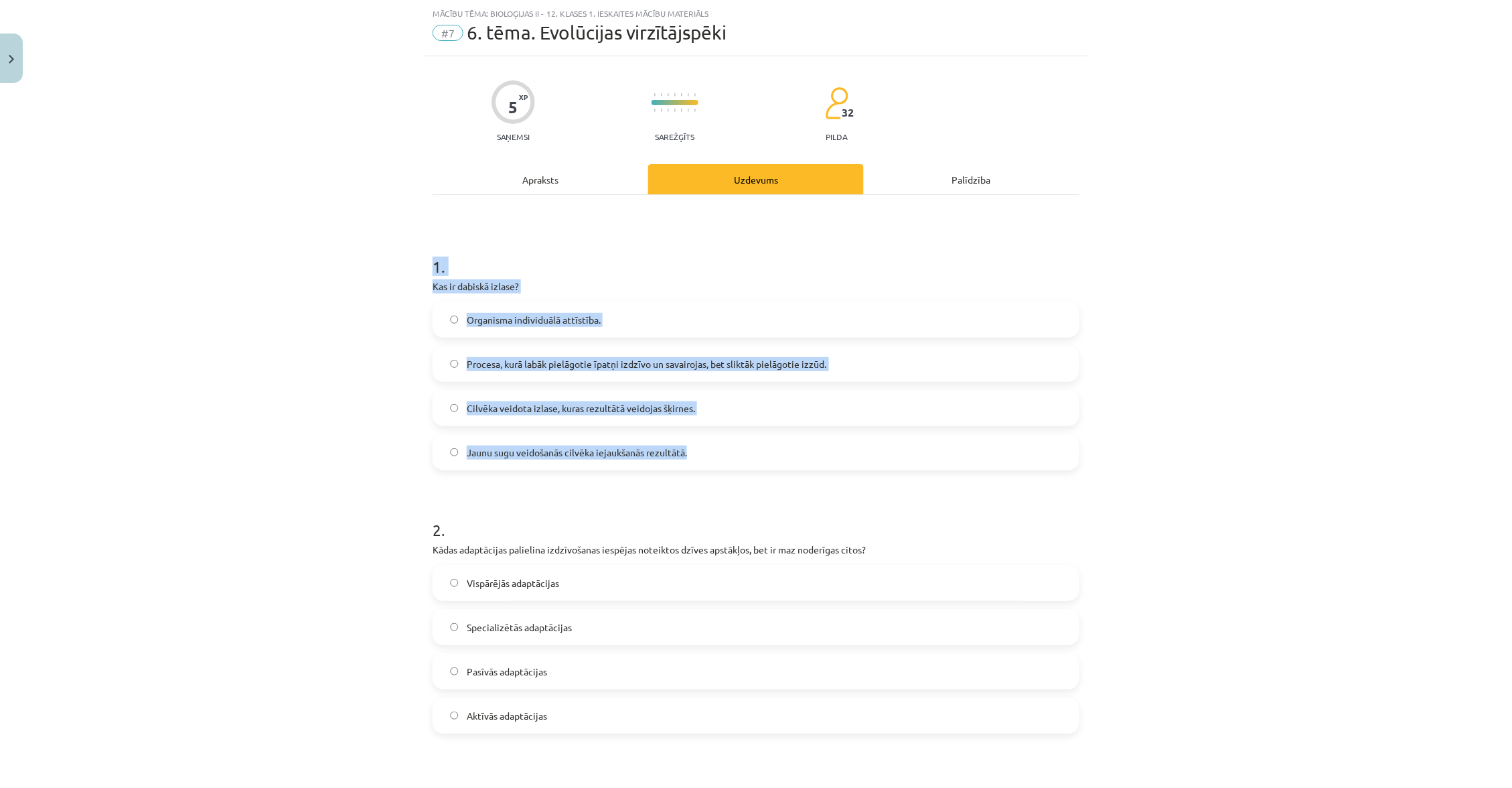
drag, startPoint x: 421, startPoint y: 281, endPoint x: 688, endPoint y: 448, distance: 314.9
click at [689, 449] on div "Mācību tēma: Bioloģijas ii - 12. klases 1. ieskaites mācību materiāls #7 6. tēm…" at bounding box center [756, 394] width 1512 height 788
click at [665, 361] on span "Procesa, kurā labāk pielāgotie īpatņi izdzīvo un savairojas, bet sliktāk pielāg…" at bounding box center [647, 364] width 361 height 14
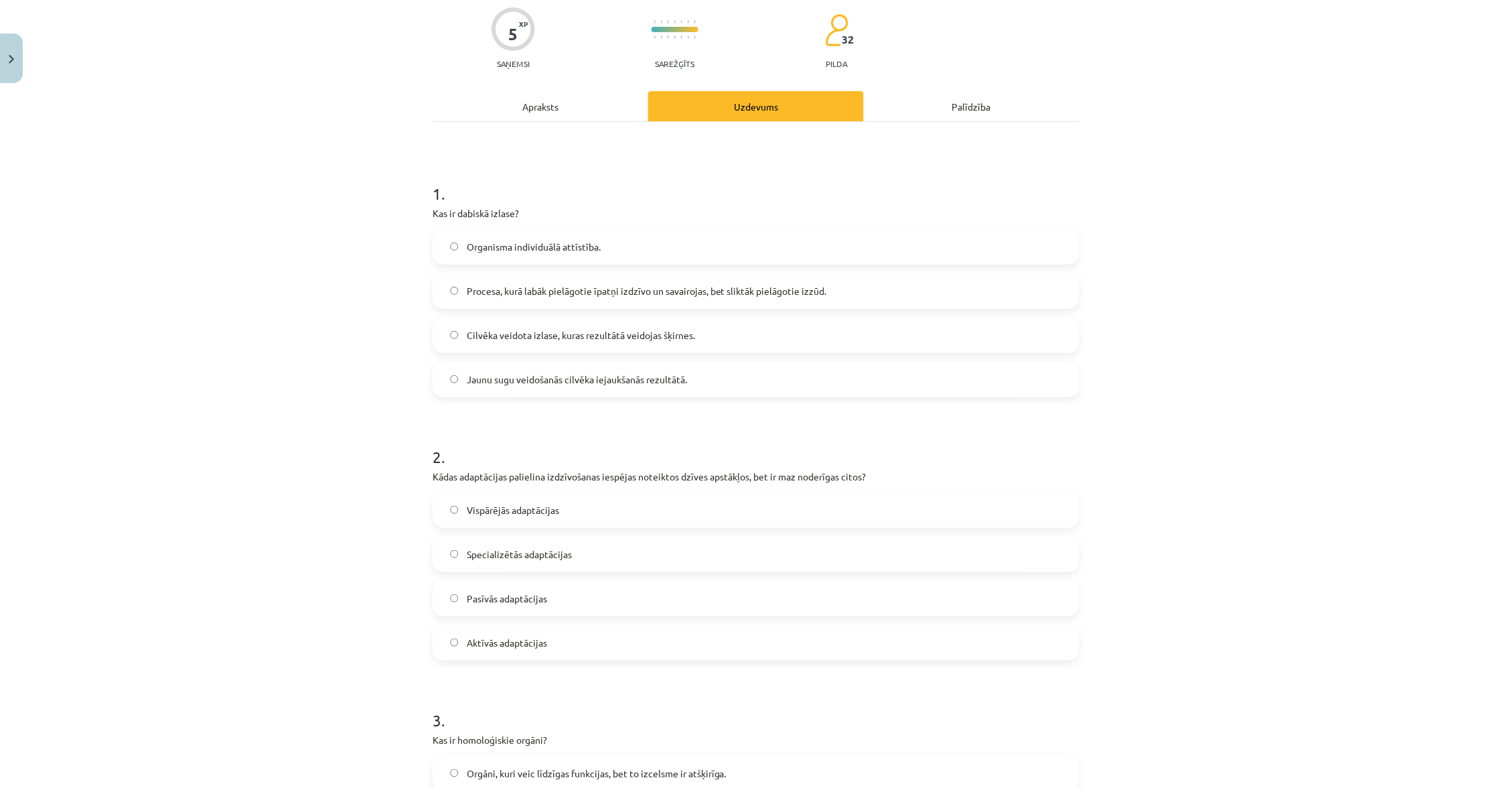
scroll to position [115, 0]
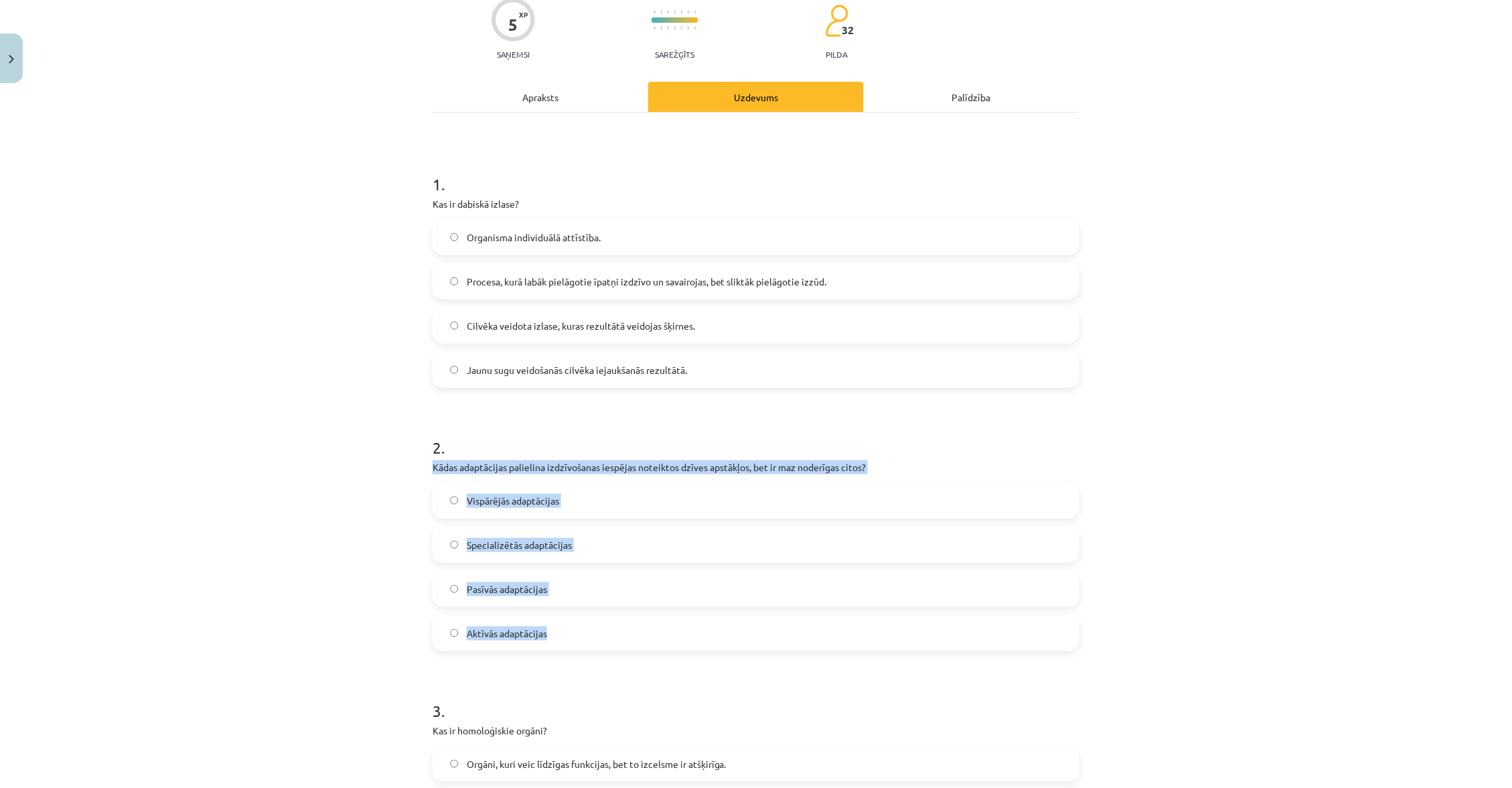
drag, startPoint x: 433, startPoint y: 466, endPoint x: 547, endPoint y: 633, distance: 202.2
click at [547, 633] on div "2 . Kādas adaptācijas palielina izdzīvošanas iespējas noteiktos dzīves apstākļo…" at bounding box center [756, 532] width 647 height 236
click at [597, 546] on label "Specializētās adaptācijas" at bounding box center [756, 544] width 644 height 34
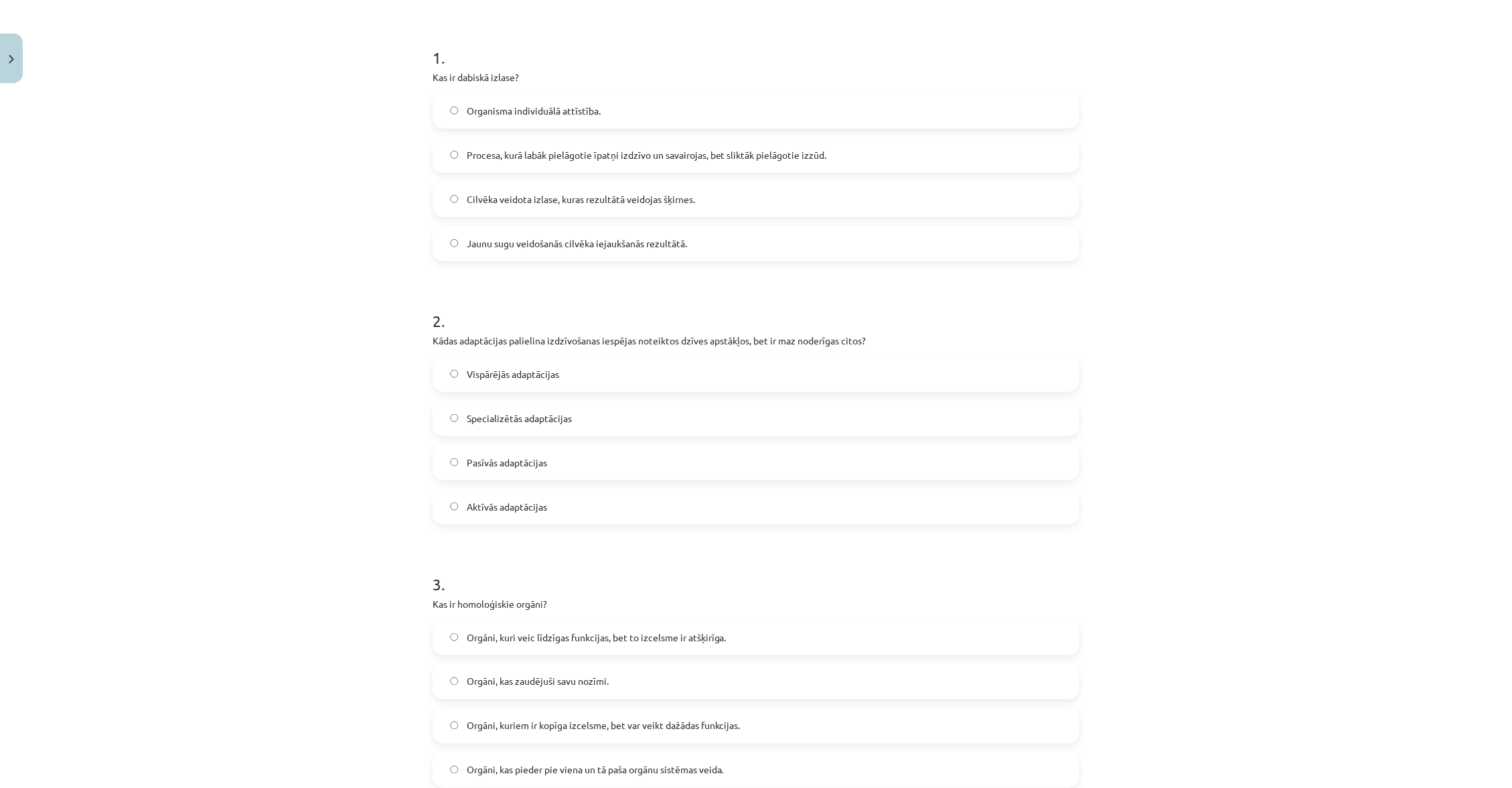
scroll to position [362, 0]
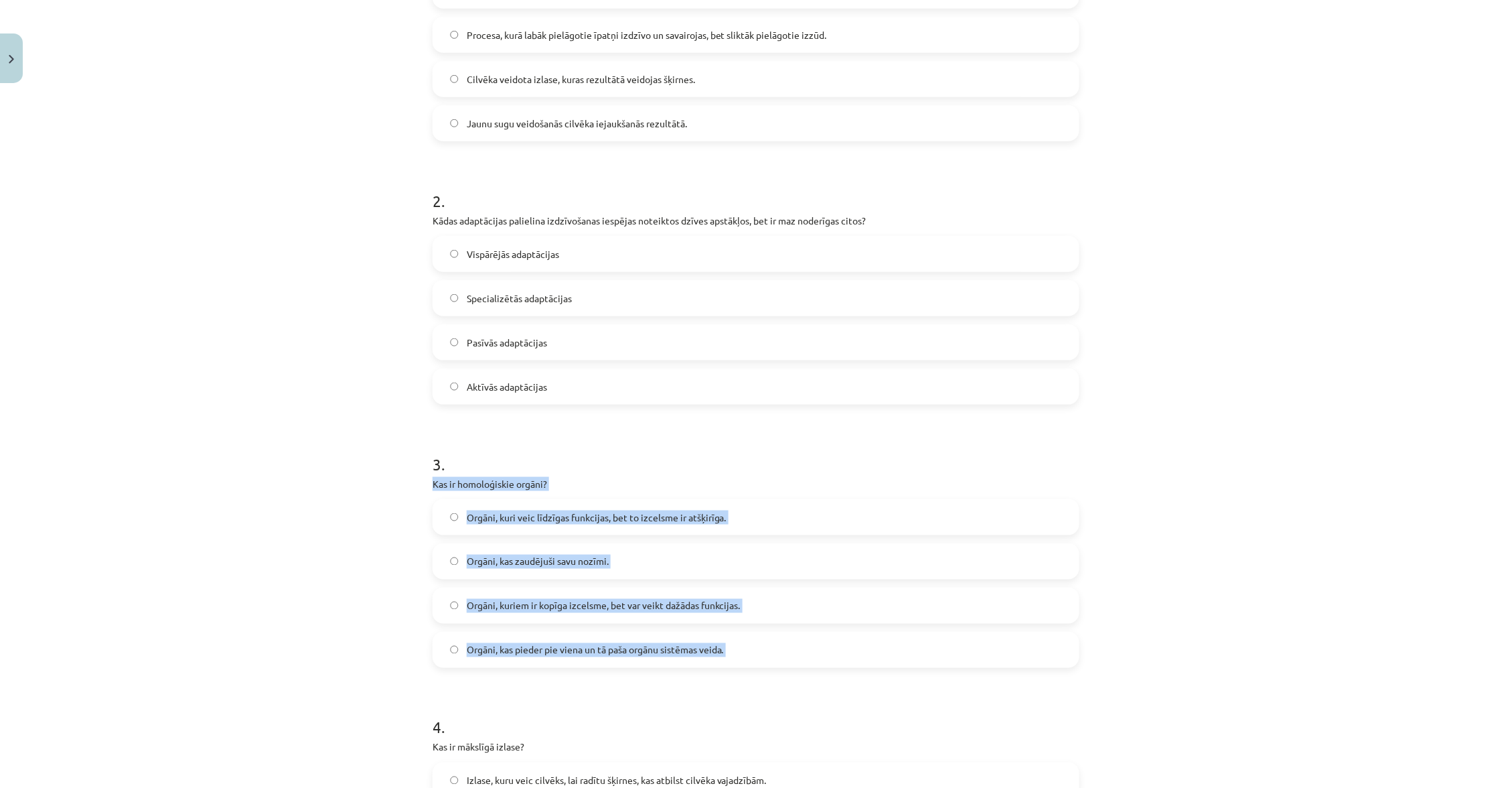
drag, startPoint x: 424, startPoint y: 476, endPoint x: 782, endPoint y: 705, distance: 425.0
click at [782, 705] on div "5 XP Saņemsi Sarežģīts 32 pilda Apraksts Uzdevums Palīdzība 1 . Kas ir dabiskā …" at bounding box center [756, 522] width 663 height 1589
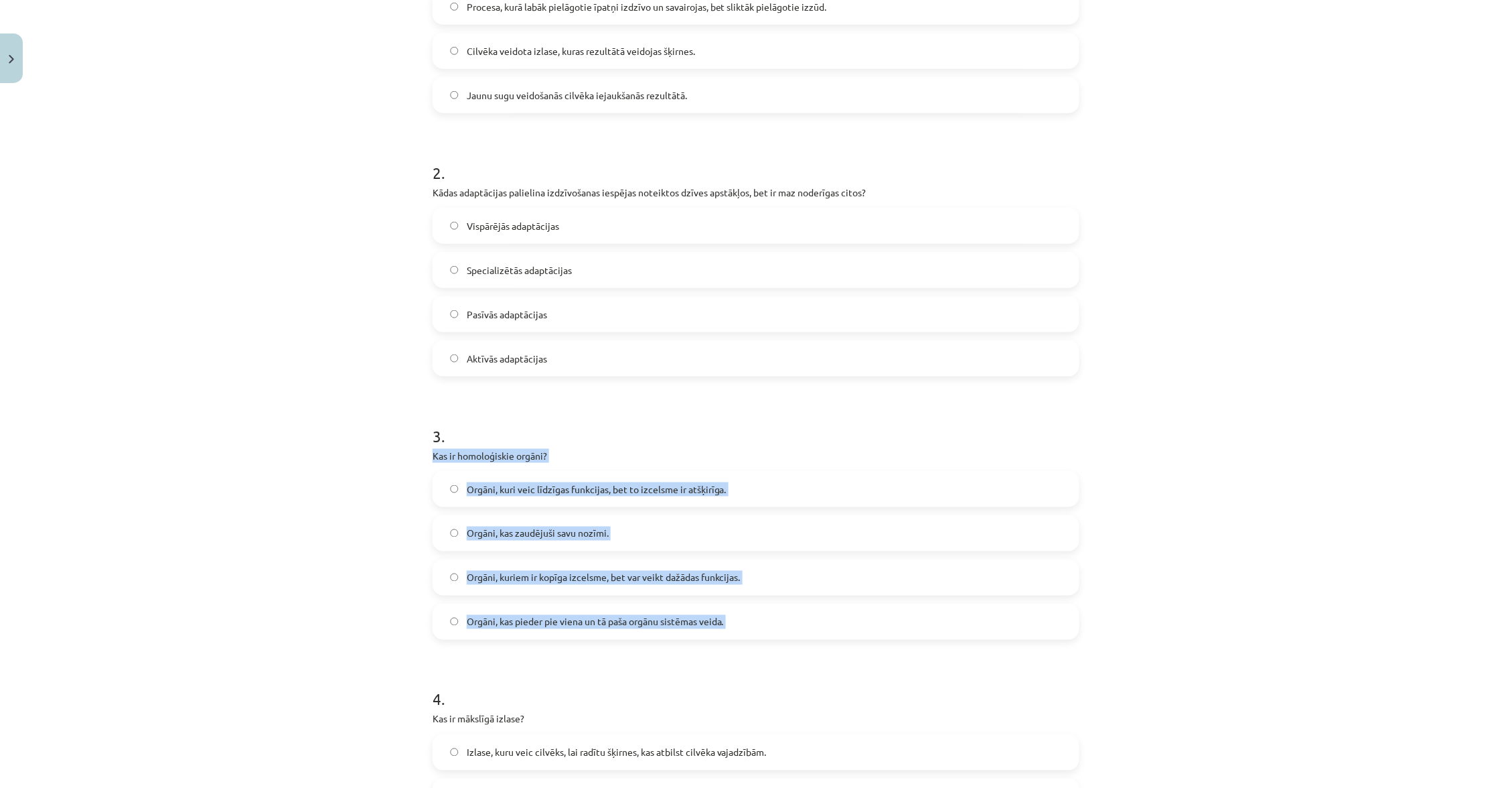
scroll to position [391, 0]
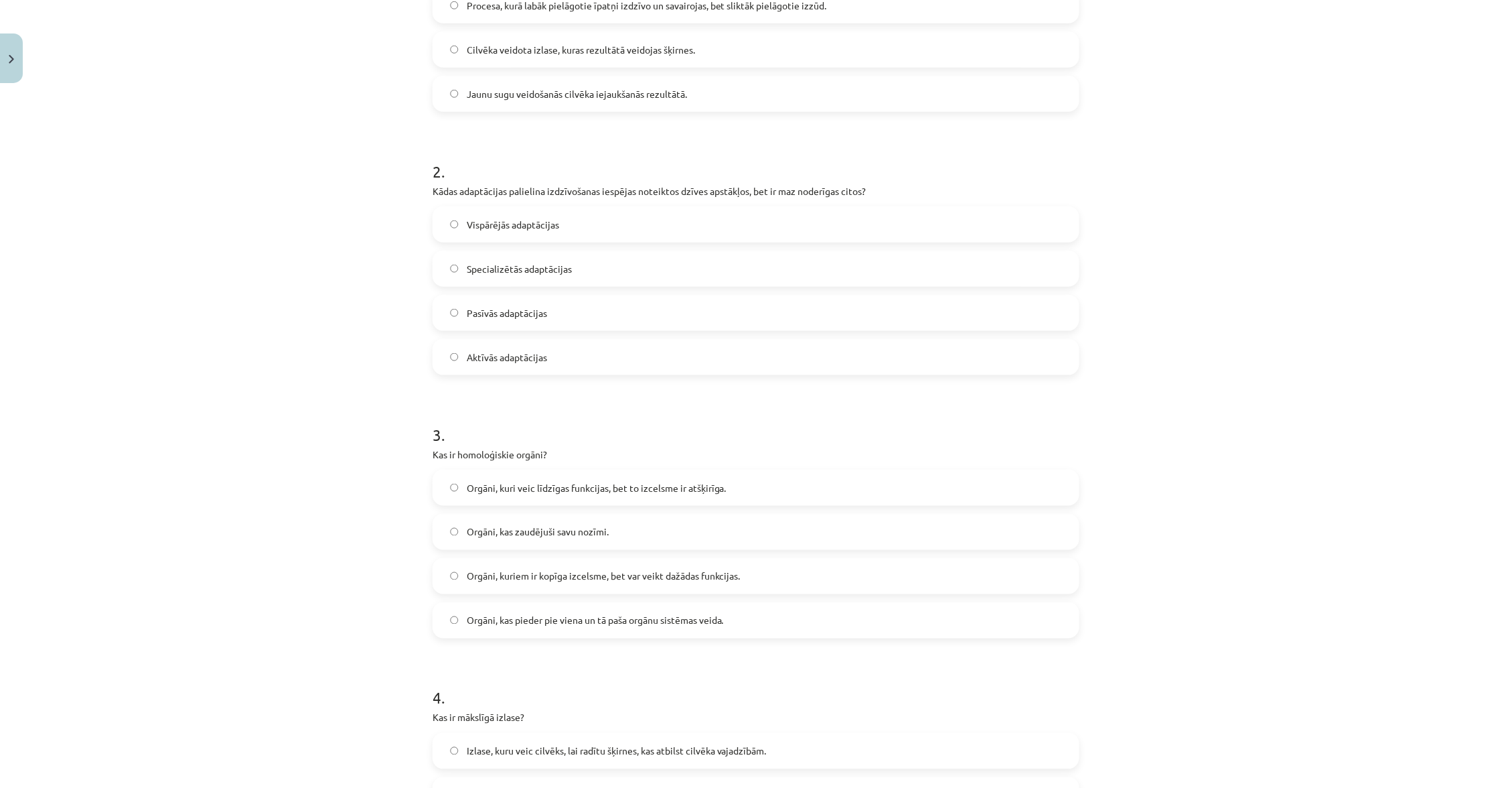
click at [771, 563] on label "Orgāni, kuriem ir kopīga izcelsme, bet var veikt dažādas funkcijas." at bounding box center [756, 576] width 644 height 34
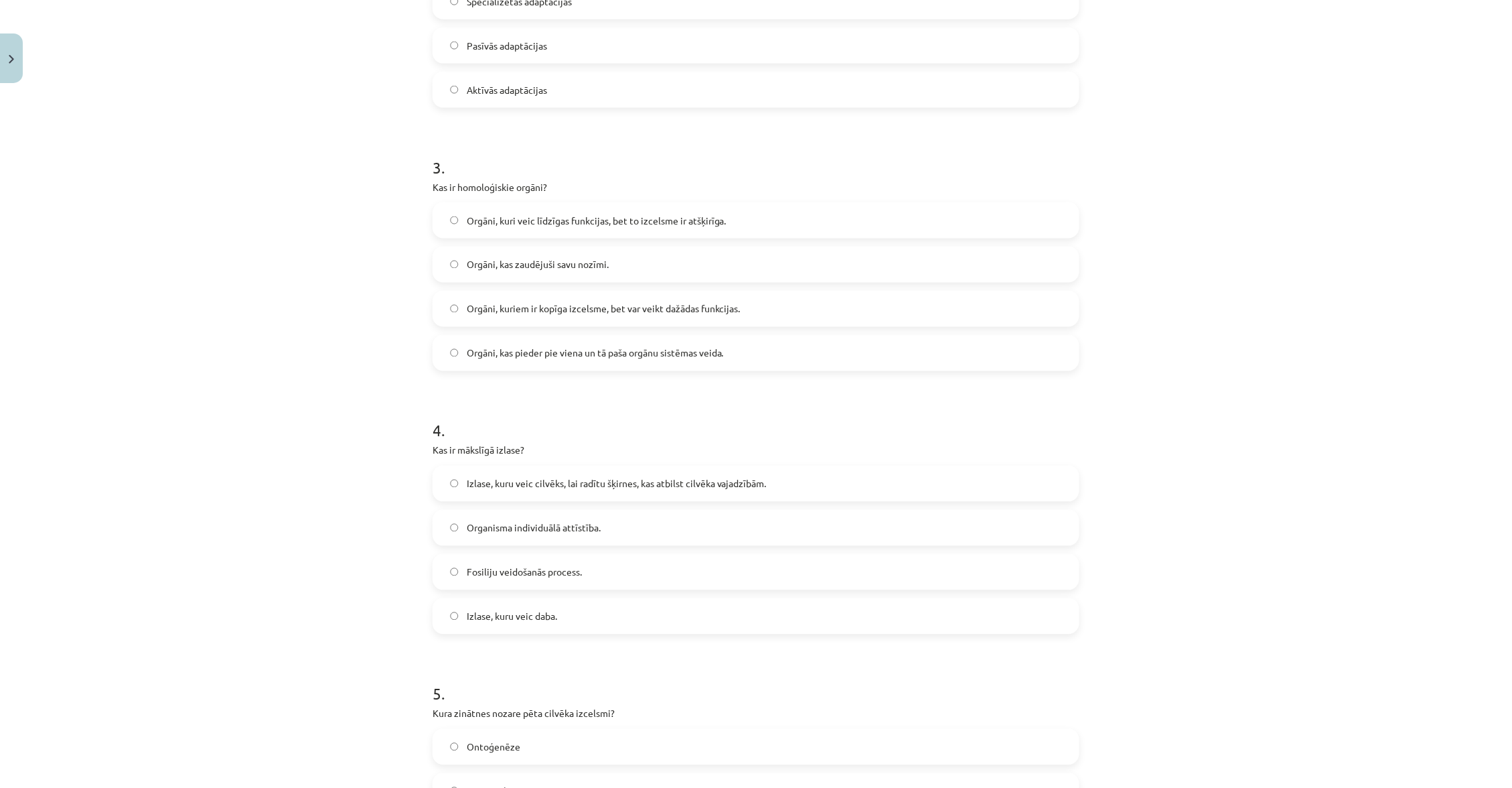
scroll to position [689, 0]
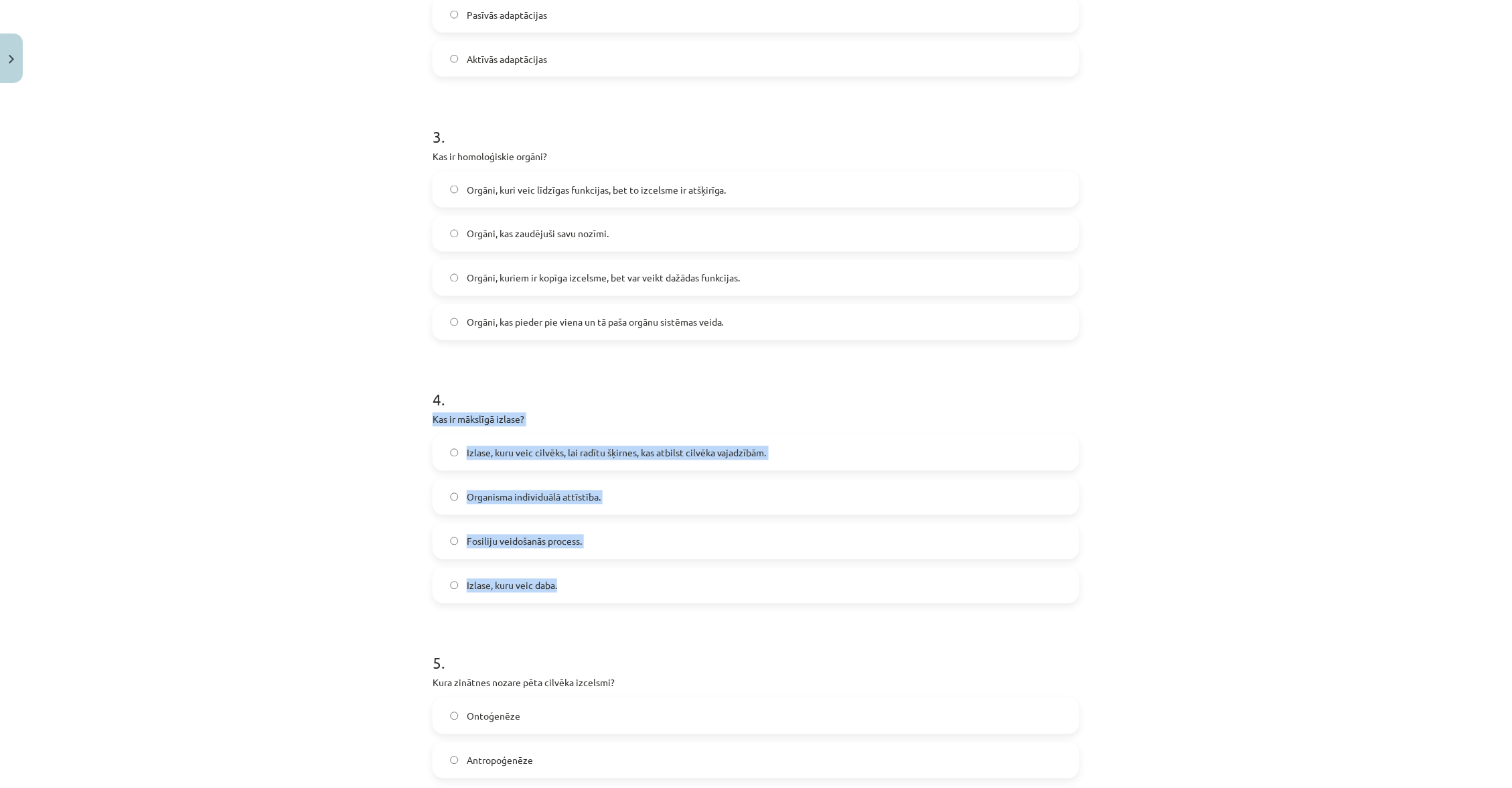
drag, startPoint x: 425, startPoint y: 408, endPoint x: 563, endPoint y: 587, distance: 226.0
click at [572, 587] on div "5 XP Saņemsi Sarežģīts 32 pilda Apraksts Uzdevums Palīdzība 1 . Kas ir dabiskā …" at bounding box center [756, 194] width 663 height 1589
click at [765, 450] on span "Izlase, kuru veic cilvēks, lai radītu šķirnes, kas atbilst cilvēka vajadzībām." at bounding box center [617, 453] width 300 height 14
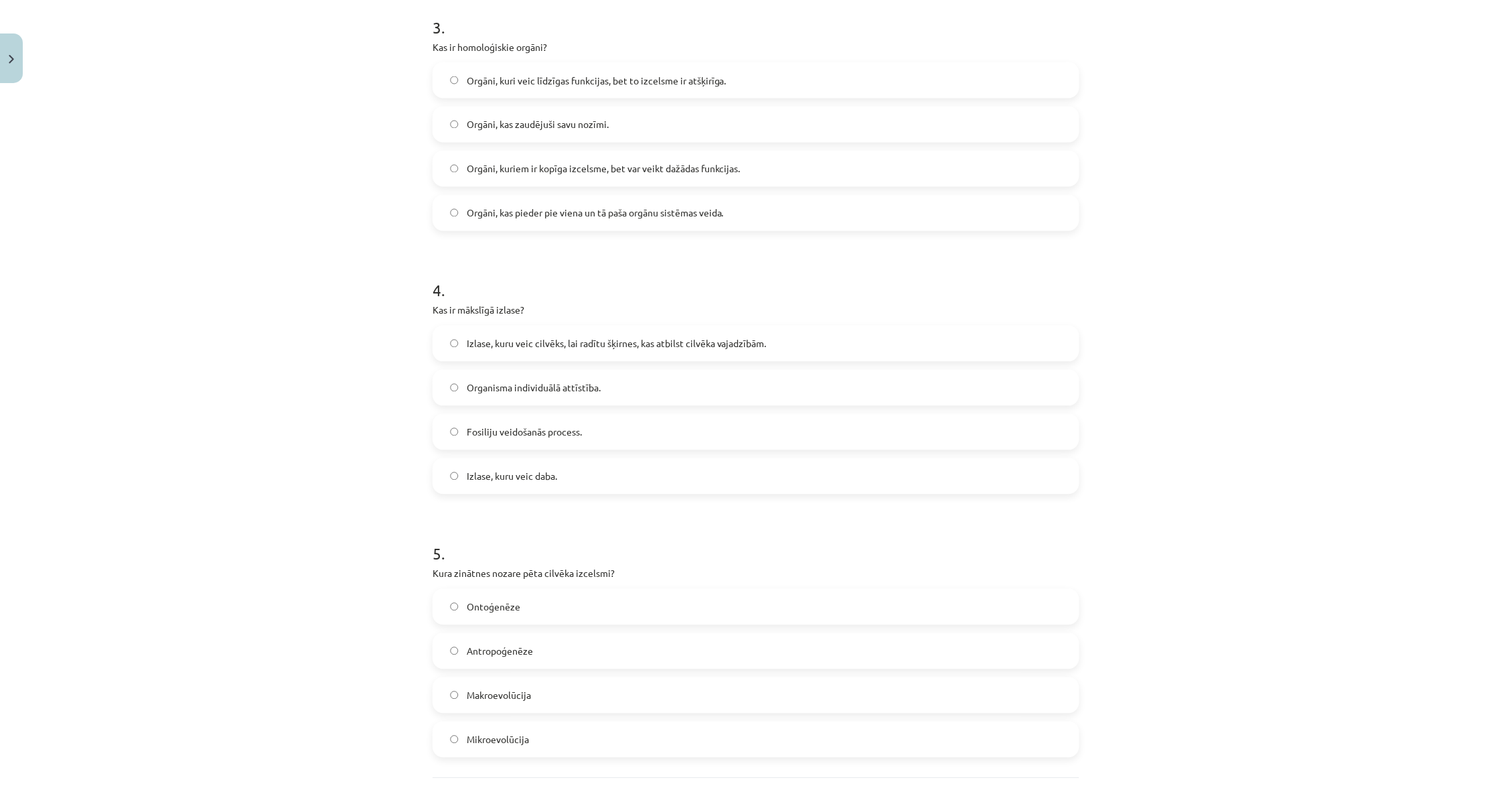
scroll to position [835, 0]
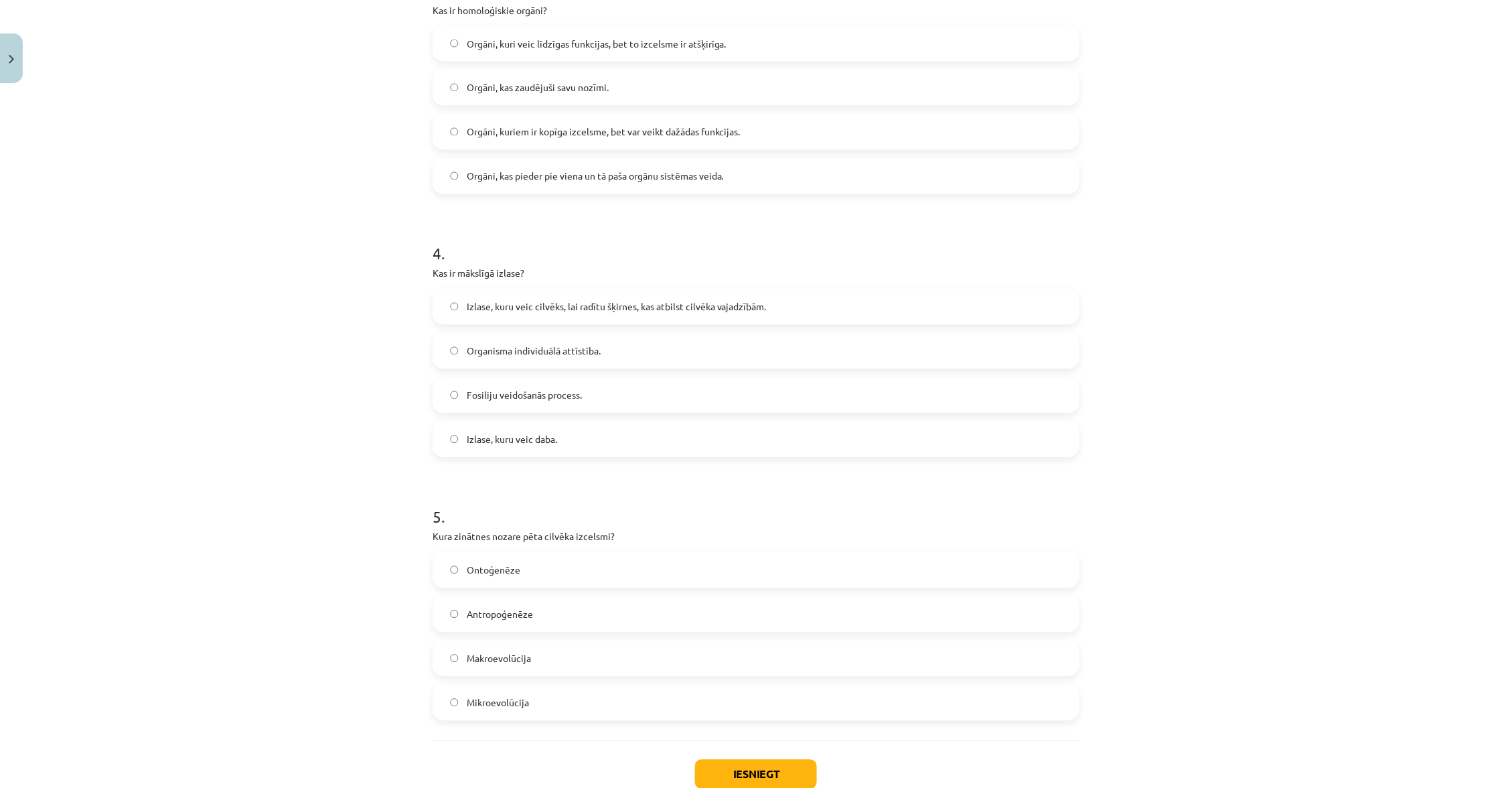
click at [453, 535] on div "5 . Kura zinātnes nozare pēta cilvēka izcelsmi? Ontoģenēze Antropoģenēze Makroe…" at bounding box center [756, 602] width 647 height 236
drag, startPoint x: 439, startPoint y: 530, endPoint x: 574, endPoint y: 721, distance: 233.9
click at [576, 721] on div "1 . Kas ir dabiskā izlase? Organisma individuālā attīstība. Procesa, kurā labāk…" at bounding box center [756, 67] width 647 height 1349
drag, startPoint x: 424, startPoint y: 526, endPoint x: 582, endPoint y: 706, distance: 239.5
click at [584, 707] on div "5 XP Saņemsi Sarežģīts 32 pilda Apraksts Uzdevums Palīdzība 1 . Kas ir dabiskā …" at bounding box center [756, 48] width 663 height 1589
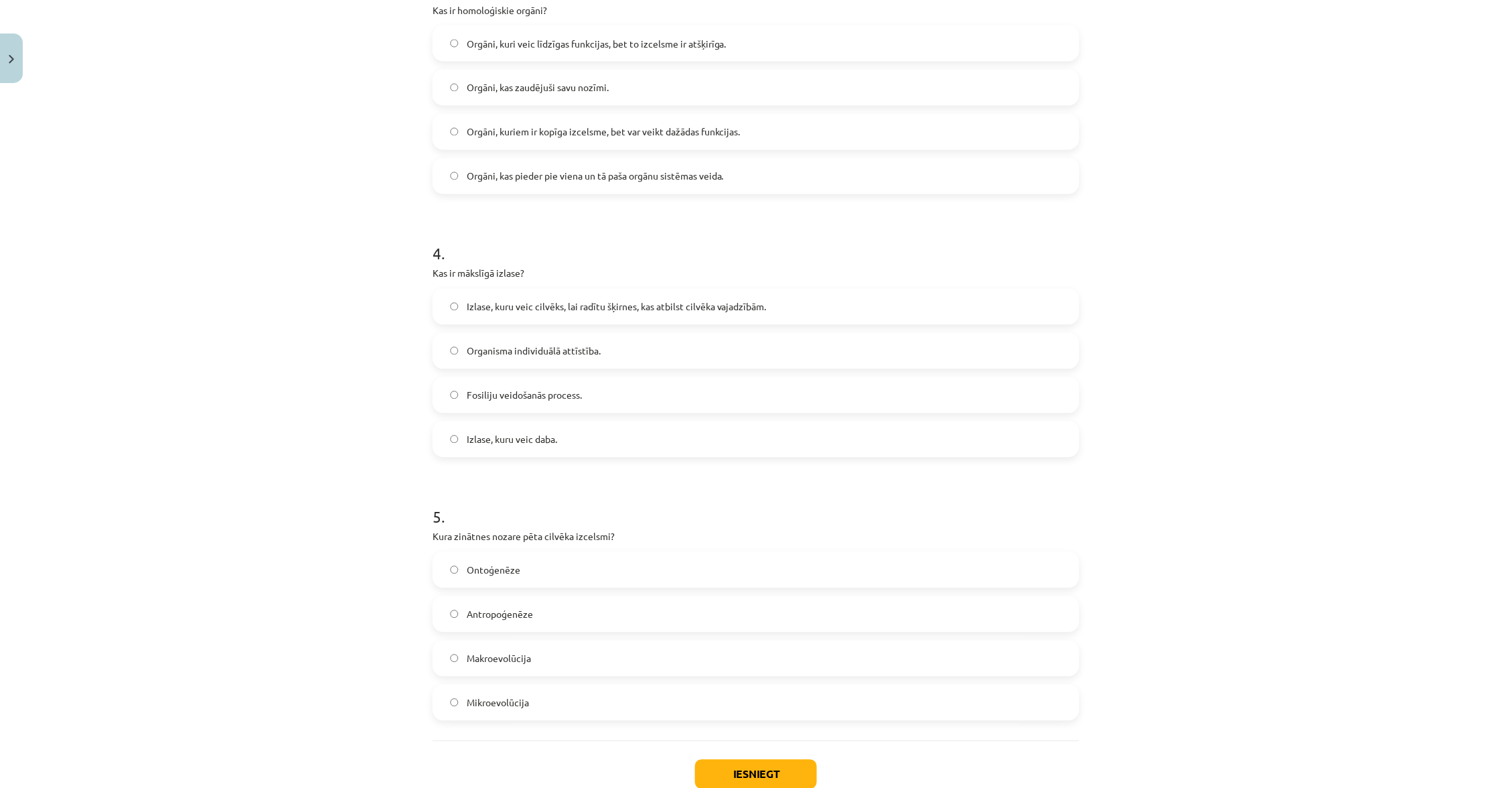
click at [594, 600] on label "Antropoģenēze" at bounding box center [756, 614] width 644 height 34
click at [745, 763] on button "Iesniegt" at bounding box center [755, 775] width 122 height 30
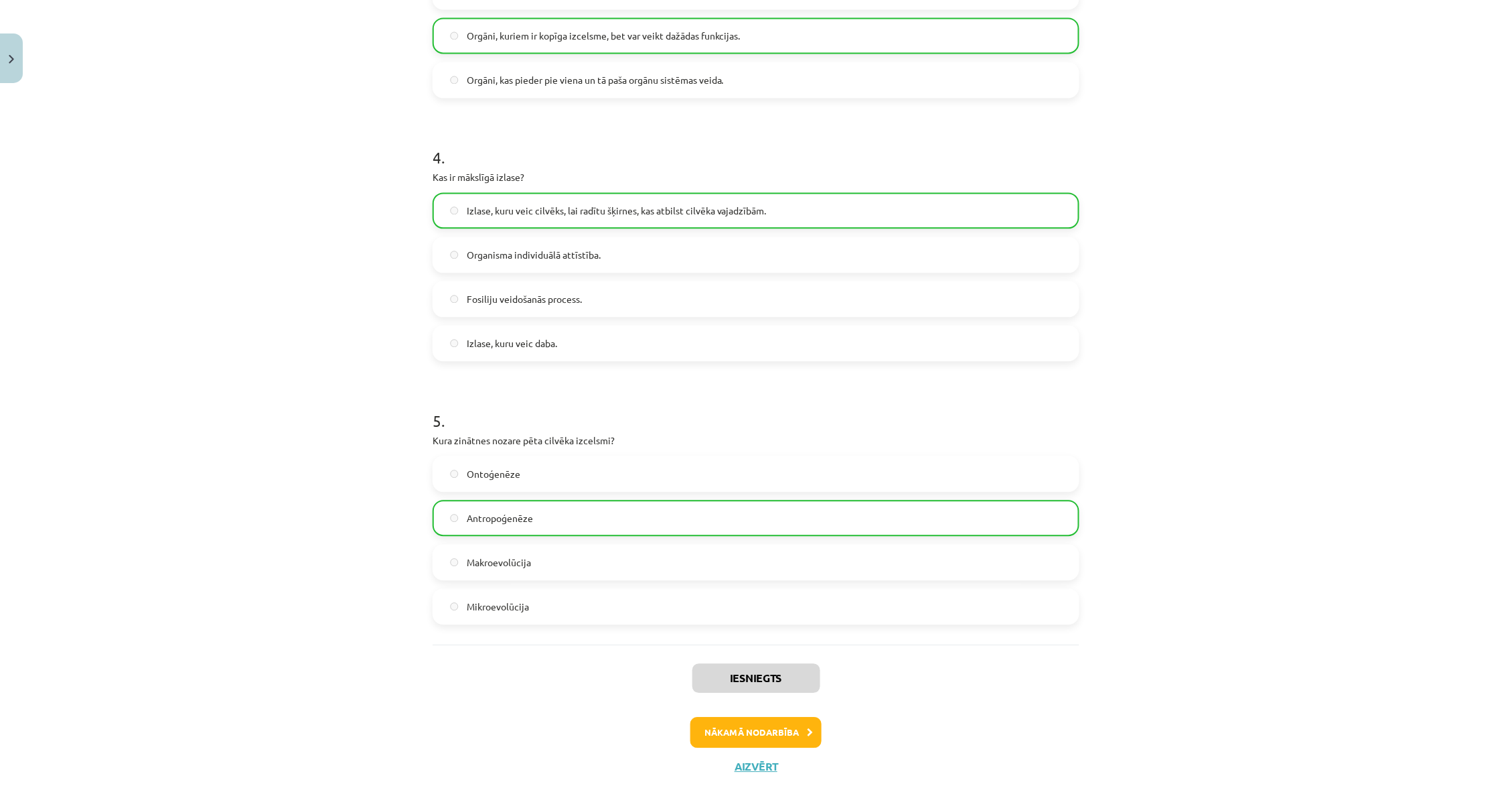
scroll to position [934, 0]
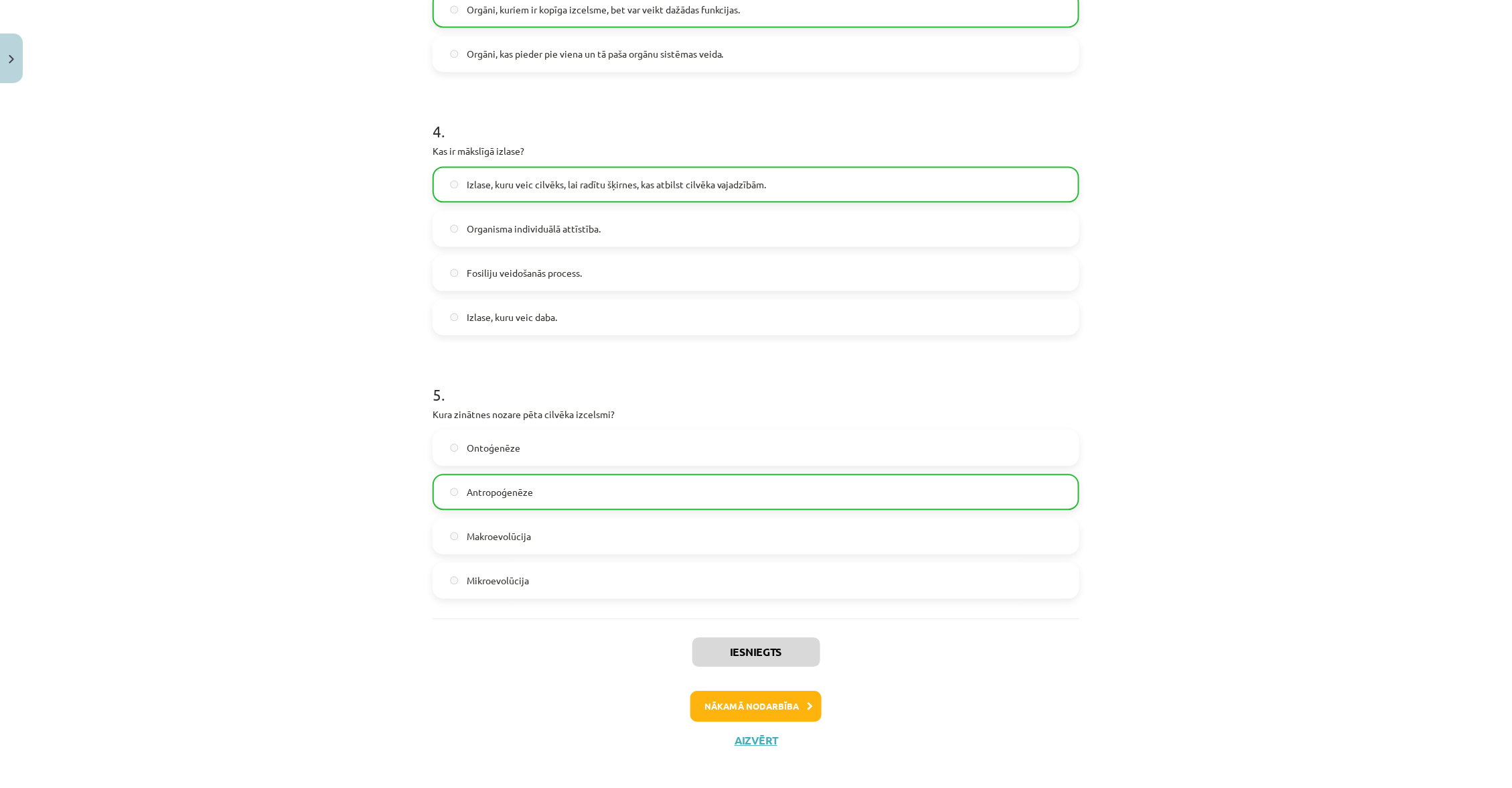
click at [779, 690] on button "Nākamā nodarbība" at bounding box center [755, 706] width 131 height 31
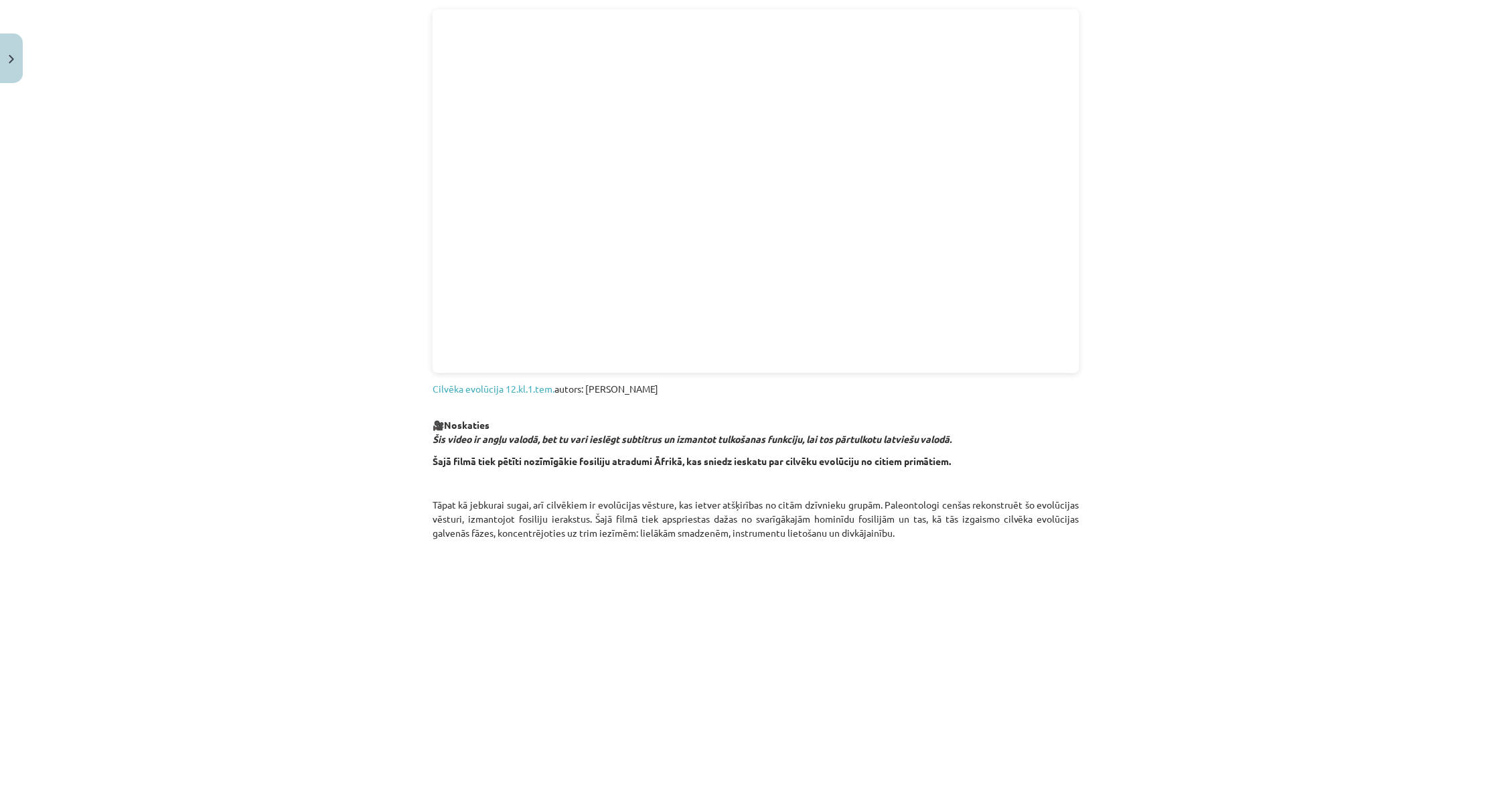
scroll to position [477, 0]
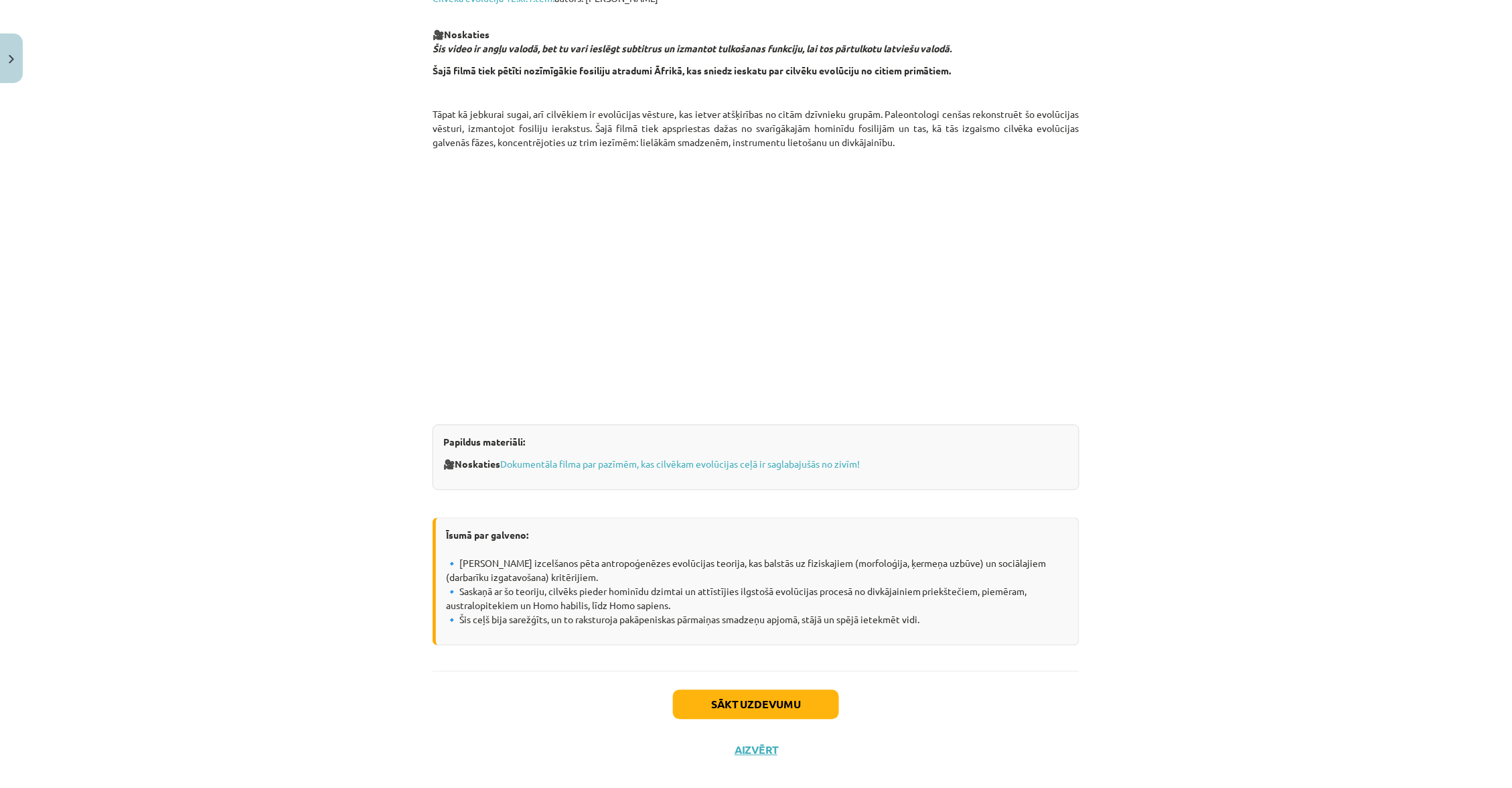
click at [808, 690] on button "Sākt uzdevumu" at bounding box center [755, 705] width 166 height 30
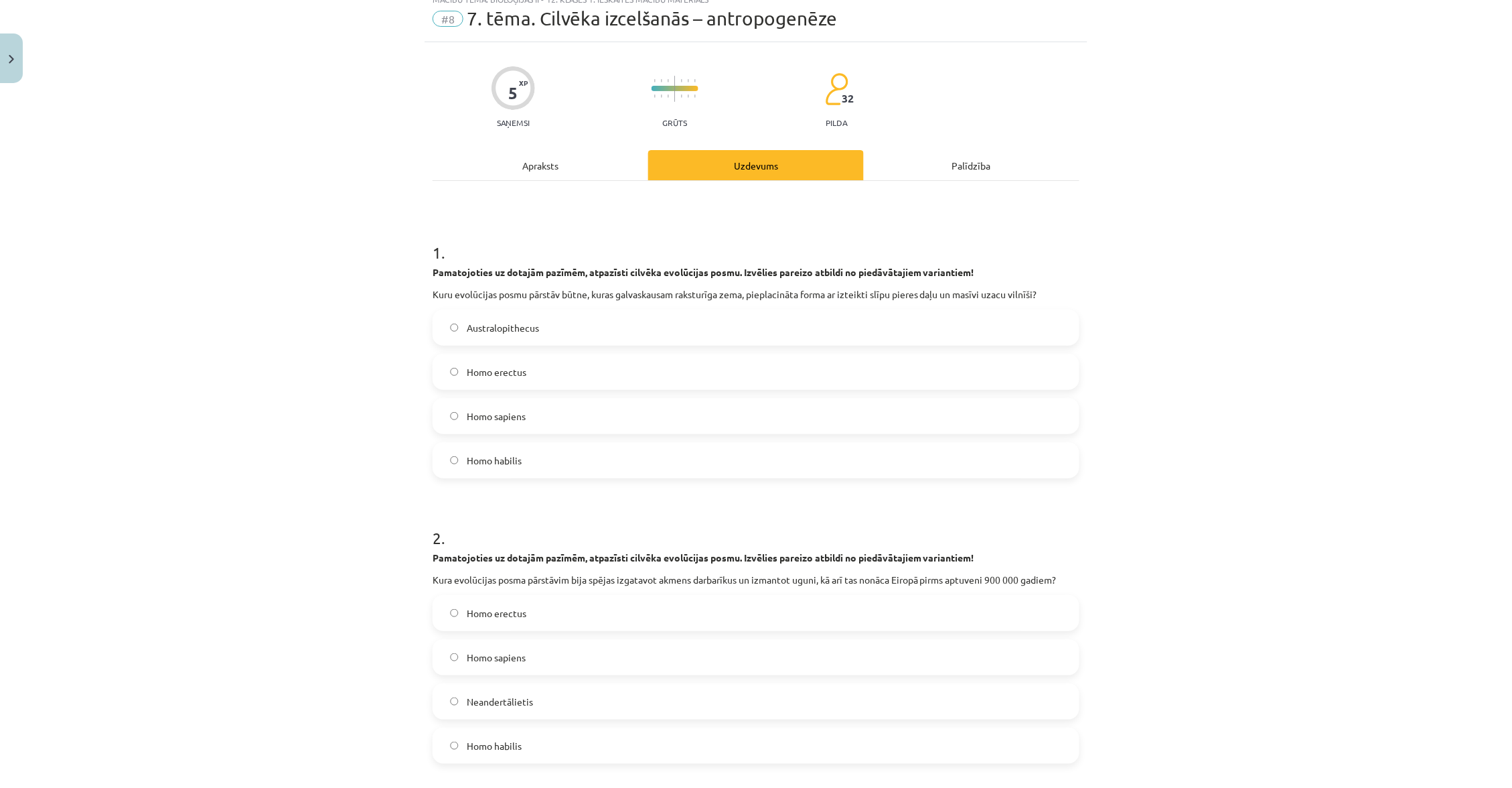
scroll to position [33, 0]
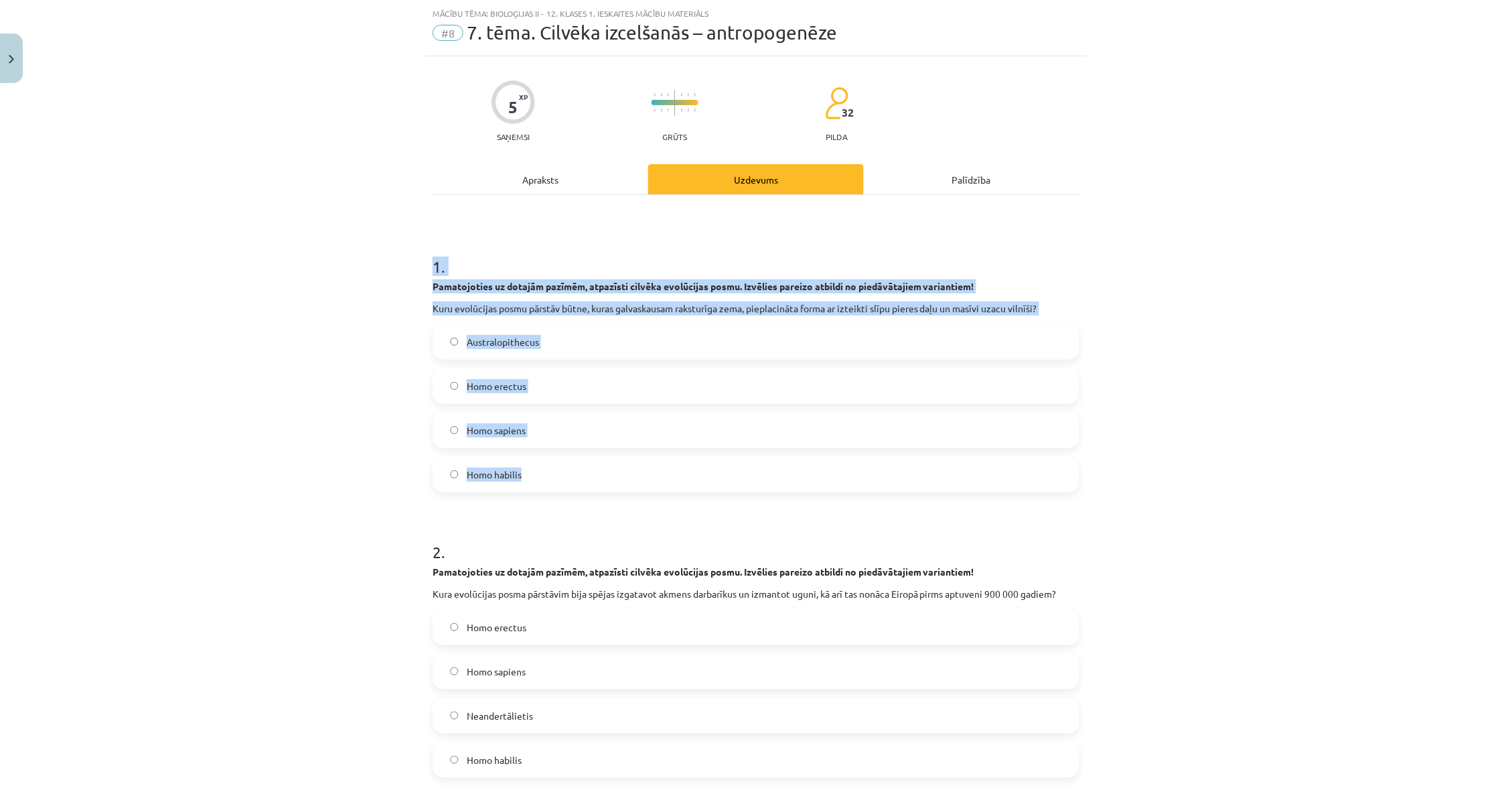
drag, startPoint x: 423, startPoint y: 280, endPoint x: 537, endPoint y: 479, distance: 229.3
click at [537, 479] on div "Mācību tēma: Bioloģijas ii - 12. klases 1. ieskaites mācību materiāls #8 7. tēm…" at bounding box center [756, 394] width 1512 height 788
click at [626, 331] on label "Australopithecus" at bounding box center [756, 342] width 644 height 34
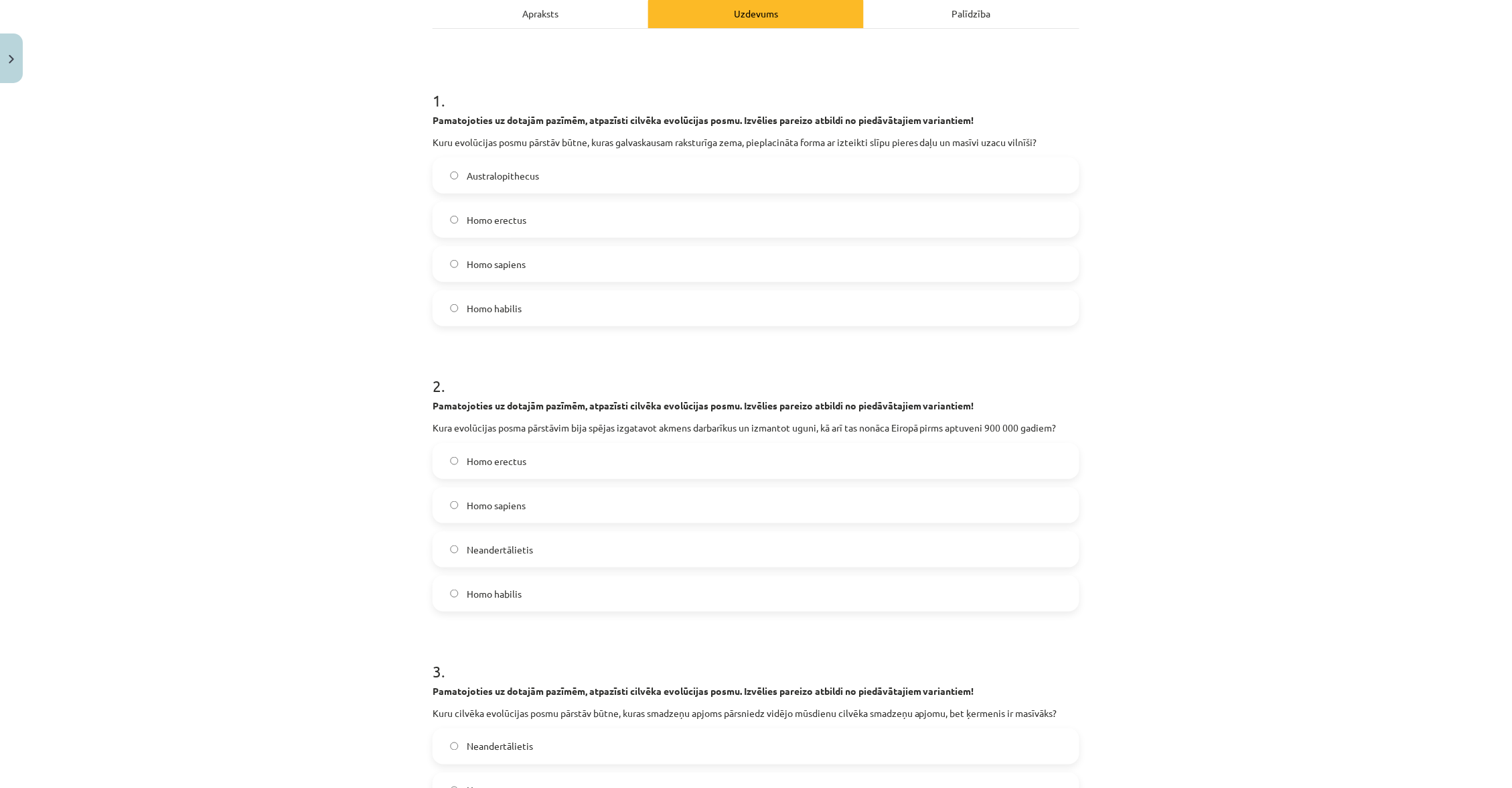
scroll to position [211, 0]
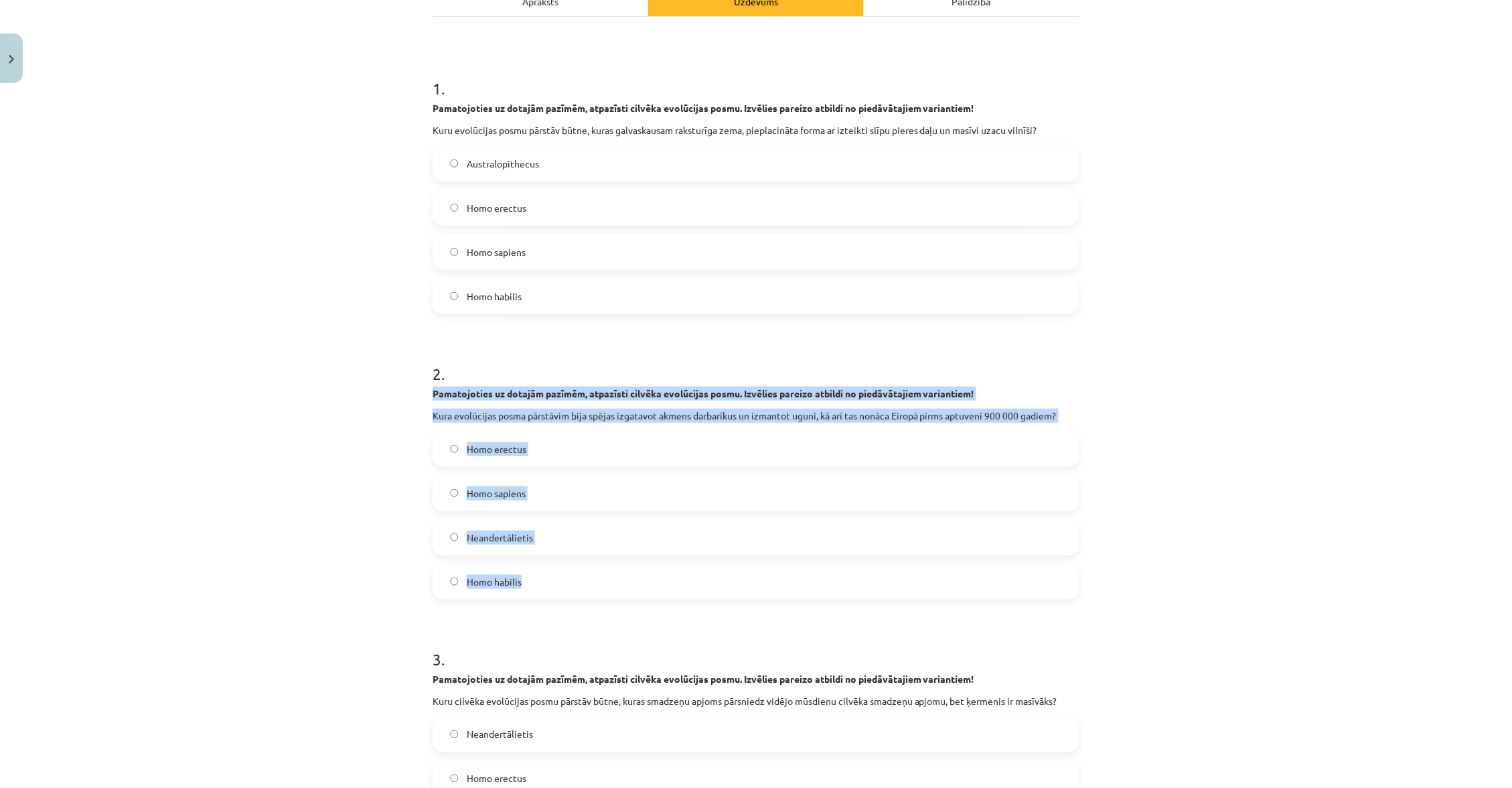
drag, startPoint x: 426, startPoint y: 385, endPoint x: 547, endPoint y: 593, distance: 240.6
click at [545, 591] on div "5 XP Saņemsi Grūts 32 pilda Apraksts Uzdevums Palīdzība 1 . Pamatojoties uz dot…" at bounding box center [756, 728] width 663 height 1700
click at [567, 435] on label "Homo erectus" at bounding box center [756, 449] width 644 height 34
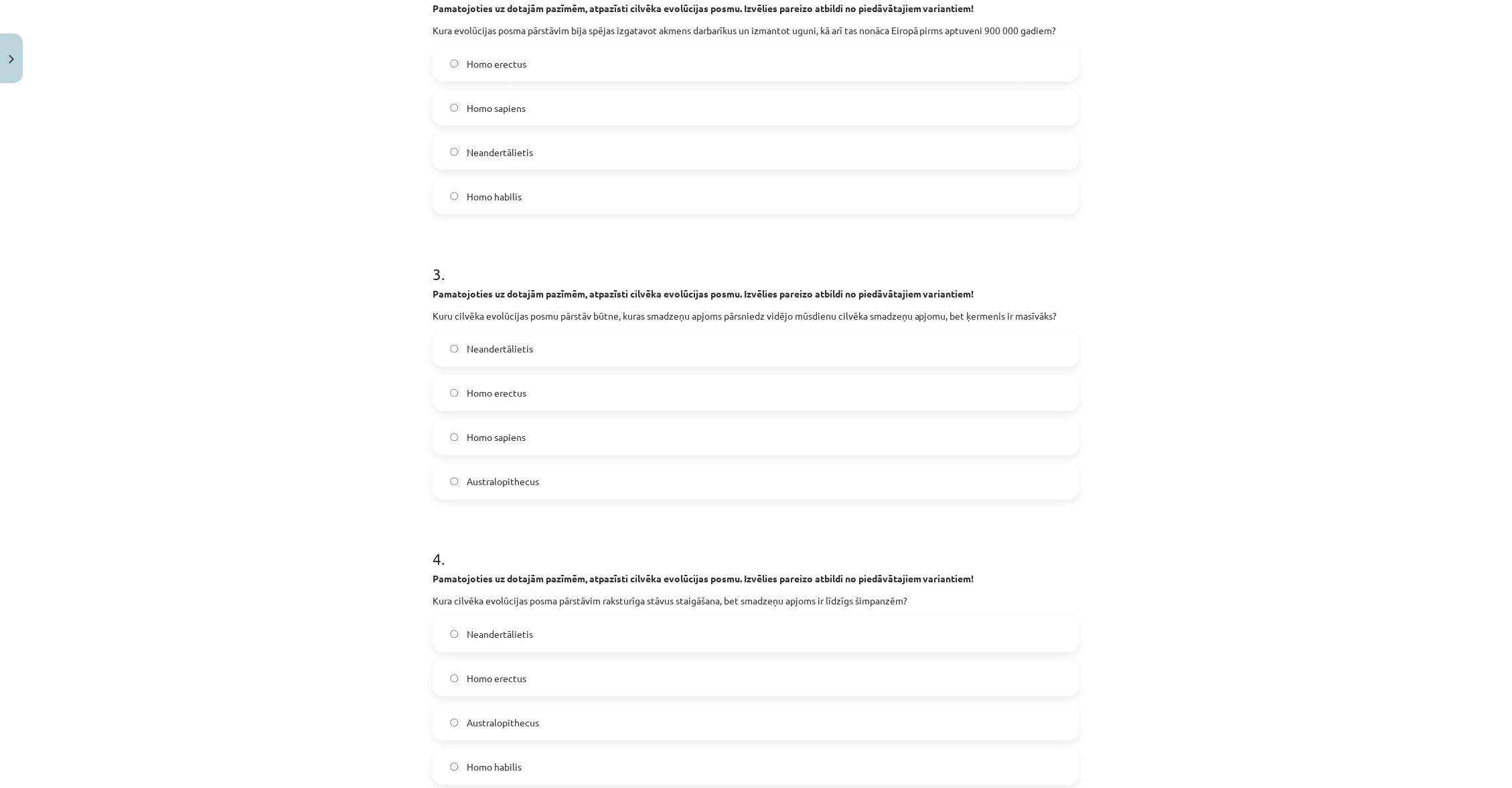
scroll to position [604, 0]
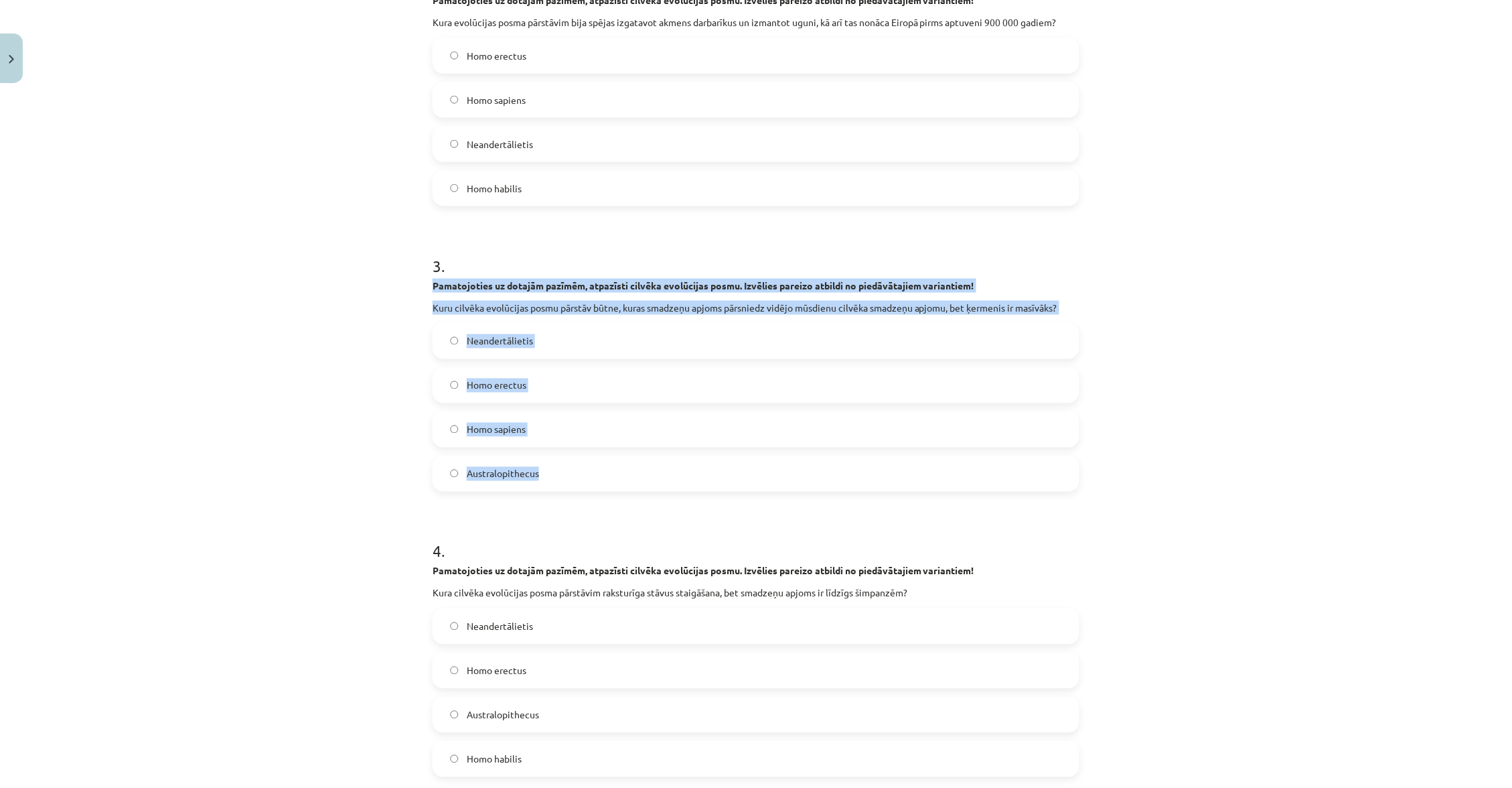
drag, startPoint x: 426, startPoint y: 269, endPoint x: 552, endPoint y: 471, distance: 238.1
click at [562, 474] on div "5 XP Saņemsi Grūts 32 pilda Apraksts Uzdevums Palīdzība 1 . Pamatojoties uz dot…" at bounding box center [756, 334] width 663 height 1700
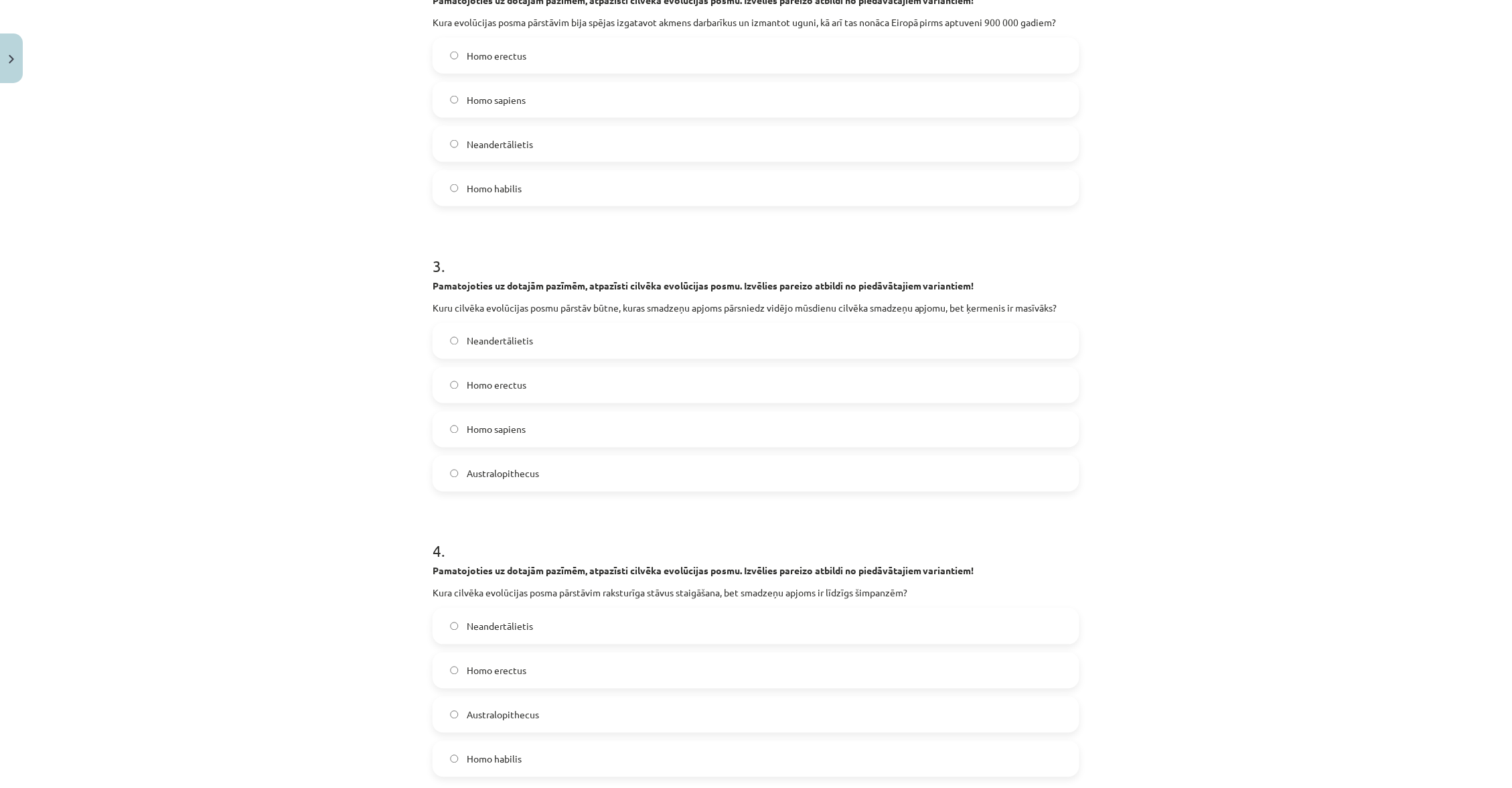
click at [582, 326] on label "Neandertālietis" at bounding box center [756, 341] width 644 height 34
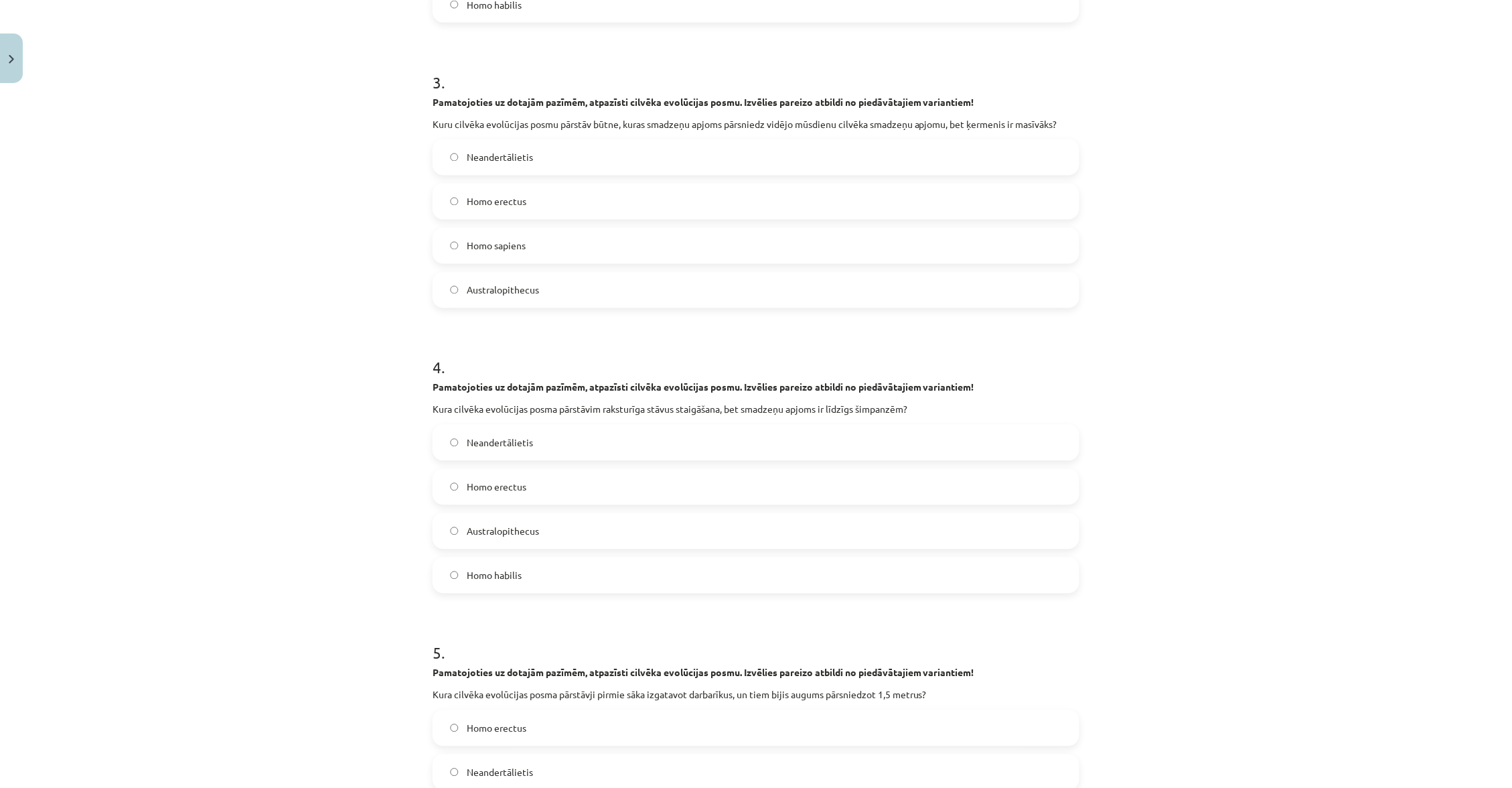
scroll to position [855, 0]
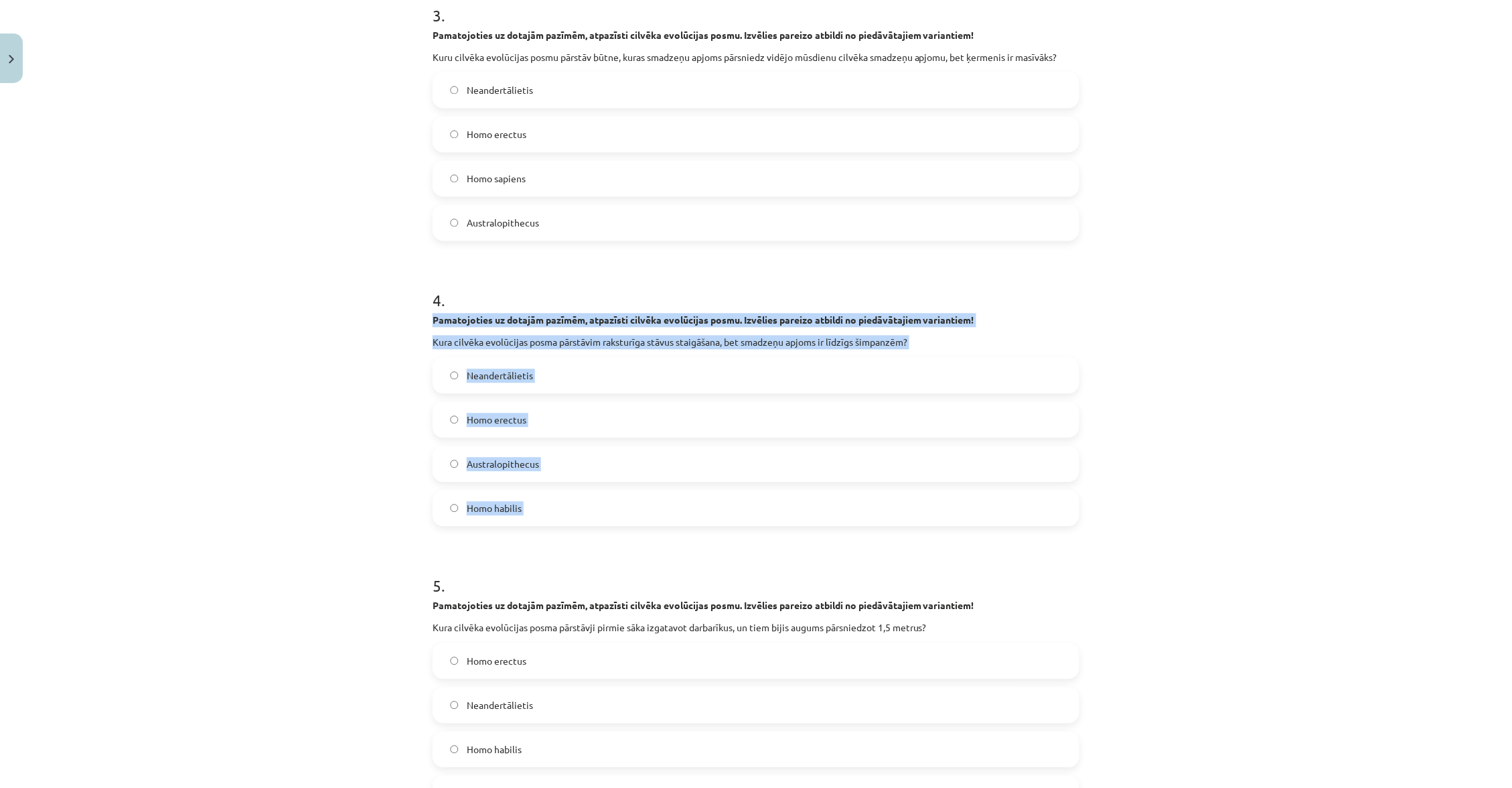
drag, startPoint x: 429, startPoint y: 306, endPoint x: 572, endPoint y: 534, distance: 269.1
click at [572, 534] on div "5 XP Saņemsi Grūts 32 pilda Apraksts Uzdevums Palīdzība 1 . Pamatojoties uz dot…" at bounding box center [756, 84] width 663 height 1700
click at [613, 492] on label "Homo habilis" at bounding box center [756, 509] width 644 height 34
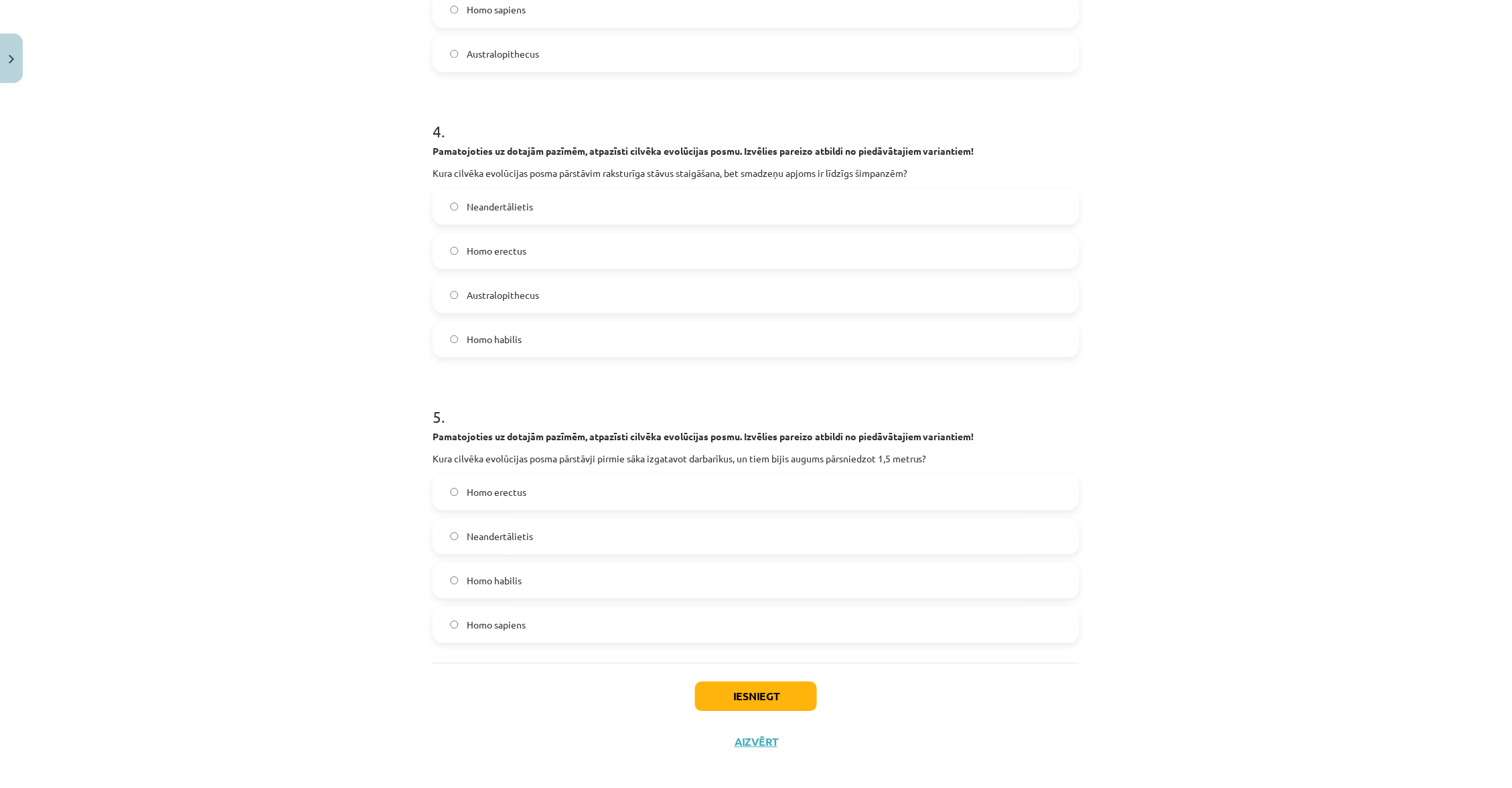
scroll to position [1023, 0]
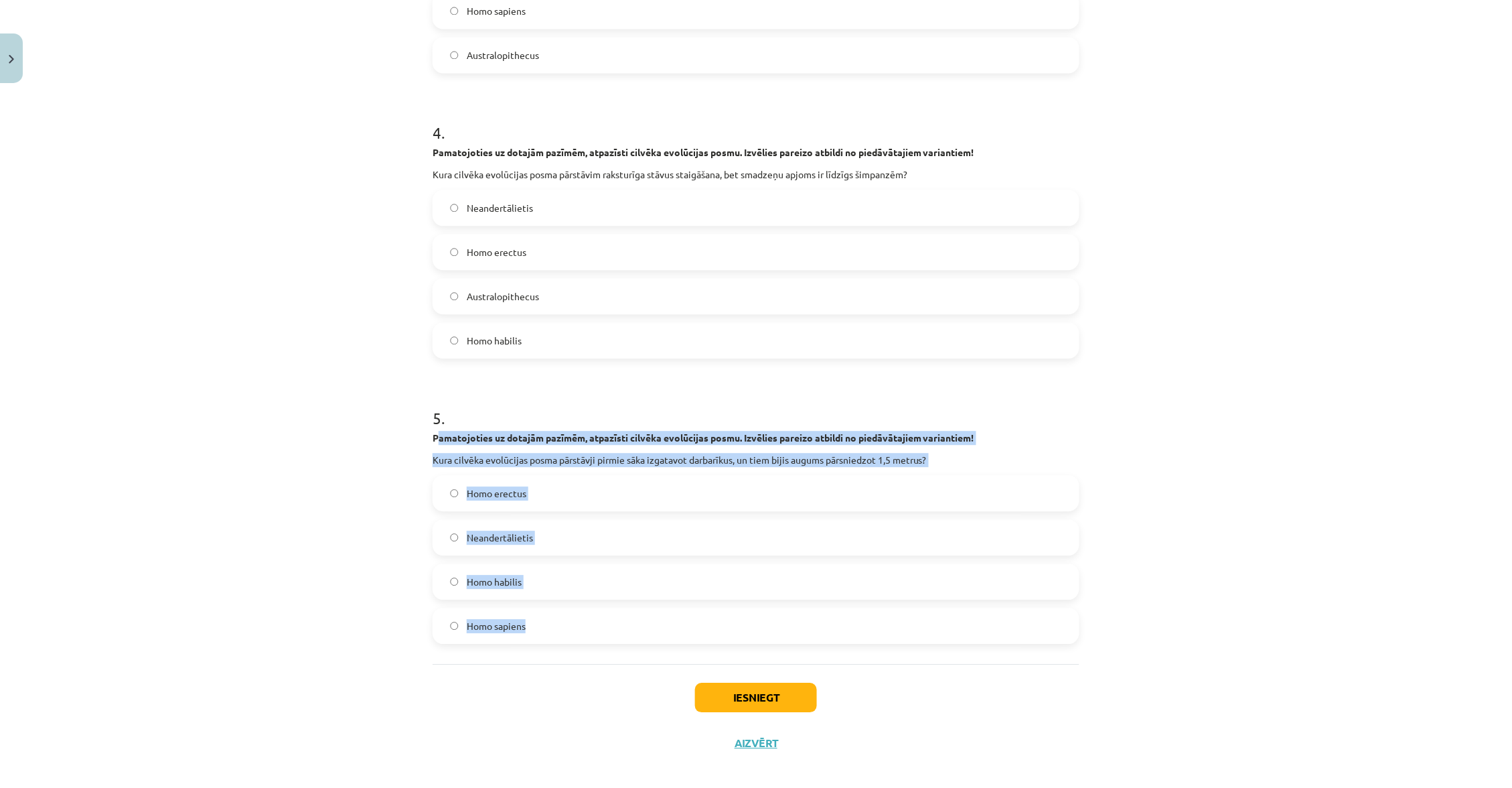
drag, startPoint x: 441, startPoint y: 421, endPoint x: 554, endPoint y: 653, distance: 258.1
click at [607, 476] on label "Homo erectus" at bounding box center [756, 493] width 644 height 34
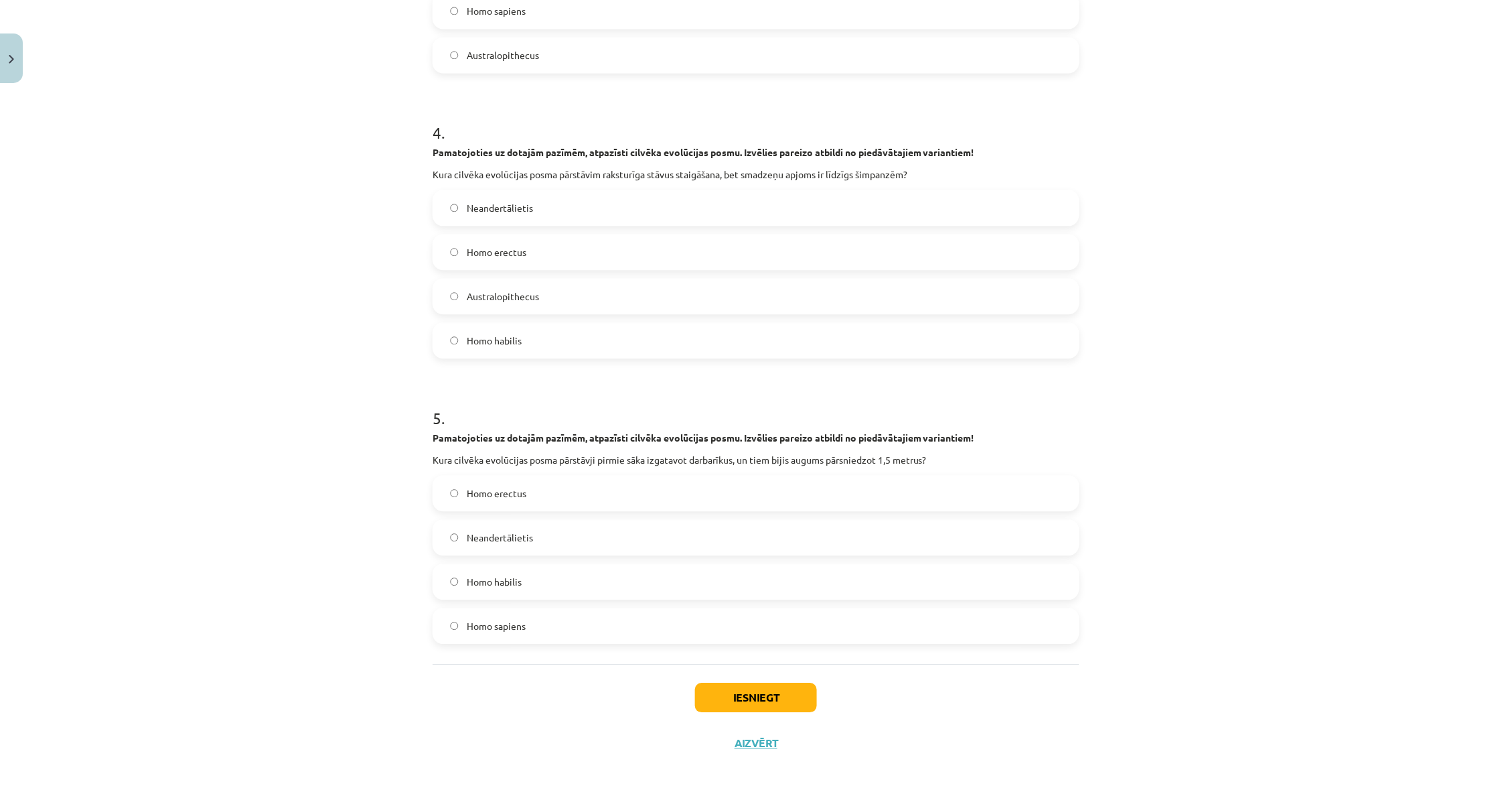
click at [771, 690] on button "Iesniegt" at bounding box center [755, 697] width 122 height 30
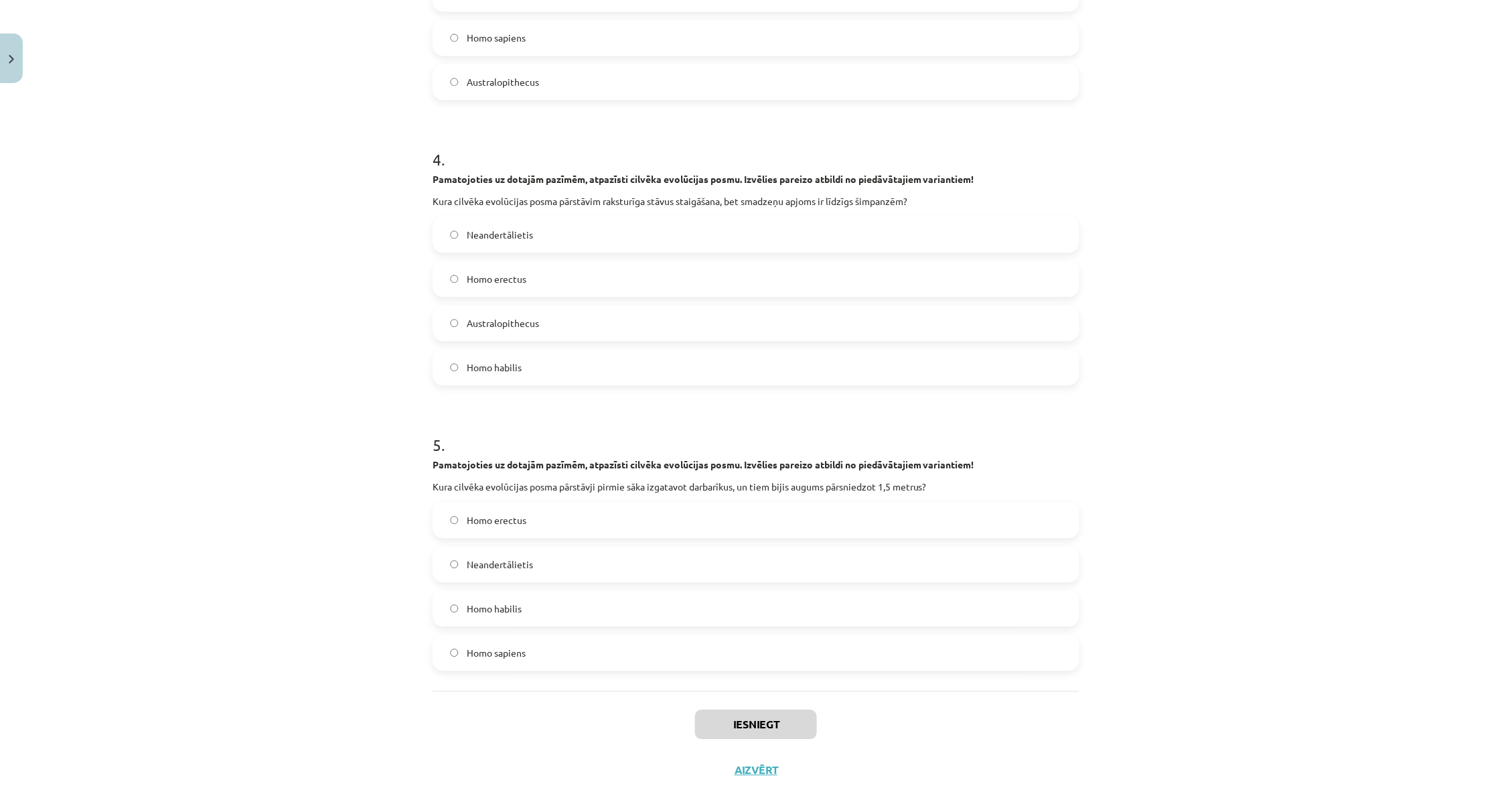
scroll to position [993, 0]
click at [753, 712] on button "Iesniegt" at bounding box center [755, 727] width 122 height 30
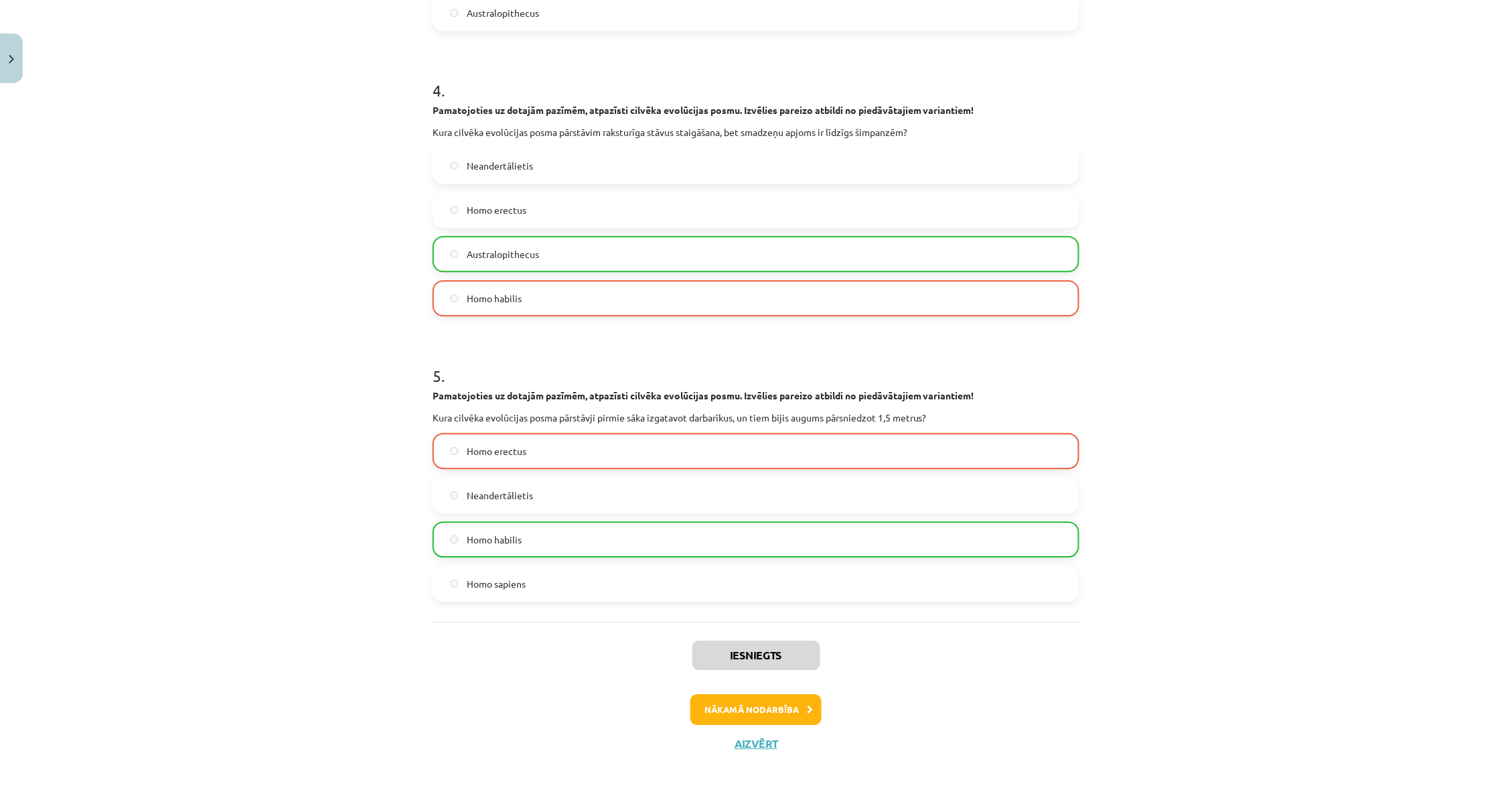
click at [749, 694] on button "Nākamā nodarbība" at bounding box center [755, 709] width 131 height 31
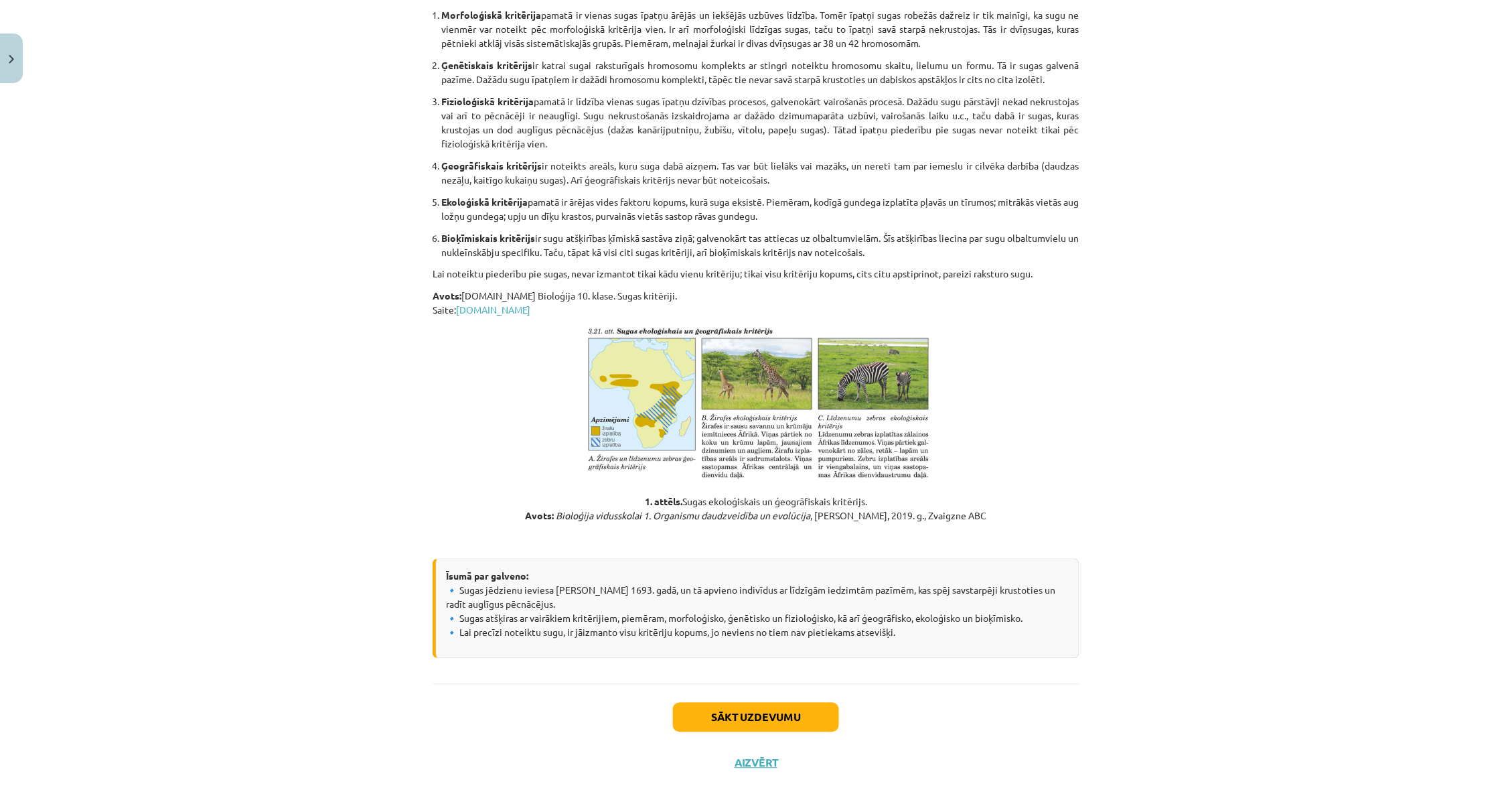
scroll to position [641, 0]
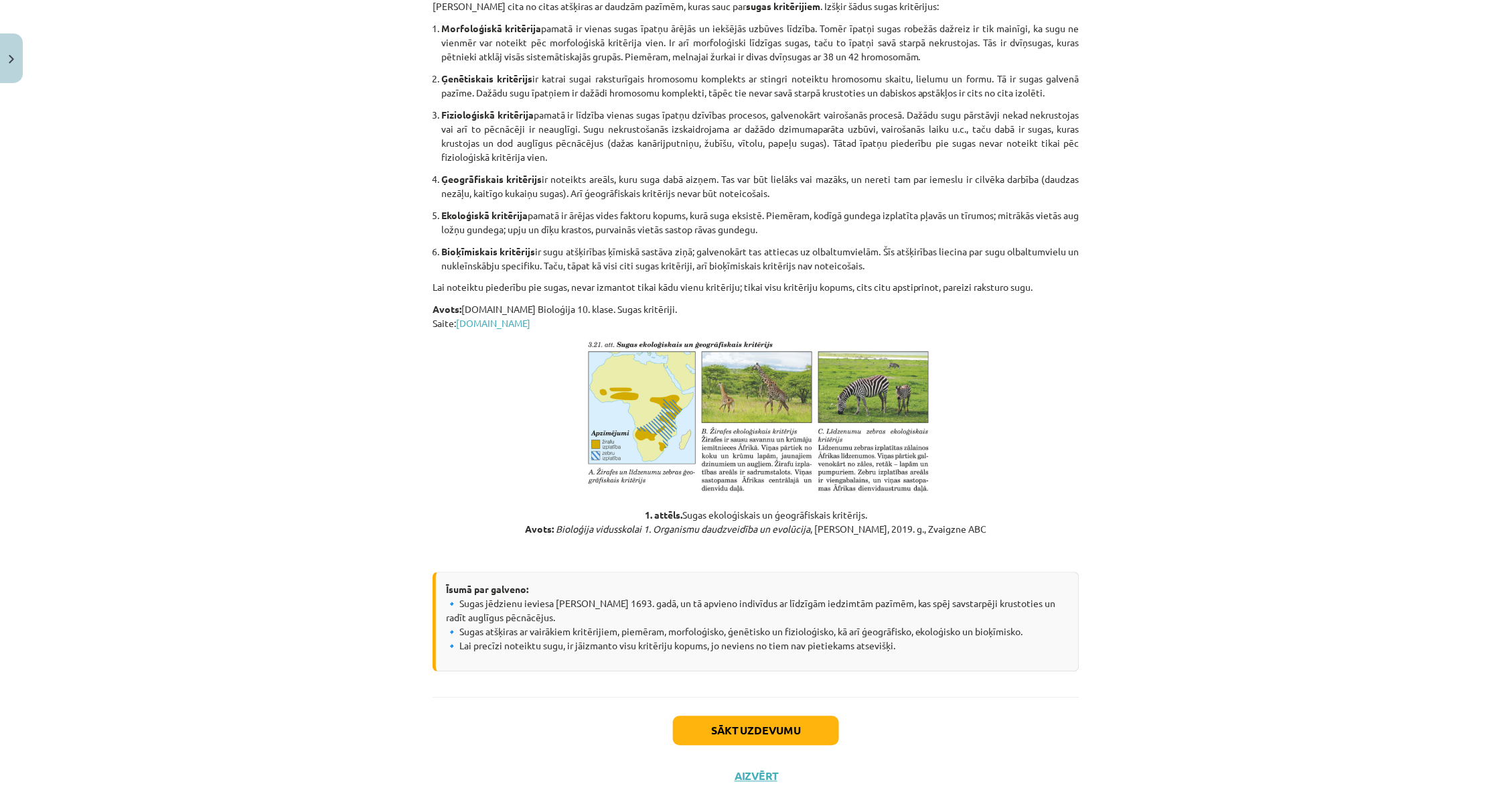
click at [778, 716] on button "Sākt uzdevumu" at bounding box center [755, 731] width 166 height 30
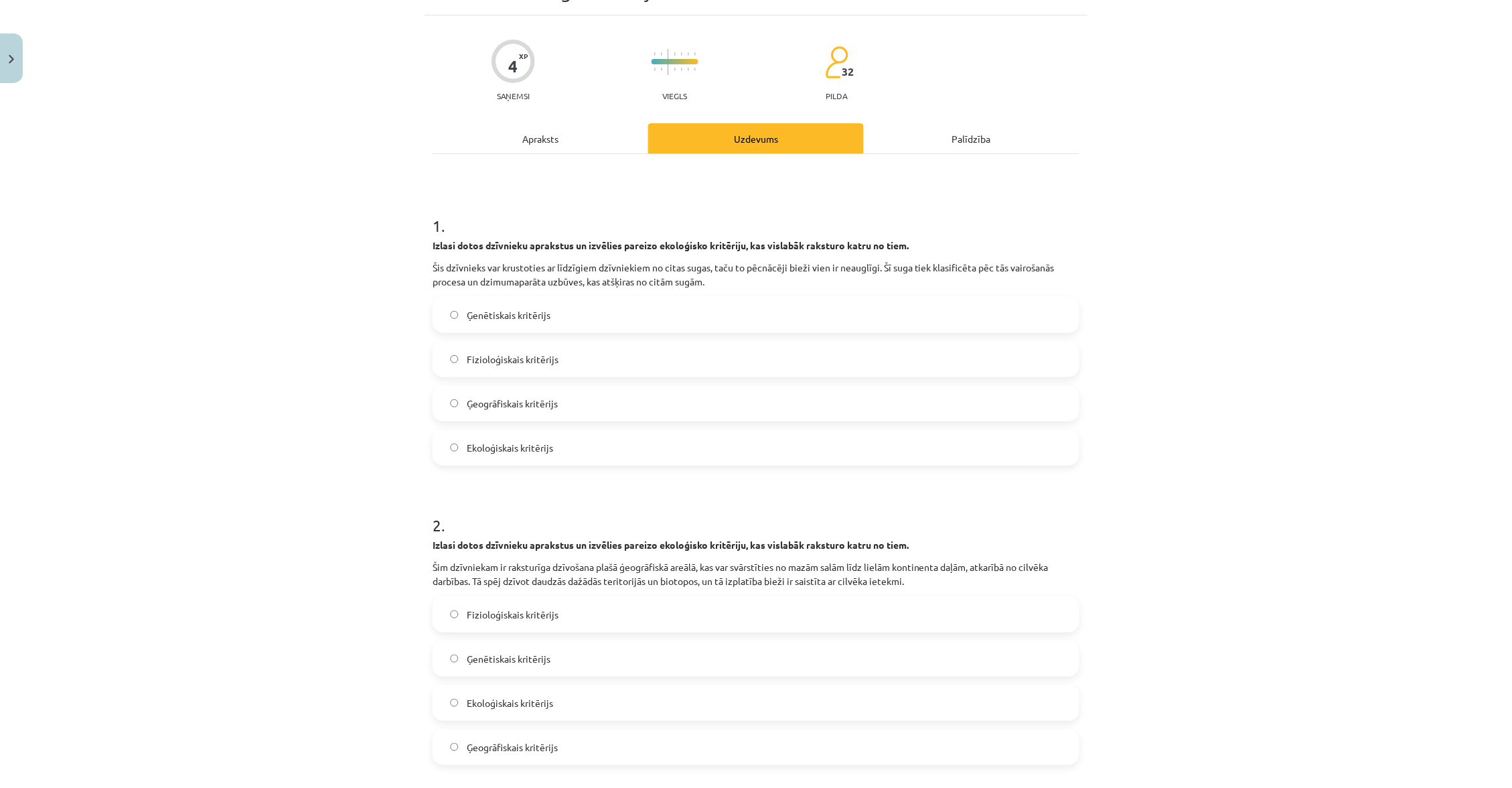
scroll to position [33, 0]
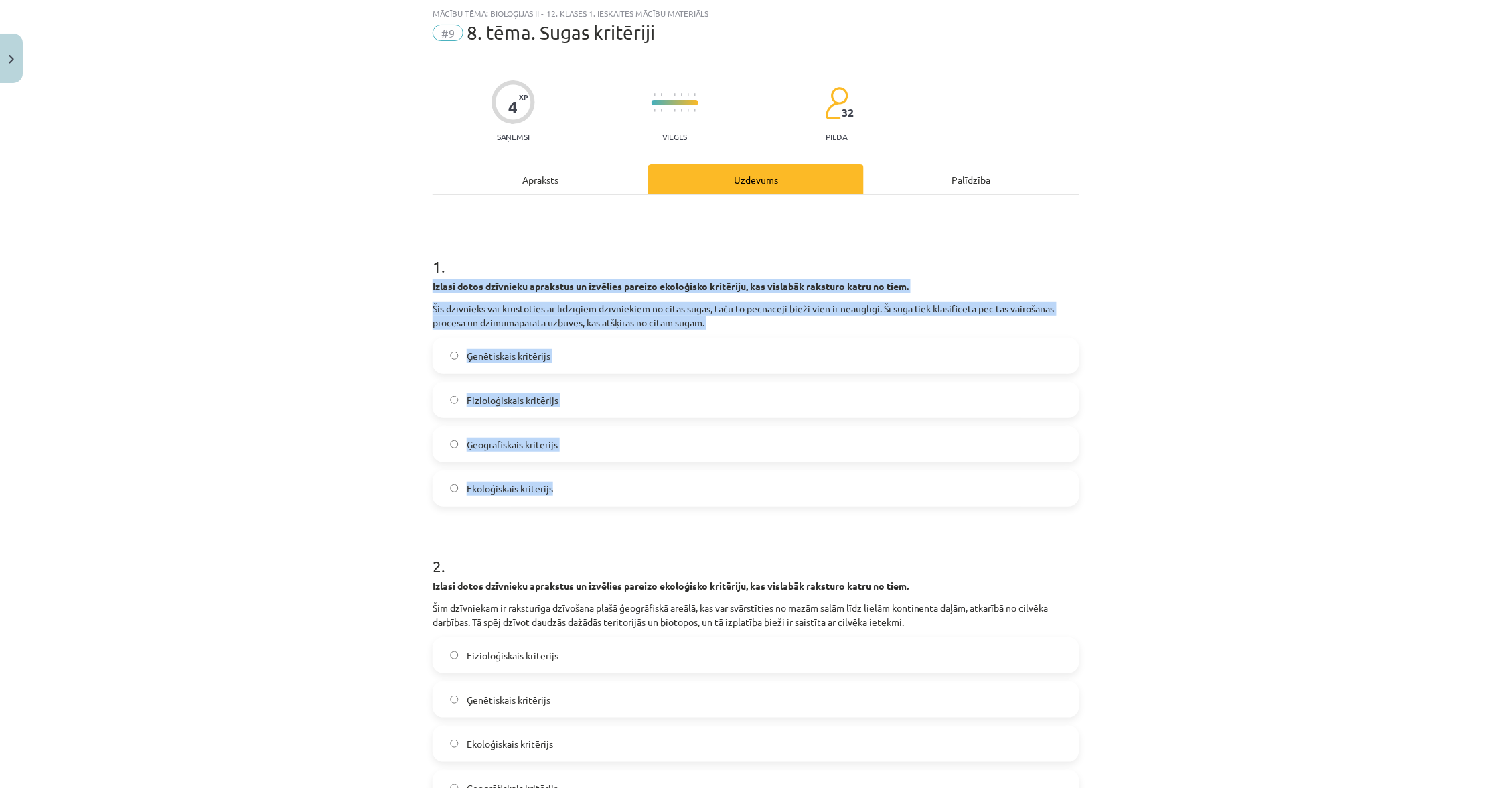
drag, startPoint x: 425, startPoint y: 281, endPoint x: 631, endPoint y: 483, distance: 288.5
click at [631, 483] on div "4 XP Saņemsi Viegls 32 pilda Apraksts Uzdevums Palīdzība 1 . Izlasi dotos dzīvn…" at bounding box center [756, 791] width 663 height 1470
click at [585, 427] on label "Ģeogrāfiskais kritērijs" at bounding box center [756, 444] width 644 height 34
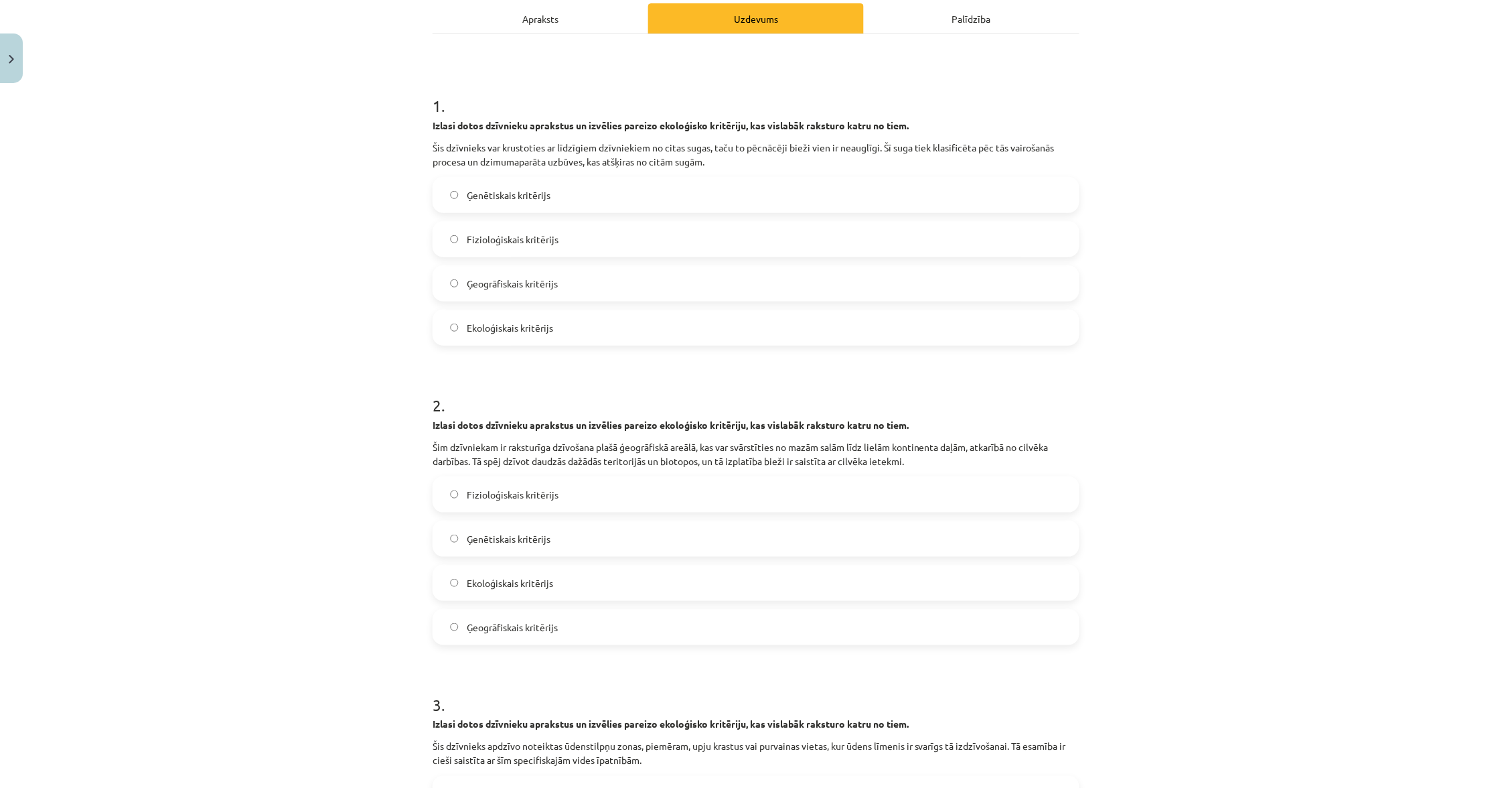
scroll to position [387, 0]
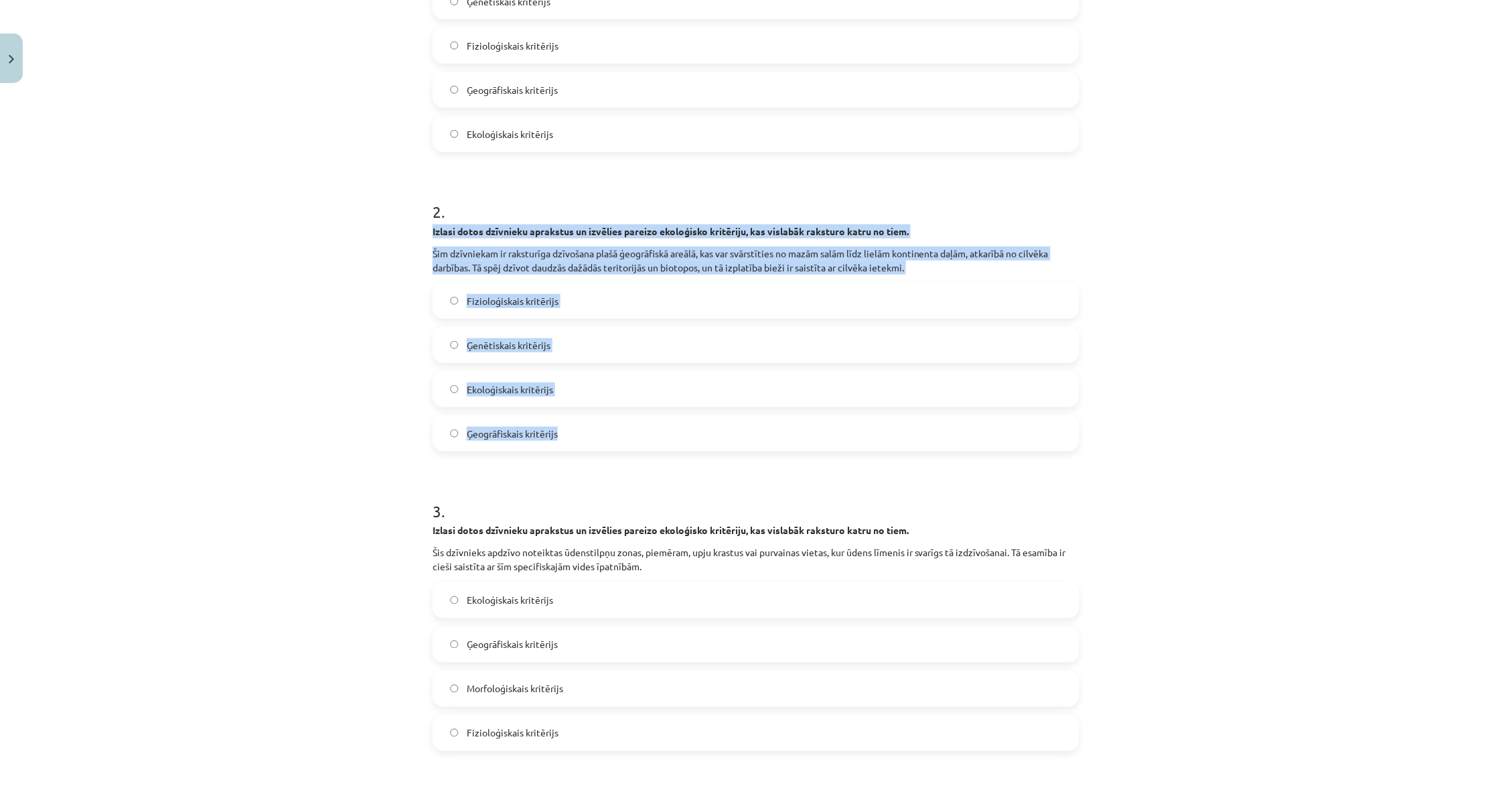
drag, startPoint x: 430, startPoint y: 222, endPoint x: 580, endPoint y: 425, distance: 252.4
click at [580, 425] on div "4 XP Saņemsi Viegls 32 pilda Apraksts Uzdevums Palīdzība 1 . Izlasi dotos dzīvn…" at bounding box center [756, 437] width 663 height 1470
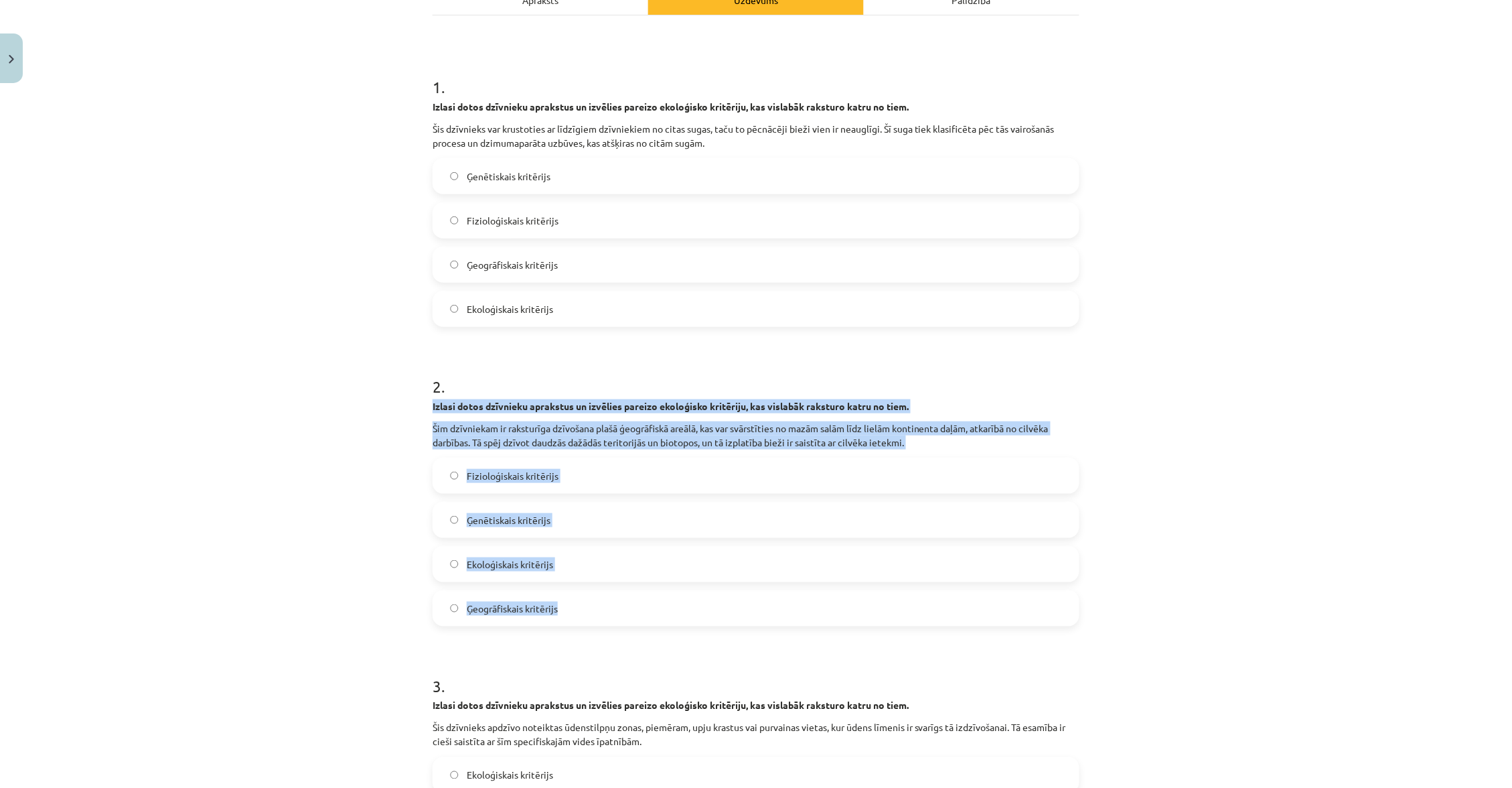
scroll to position [215, 0]
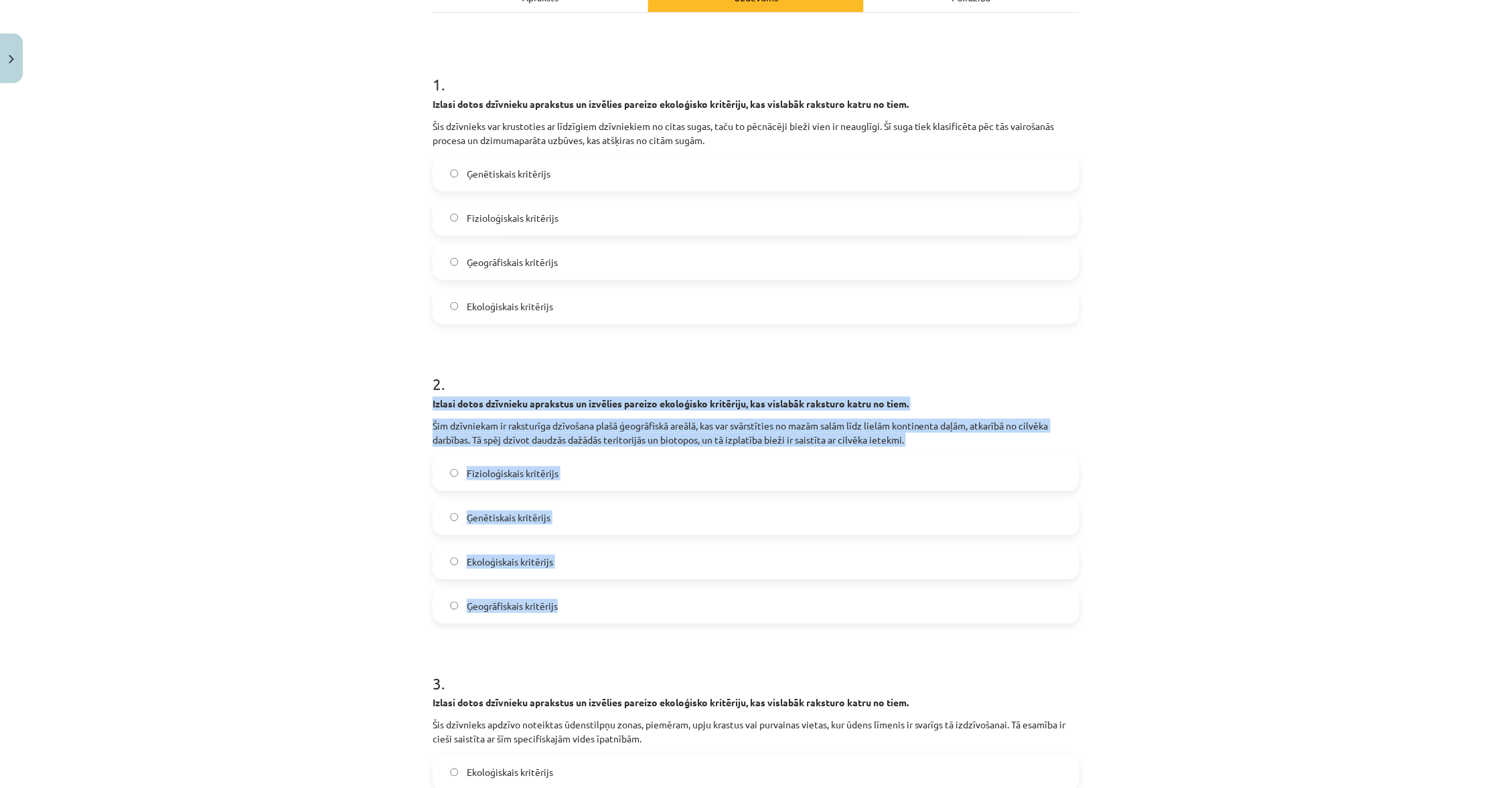
click at [583, 605] on label "Ģeogrāfiskais kritērijs" at bounding box center [756, 606] width 644 height 34
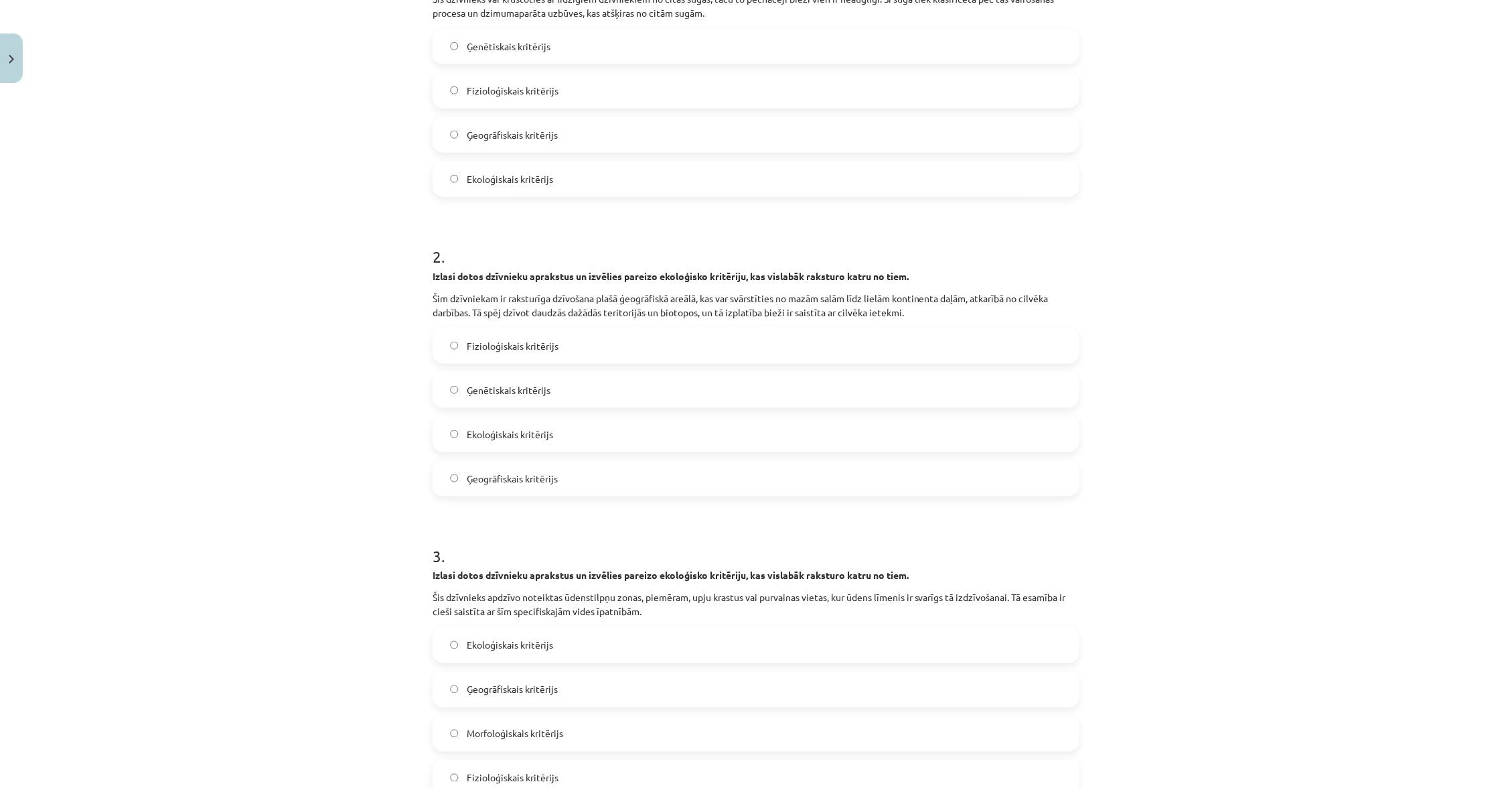
scroll to position [474, 0]
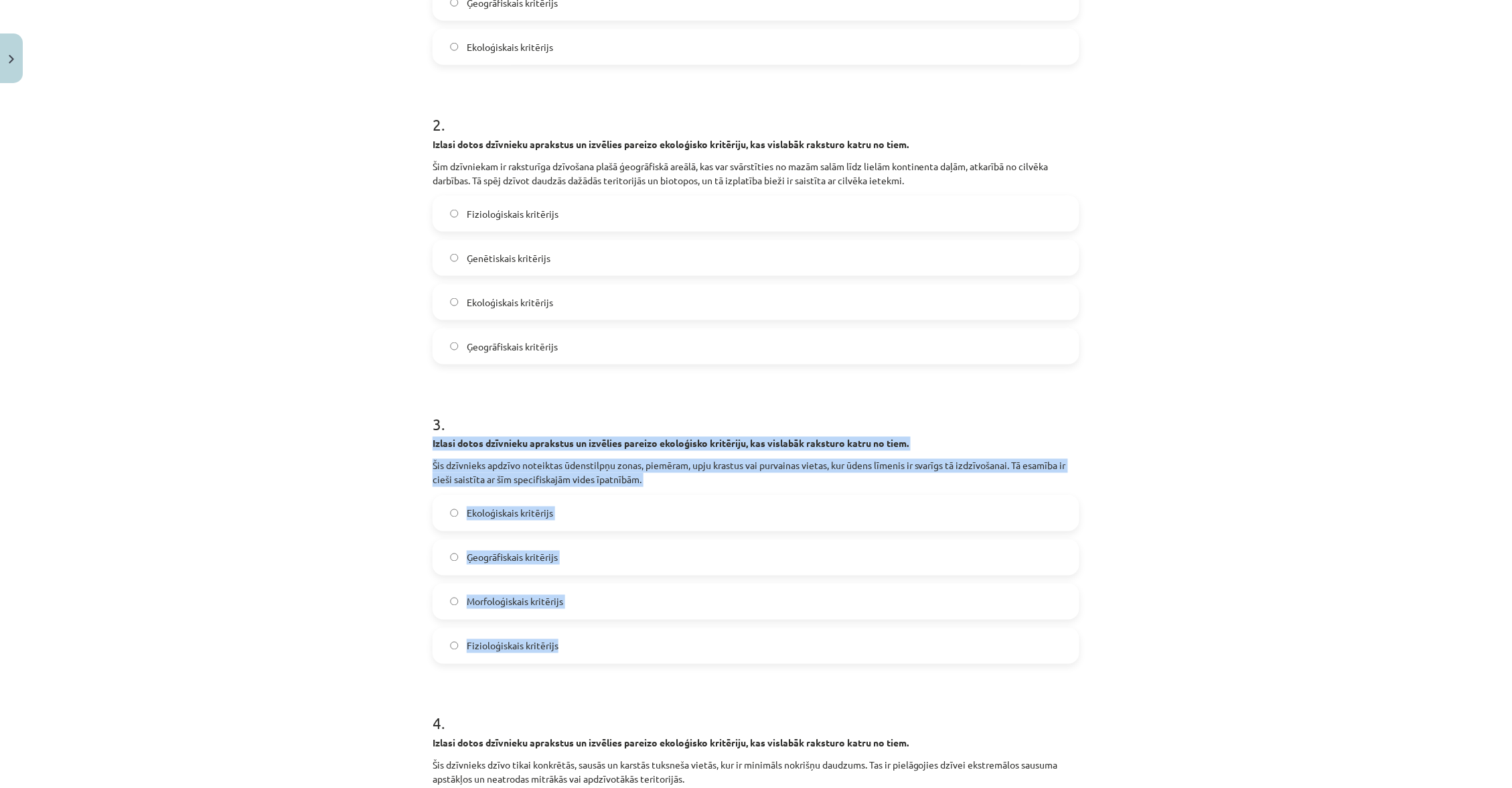
drag, startPoint x: 434, startPoint y: 435, endPoint x: 608, endPoint y: 646, distance: 273.5
click at [608, 646] on div "3 . Izlasi dotos dzīvnieku aprakstus un izvēlies pareizo ekoloģisko kritēriju, …" at bounding box center [756, 527] width 647 height 273
click at [614, 514] on label "Ekoloģiskais kritērijs" at bounding box center [756, 513] width 644 height 34
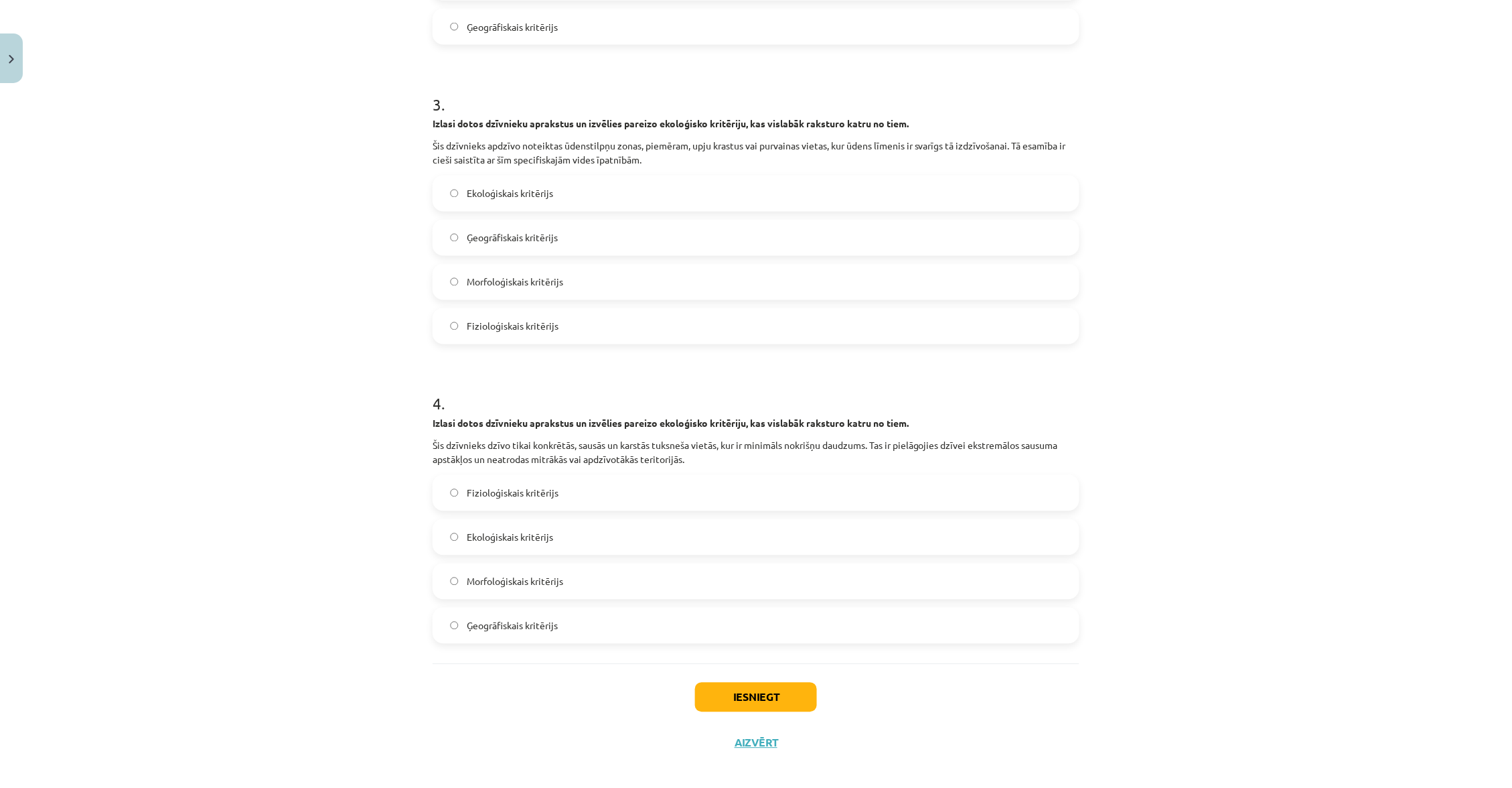
scroll to position [793, 0]
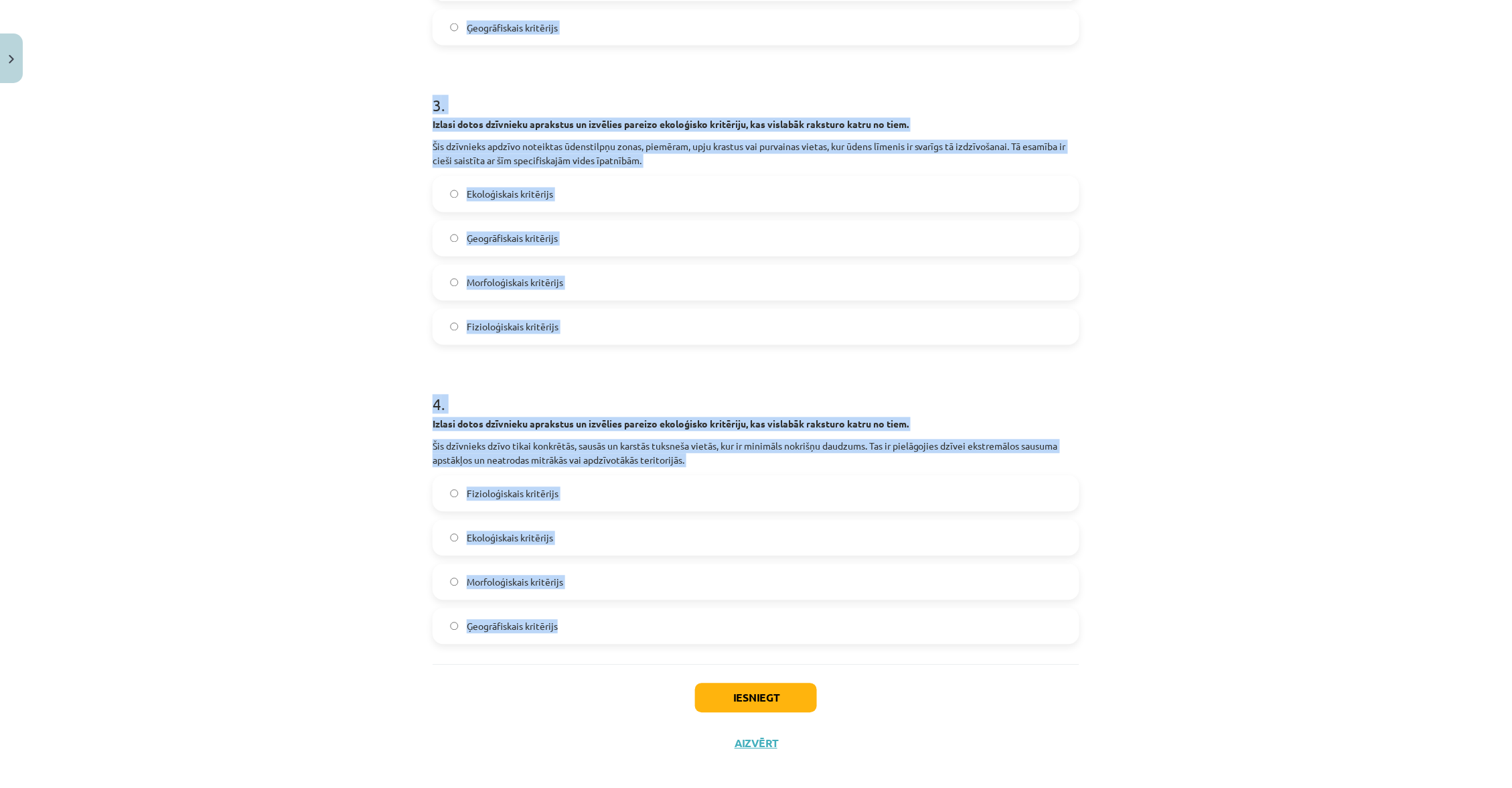
drag, startPoint x: 416, startPoint y: 420, endPoint x: 587, endPoint y: 608, distance: 254.1
click at [587, 608] on div "Mācību tēma: Bioloģijas ii - 12. klases 1. ieskaites mācību materiāls #9 8. tēm…" at bounding box center [756, 394] width 1512 height 788
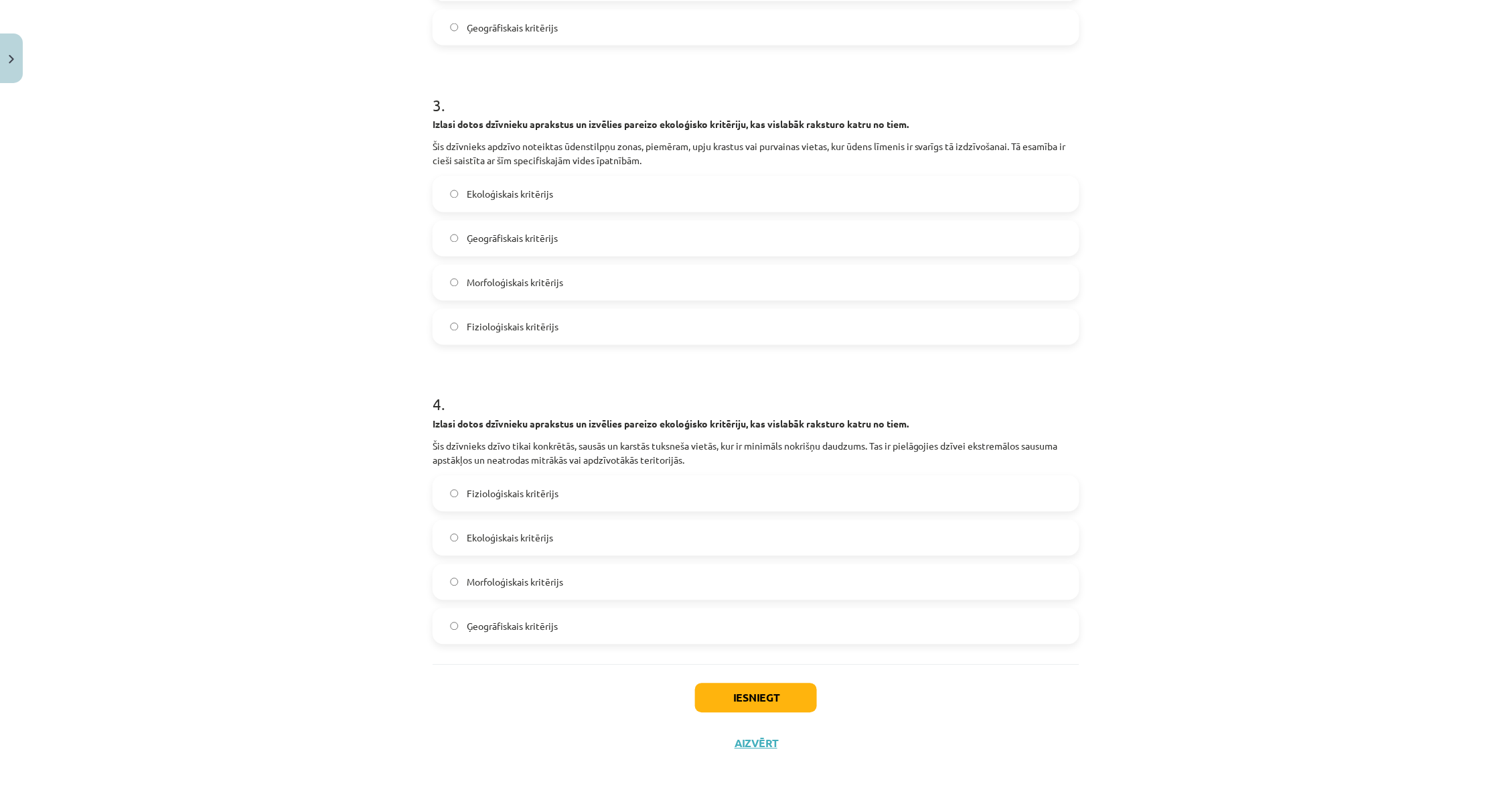
click at [434, 450] on p "Šis dzīvnieks dzīvo tikai konkrētās, sausās un karstās tuksneša vietās, kur ir …" at bounding box center [756, 454] width 647 height 28
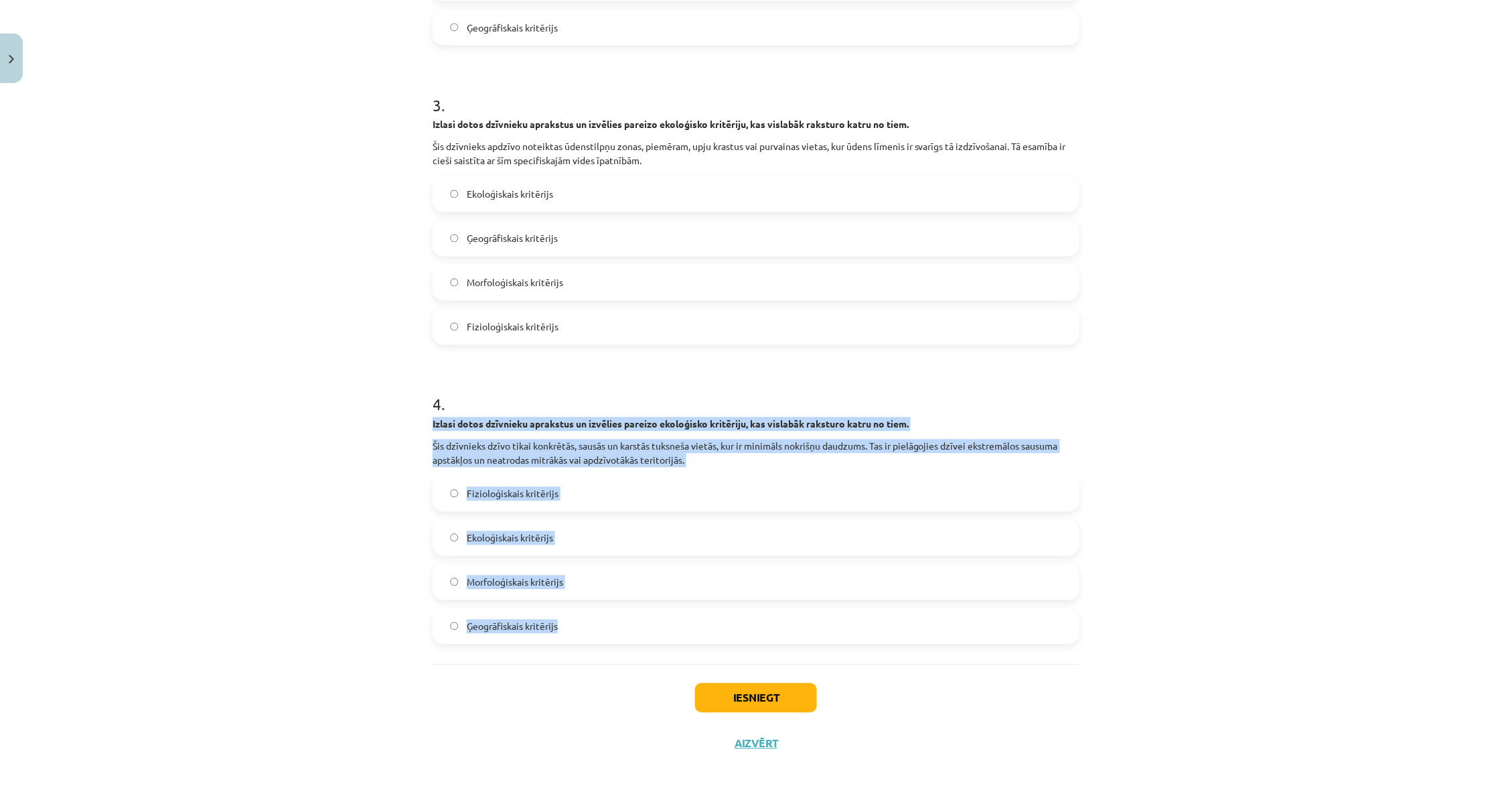
drag, startPoint x: 429, startPoint y: 408, endPoint x: 601, endPoint y: 624, distance: 276.1
click at [601, 624] on div "4 XP Saņemsi Viegls 32 pilda Apraksts Uzdevums Palīdzība 1 . Izlasi dotos dzīvn…" at bounding box center [756, 31] width 663 height 1470
click at [608, 521] on label "Ekoloģiskais kritērijs" at bounding box center [756, 538] width 644 height 34
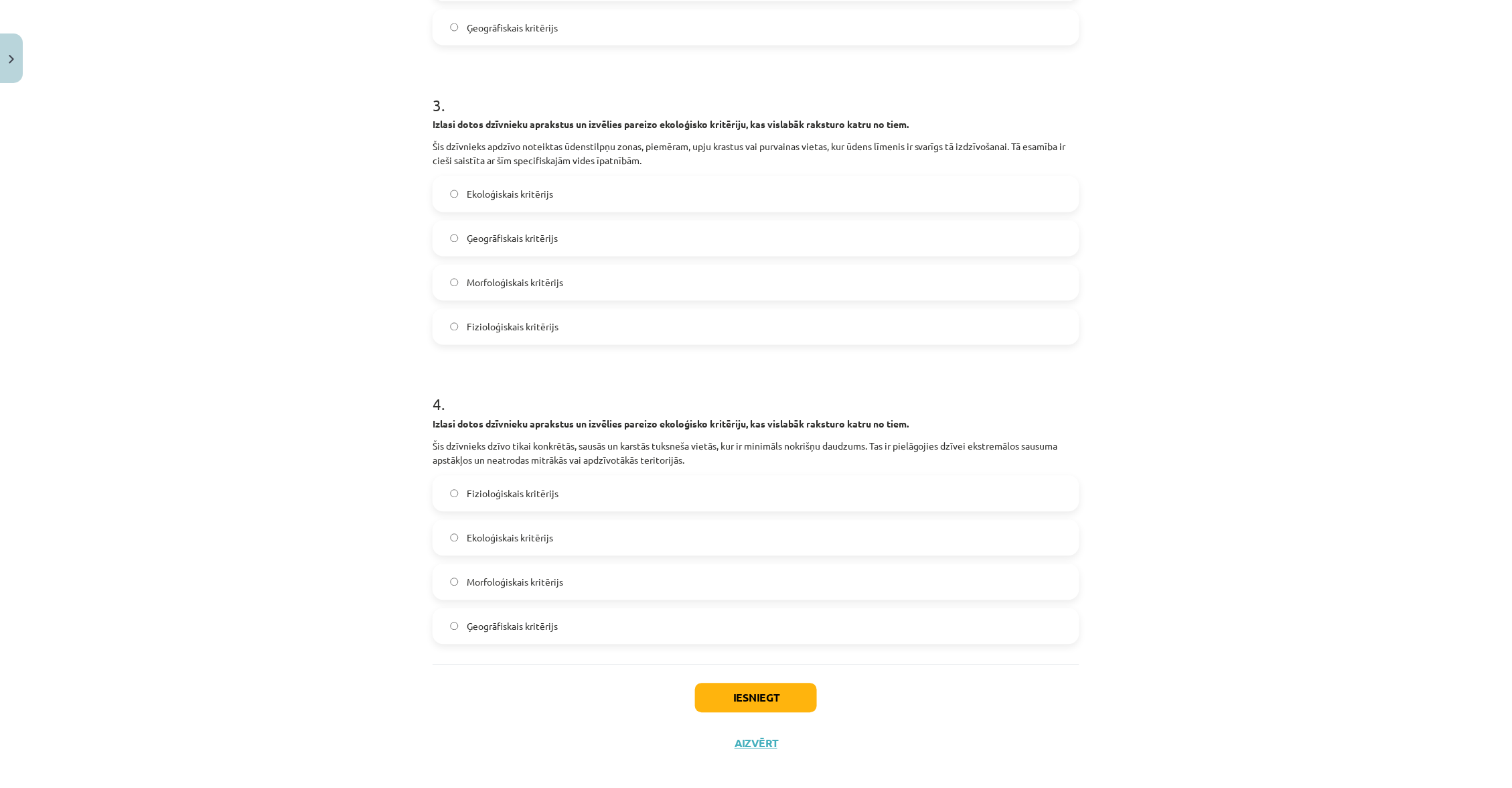
click at [773, 683] on button "Iesniegt" at bounding box center [755, 698] width 122 height 30
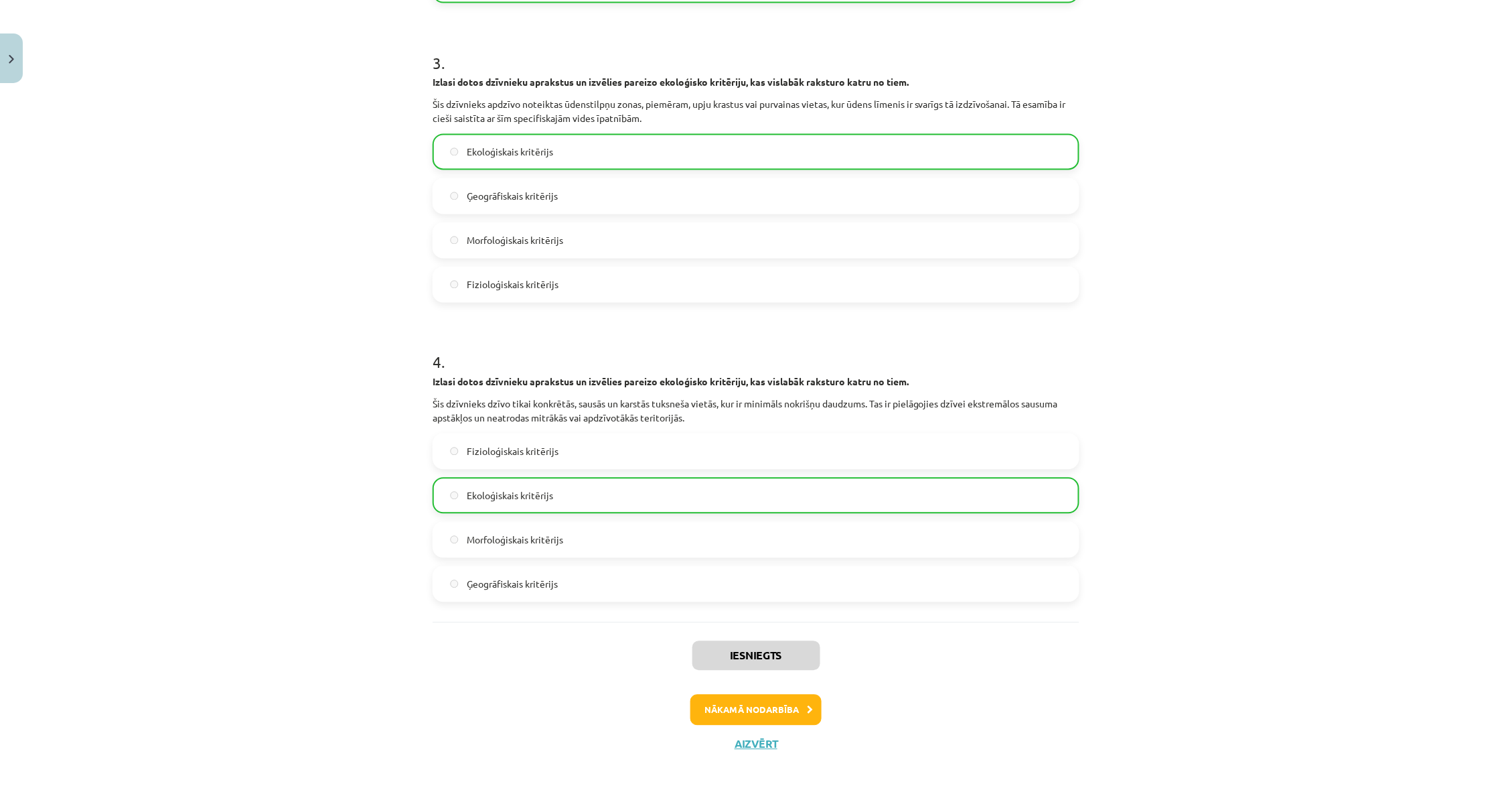
click at [790, 694] on button "Nākamā nodarbība" at bounding box center [755, 710] width 131 height 31
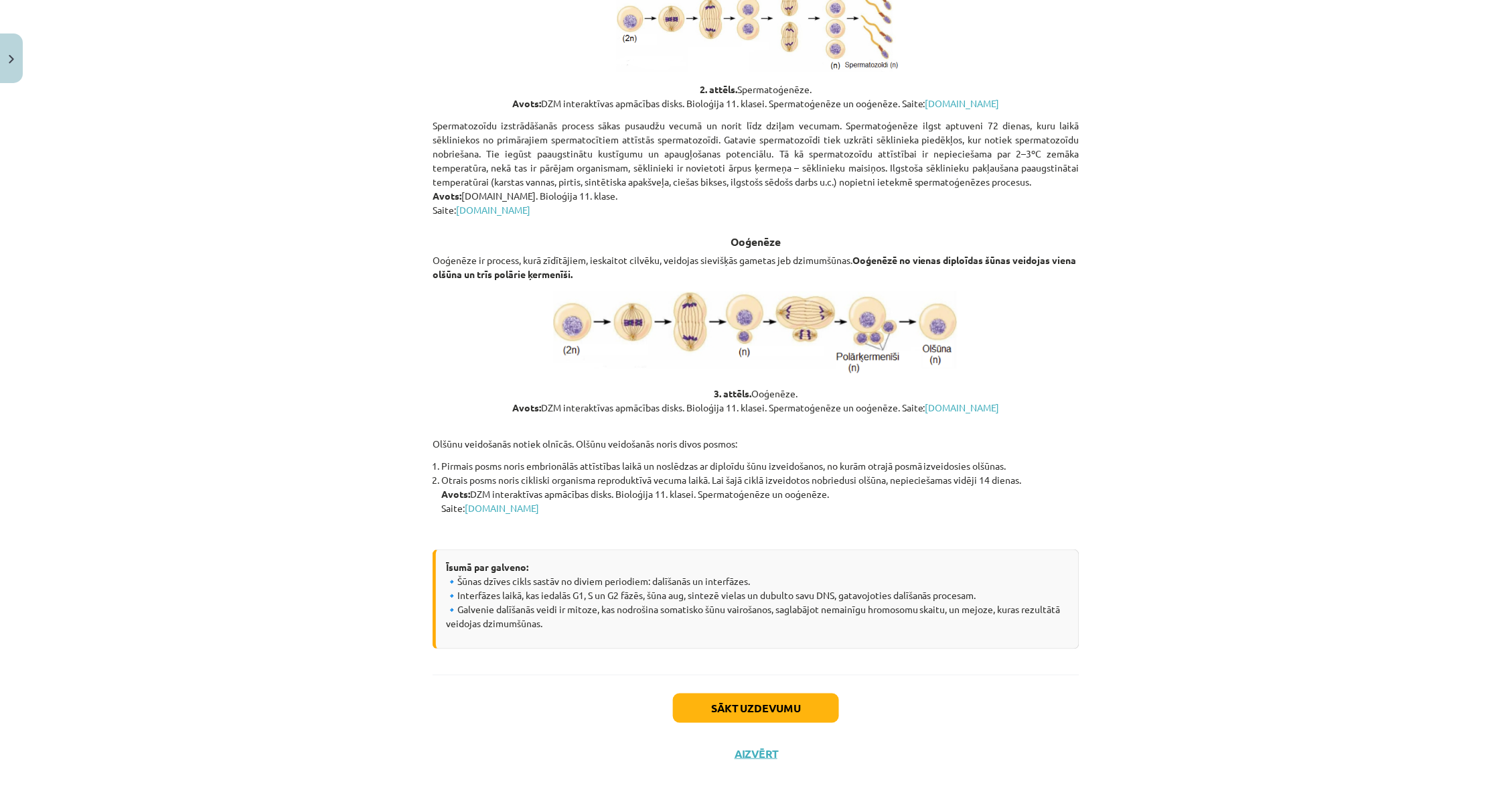
scroll to position [1949, 0]
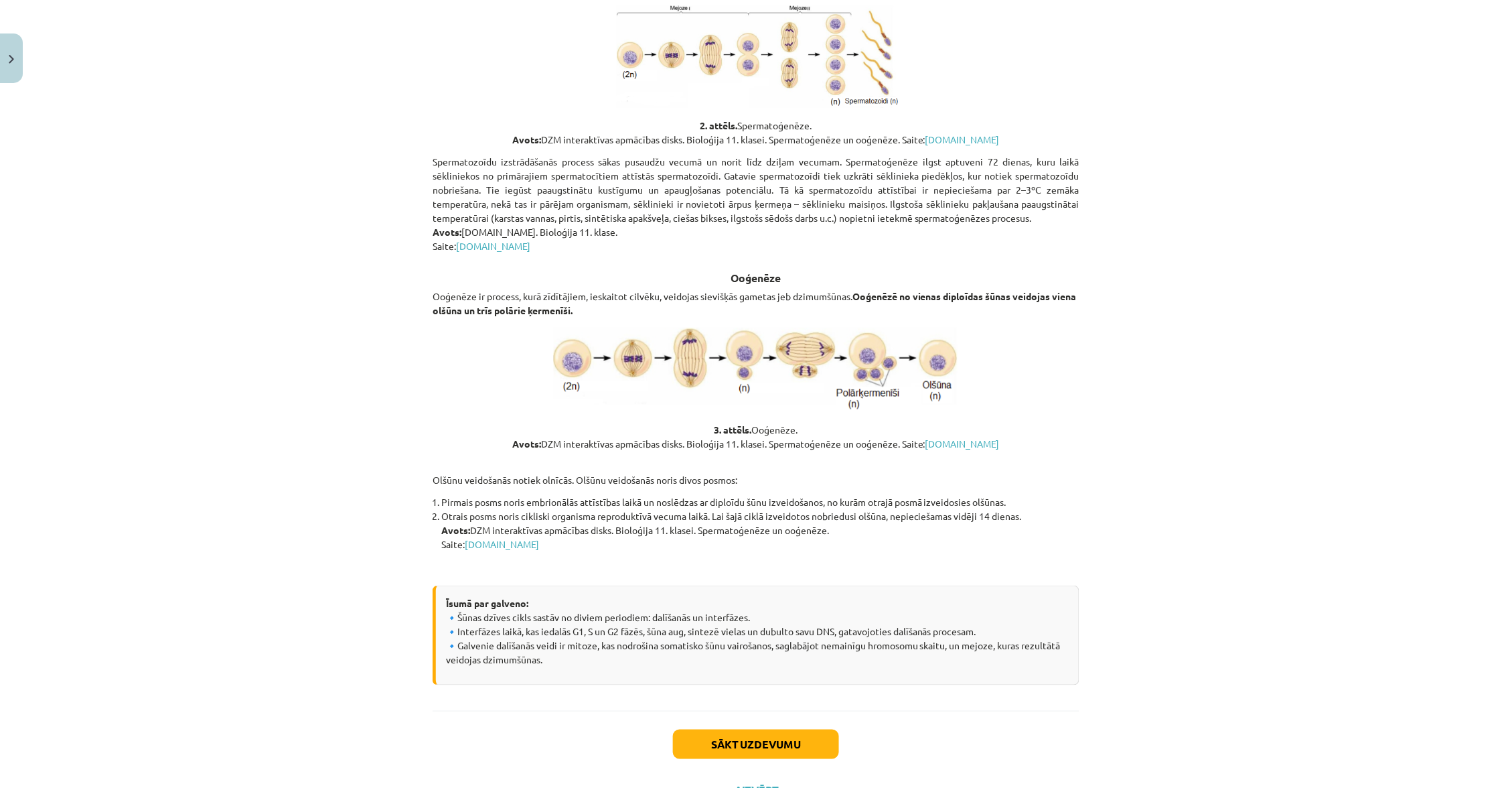
click at [760, 783] on button "Aizvērt" at bounding box center [756, 790] width 51 height 13
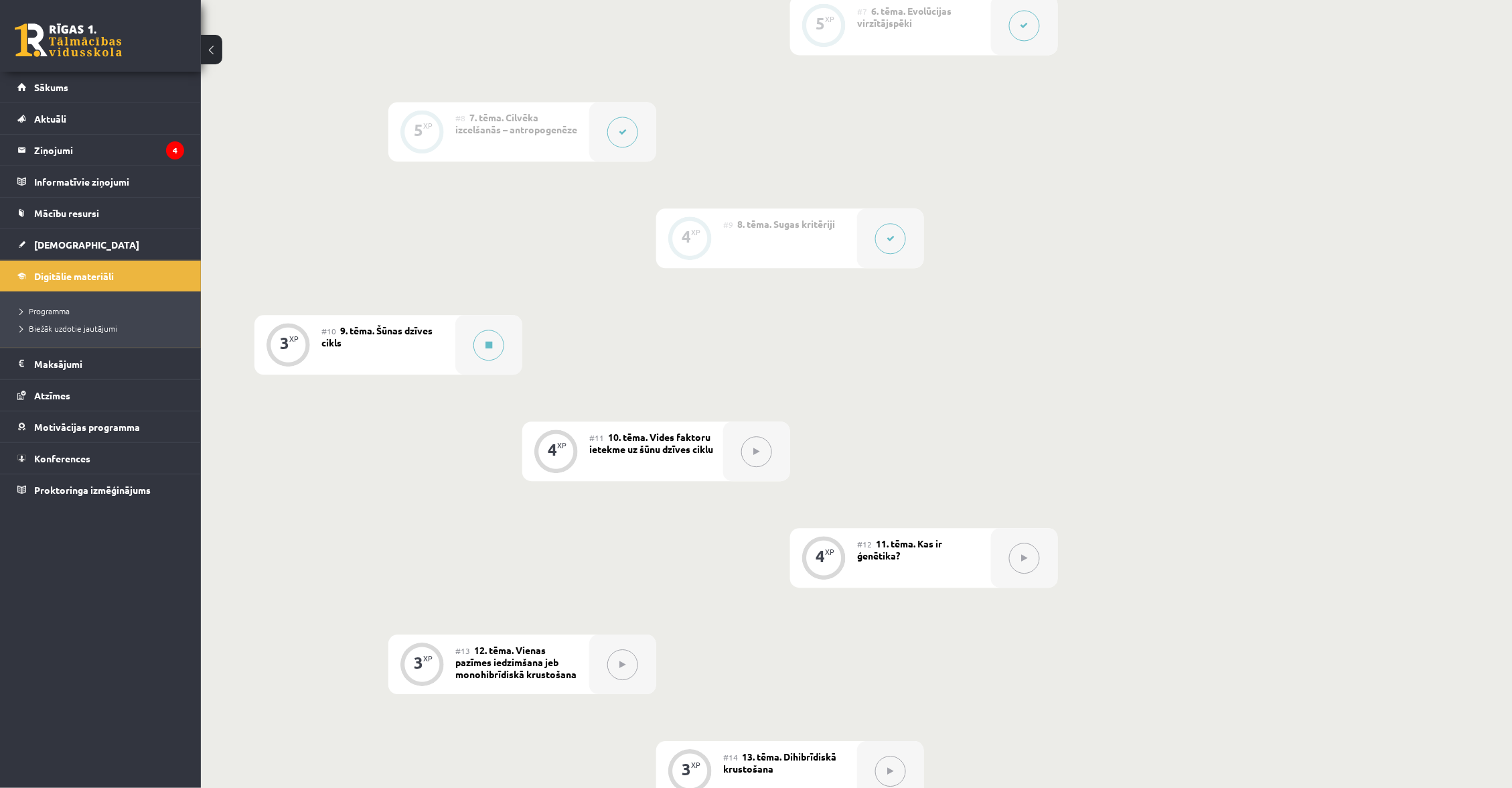
scroll to position [943, 0]
